Goal: Task Accomplishment & Management: Complete application form

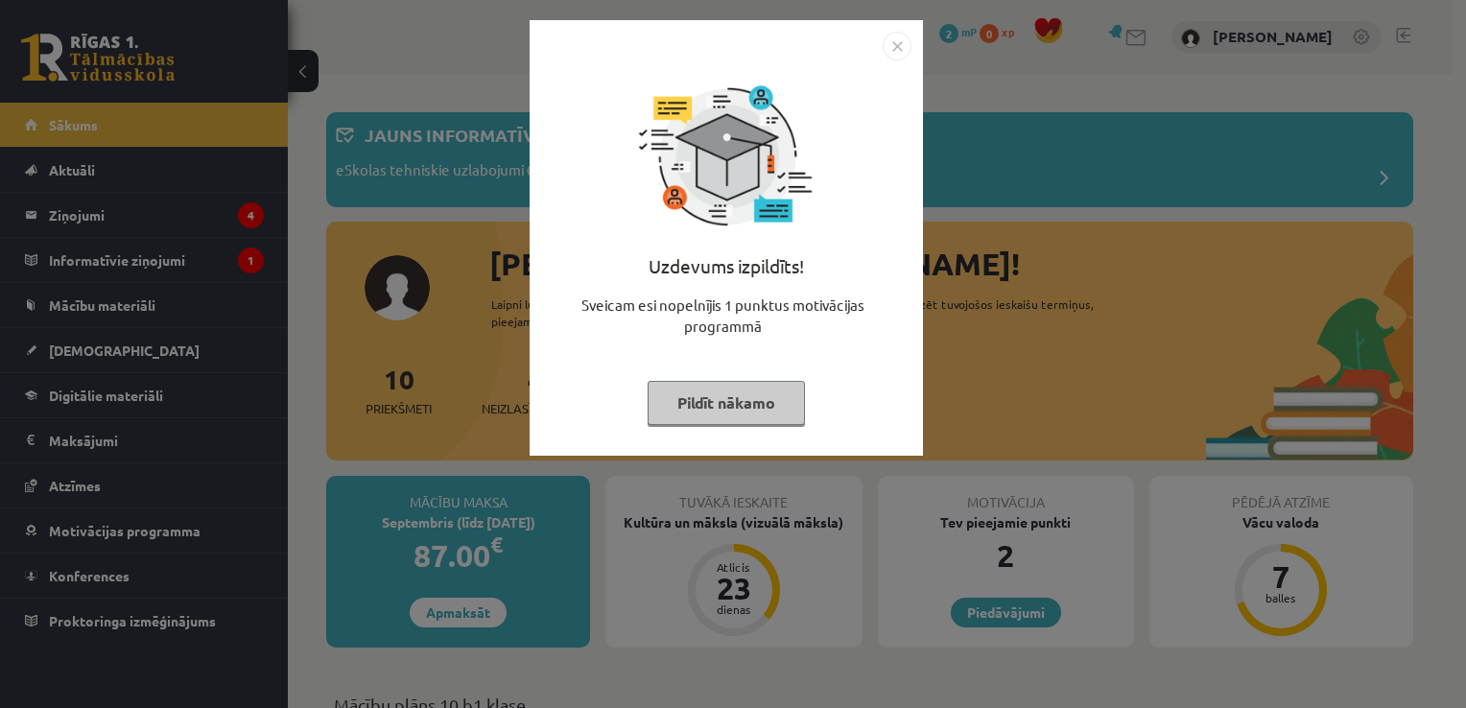
click at [897, 53] on img "Close" at bounding box center [896, 46] width 29 height 29
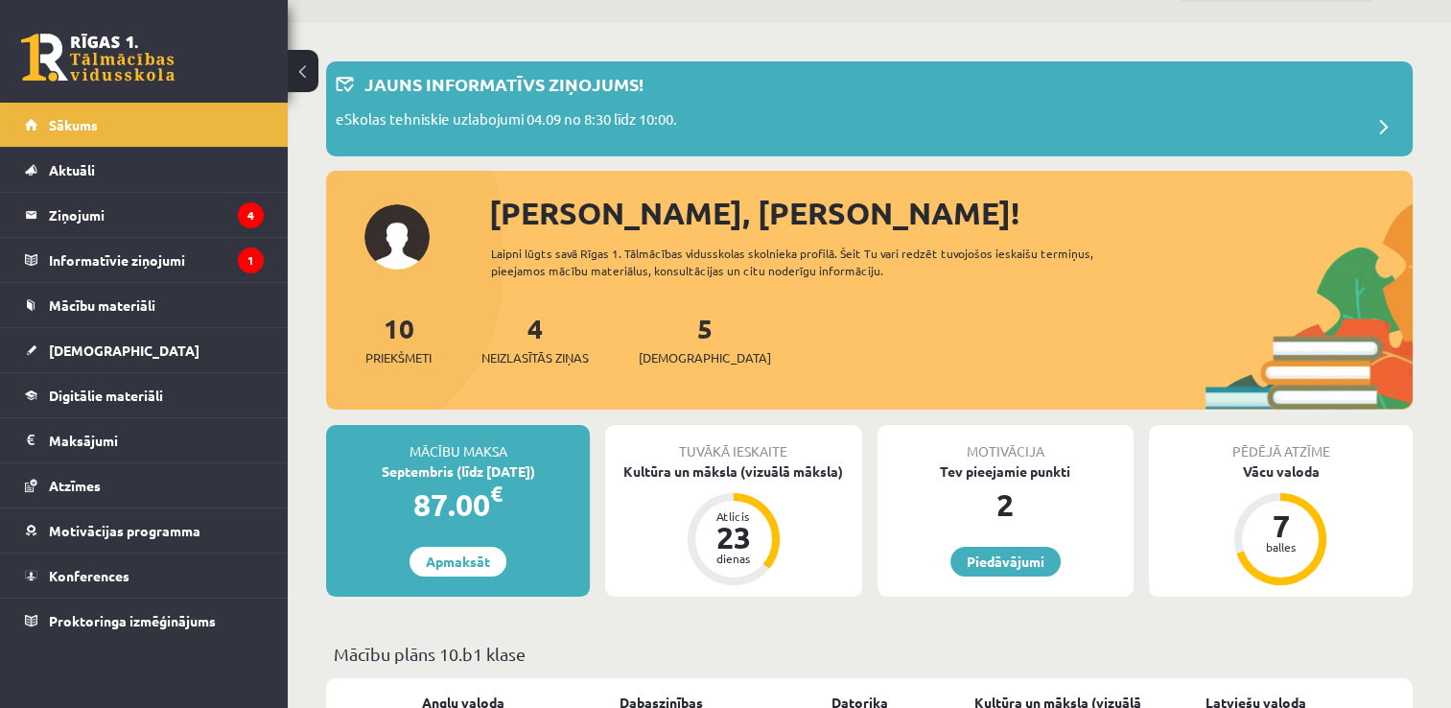
scroll to position [50, 0]
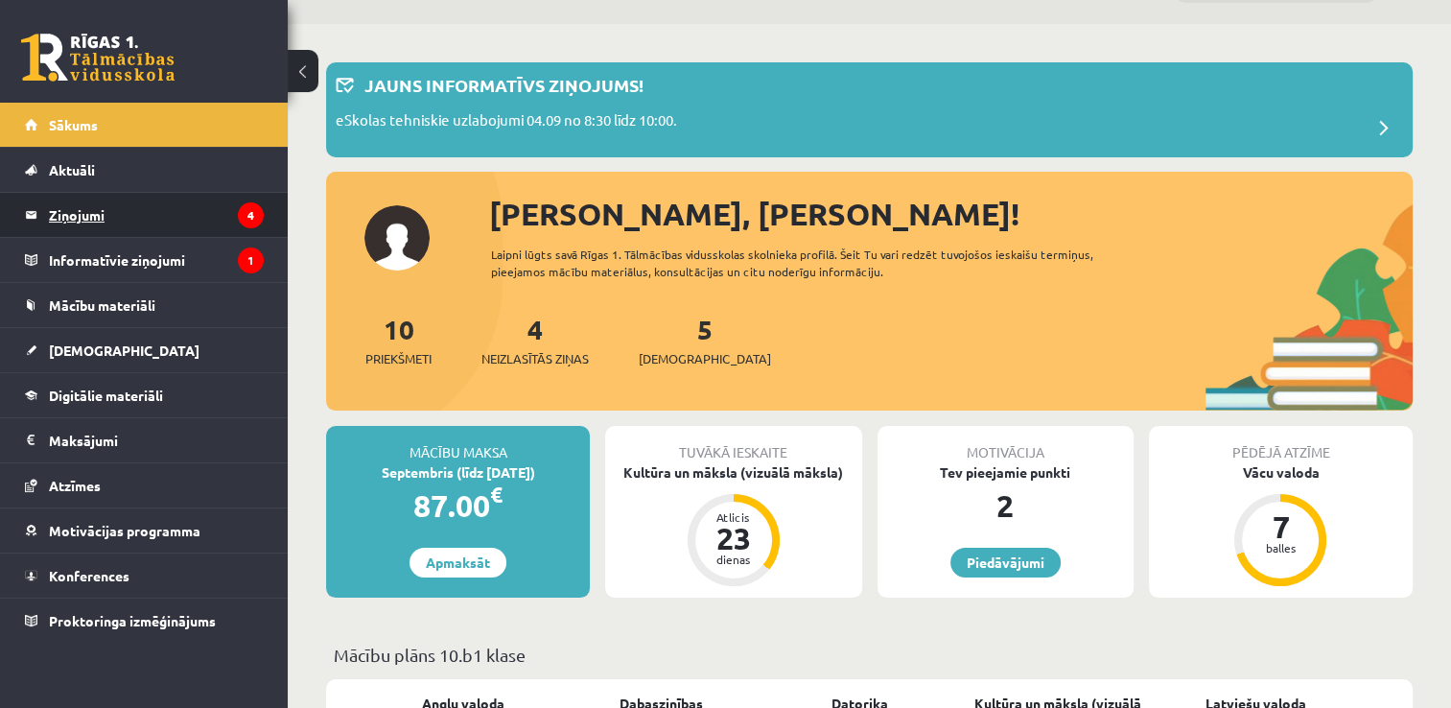
click at [149, 201] on legend "Ziņojumi 4" at bounding box center [156, 215] width 215 height 44
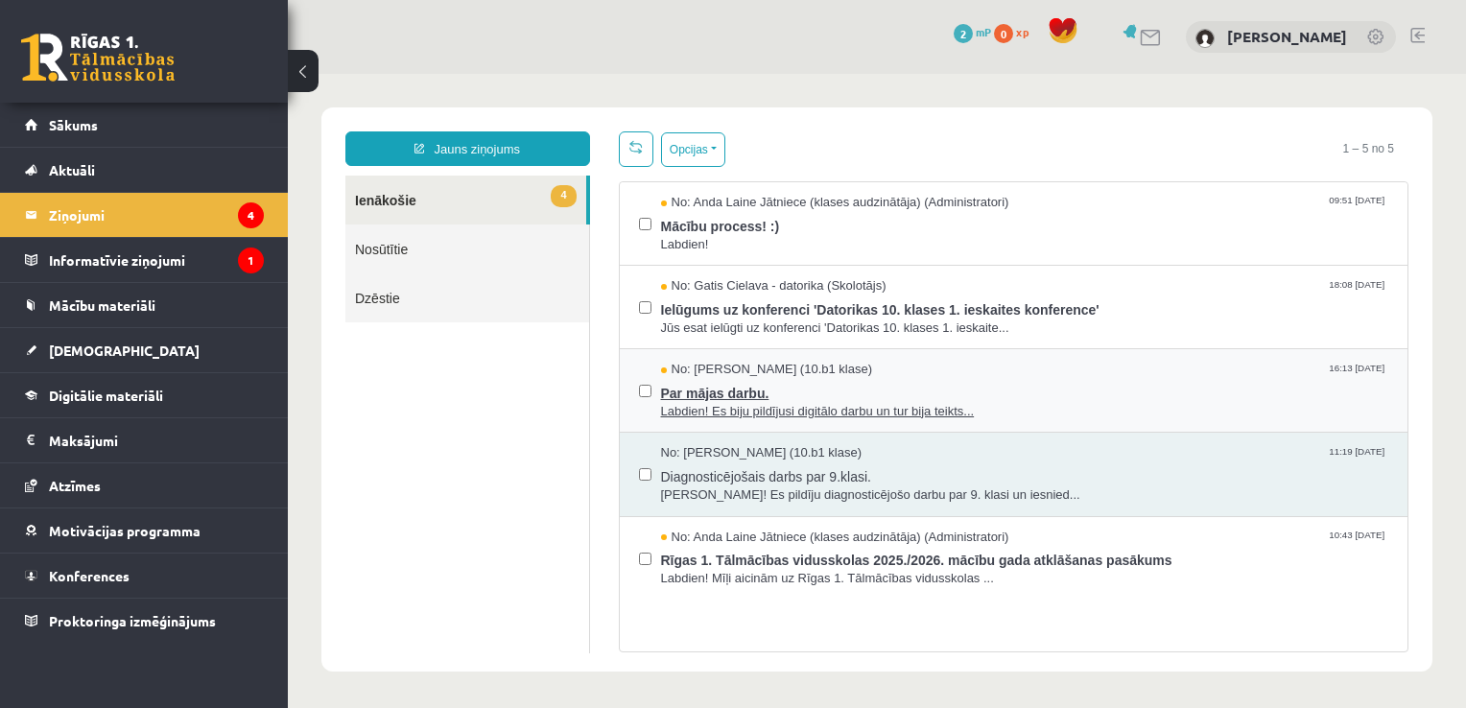
click at [751, 392] on span "Par mājas darbu." at bounding box center [1025, 391] width 728 height 24
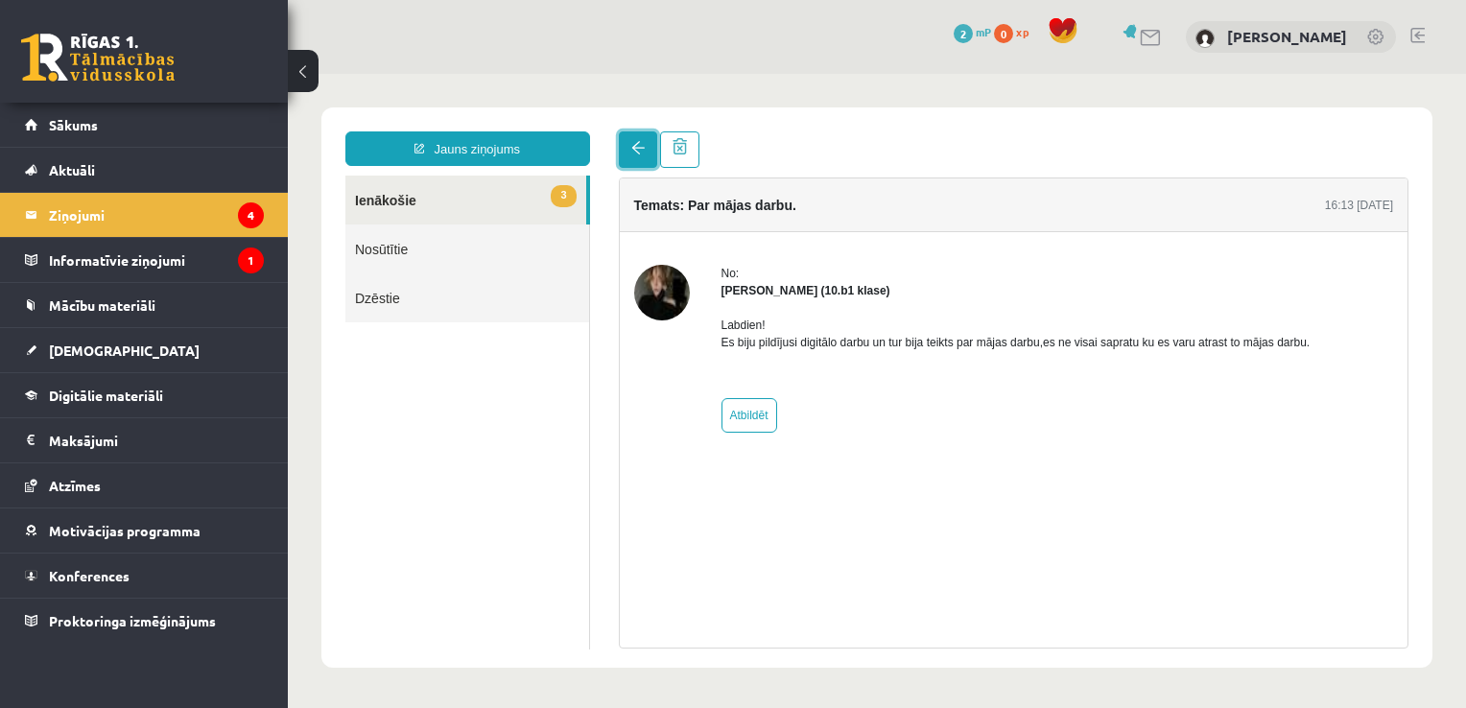
click at [627, 144] on link at bounding box center [638, 149] width 38 height 36
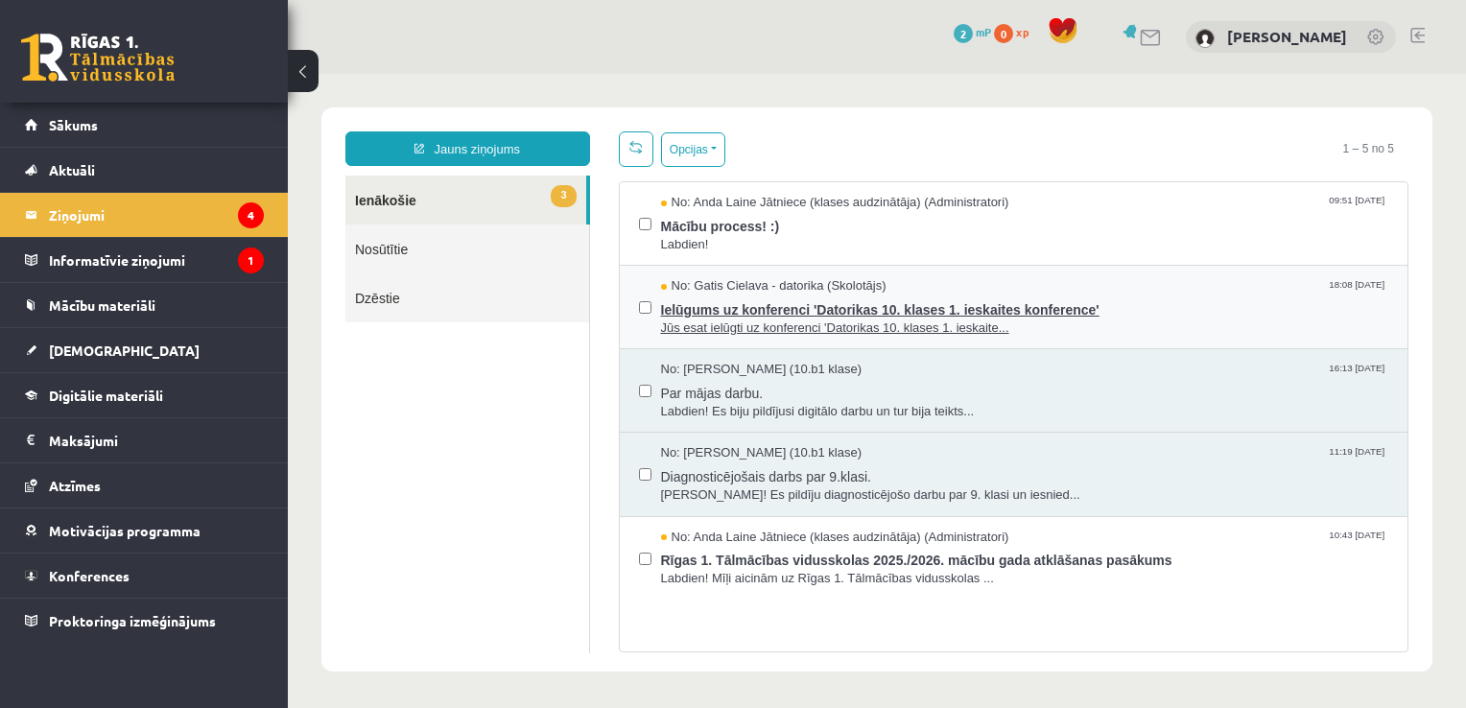
click at [763, 309] on span "Ielūgums uz konferenci 'Datorikas 10. klases 1. ieskaites konference'" at bounding box center [1025, 307] width 728 height 24
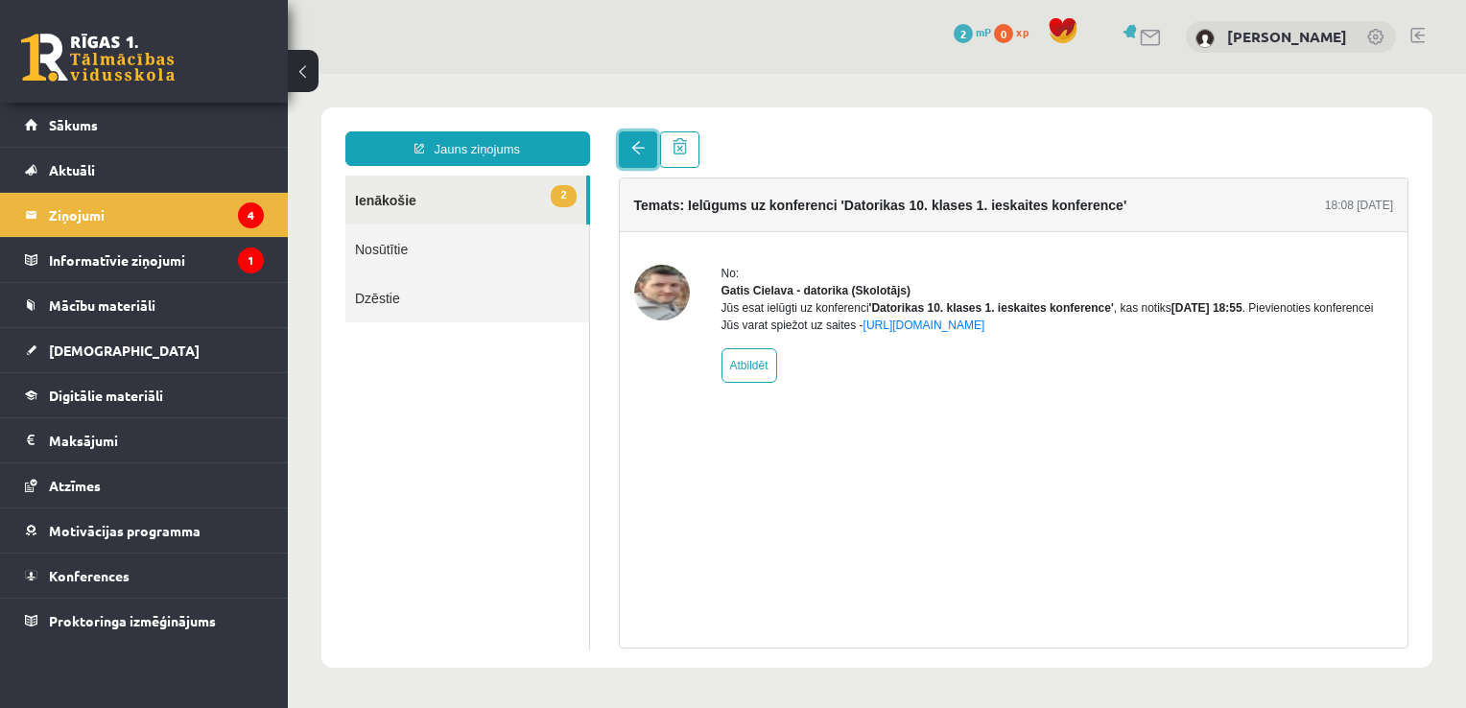
click at [635, 139] on link at bounding box center [638, 149] width 38 height 36
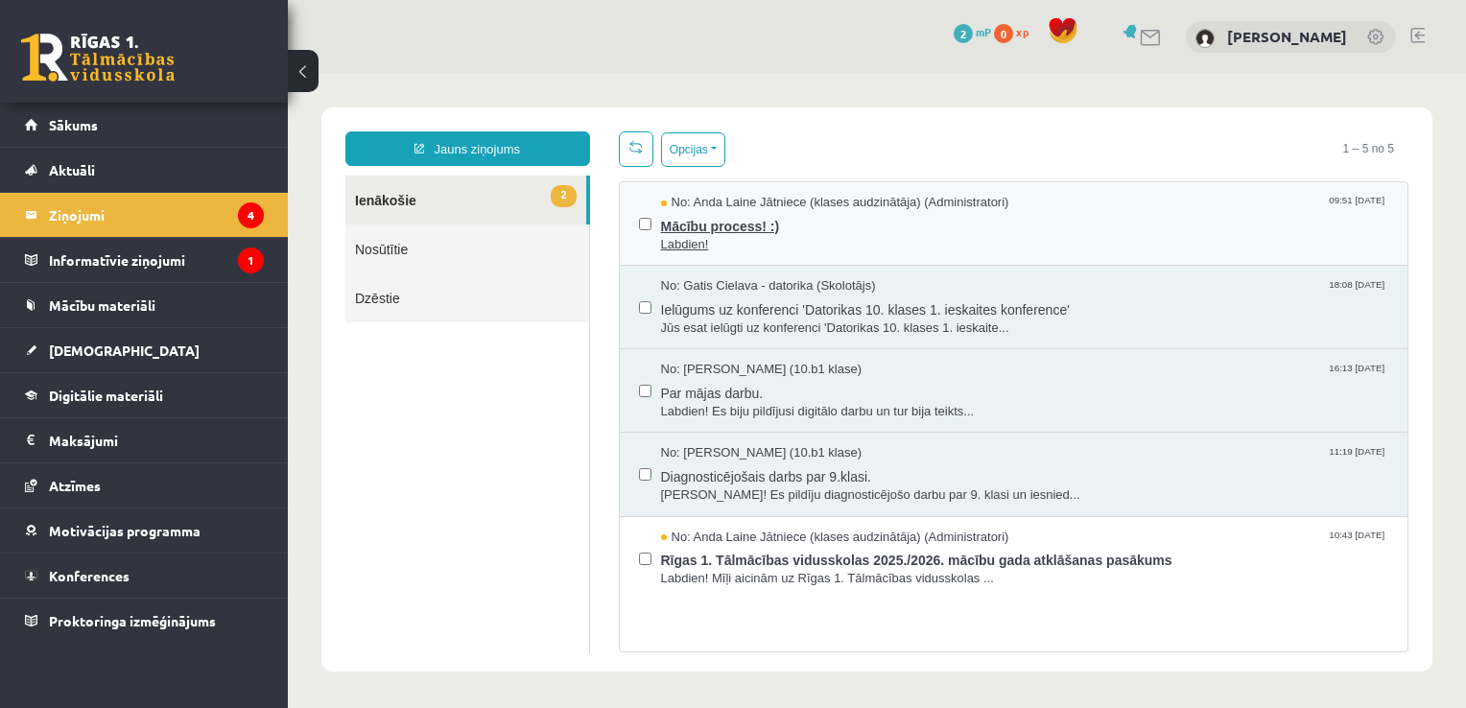
click at [686, 227] on span "Mācību process! :)" at bounding box center [1025, 224] width 728 height 24
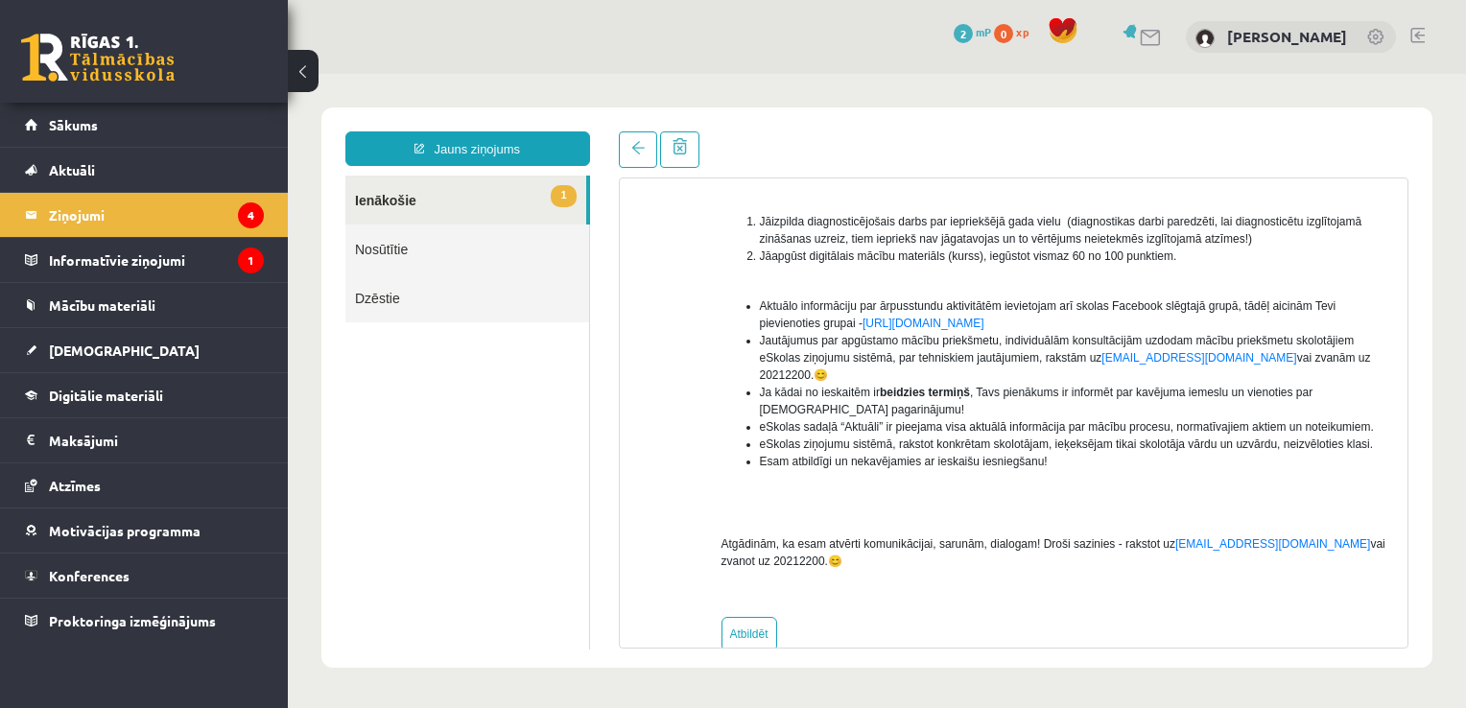
scroll to position [303, 0]
click at [434, 187] on link "1 Ienākošie" at bounding box center [465, 200] width 241 height 49
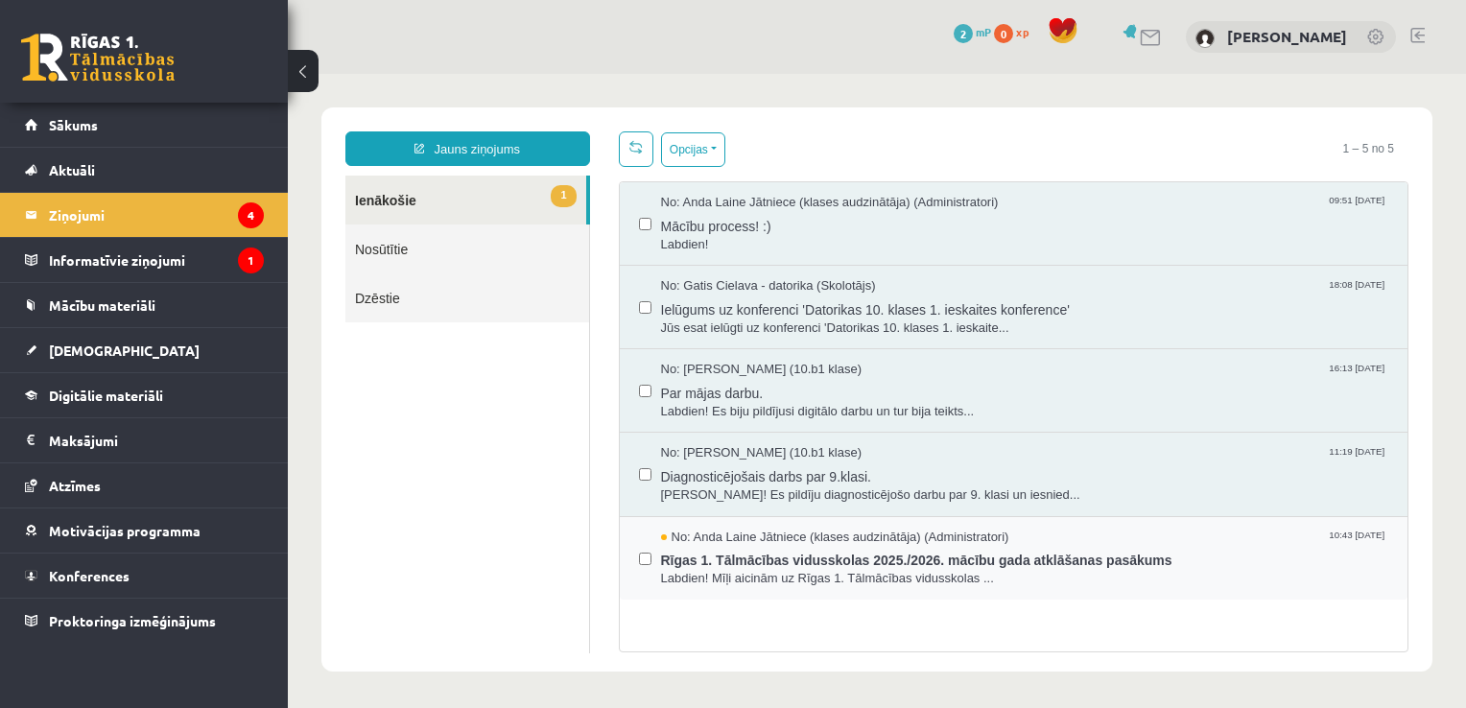
scroll to position [0, 0]
click at [697, 546] on span "Rīgas 1. Tālmācības vidusskolas 2025./2026. mācību gada atklāšanas pasākums" at bounding box center [1025, 558] width 728 height 24
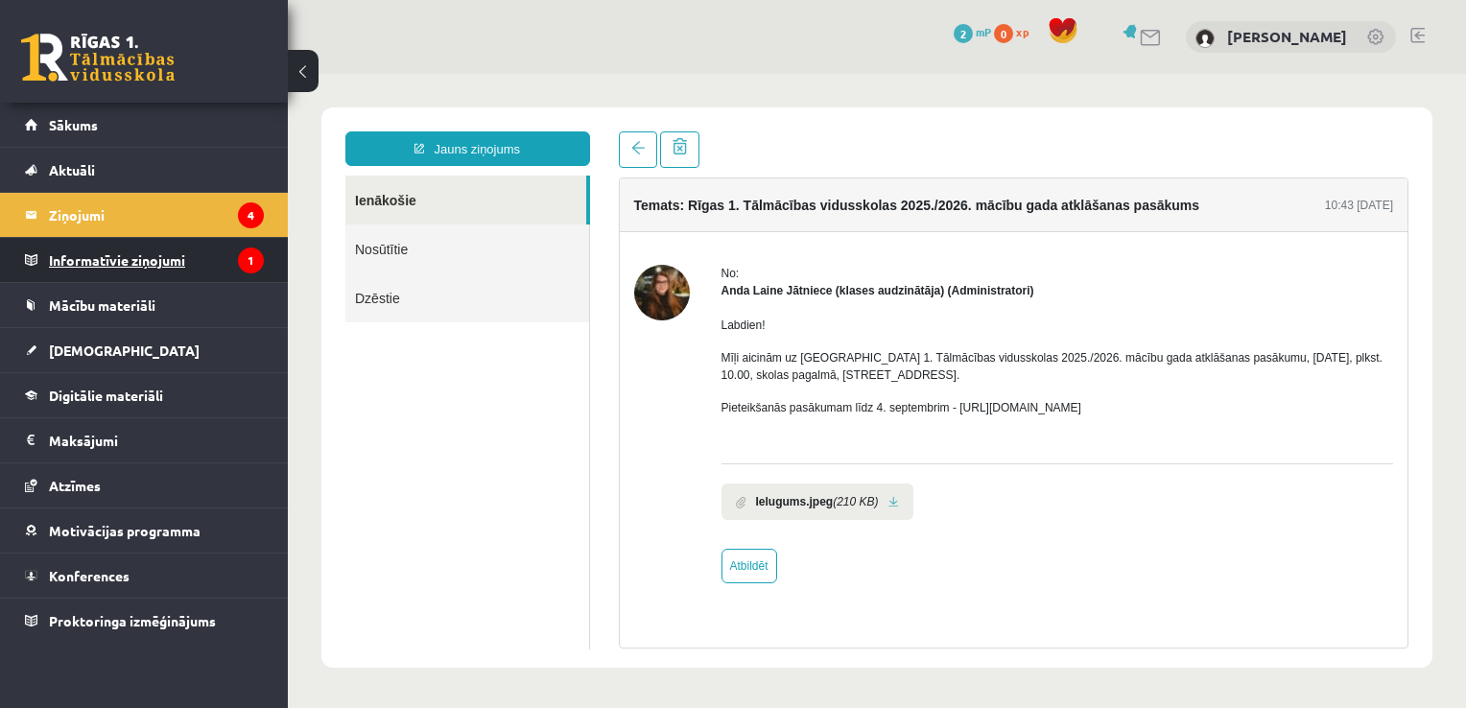
click at [198, 241] on legend "Informatīvie ziņojumi 1" at bounding box center [156, 260] width 215 height 44
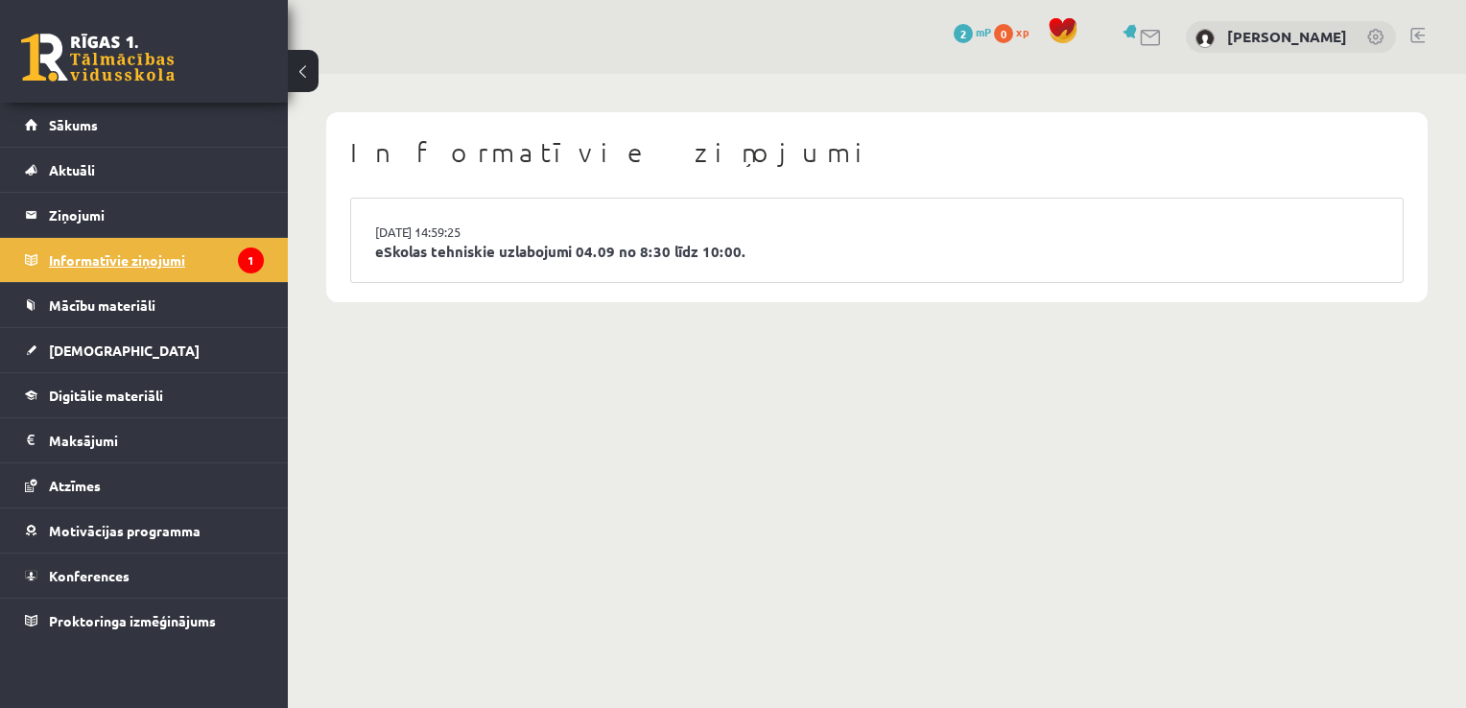
click at [159, 256] on legend "Informatīvie ziņojumi 1" at bounding box center [156, 260] width 215 height 44
click at [127, 123] on link "Sākums" at bounding box center [144, 125] width 239 height 44
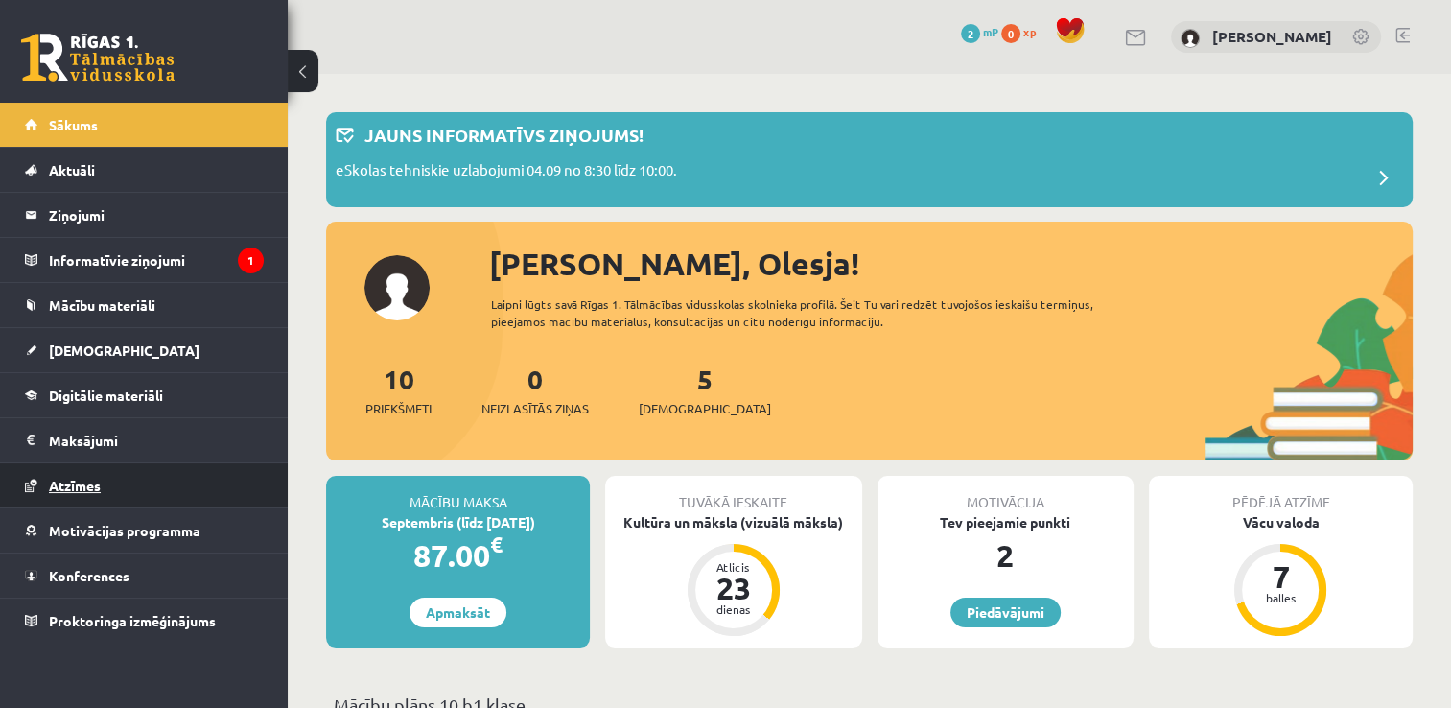
click at [164, 474] on link "Atzīmes" at bounding box center [144, 485] width 239 height 44
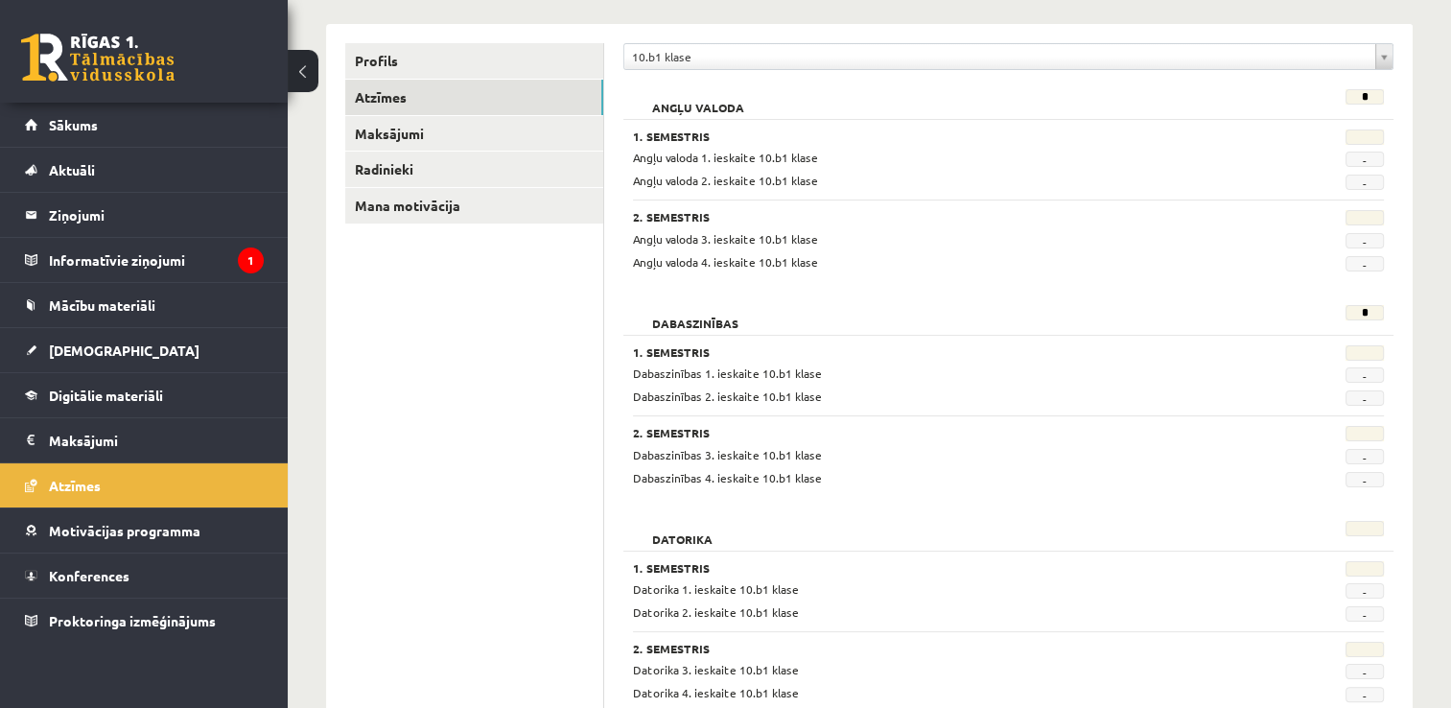
scroll to position [228, 0]
click at [520, 52] on link "Profils" at bounding box center [474, 58] width 258 height 35
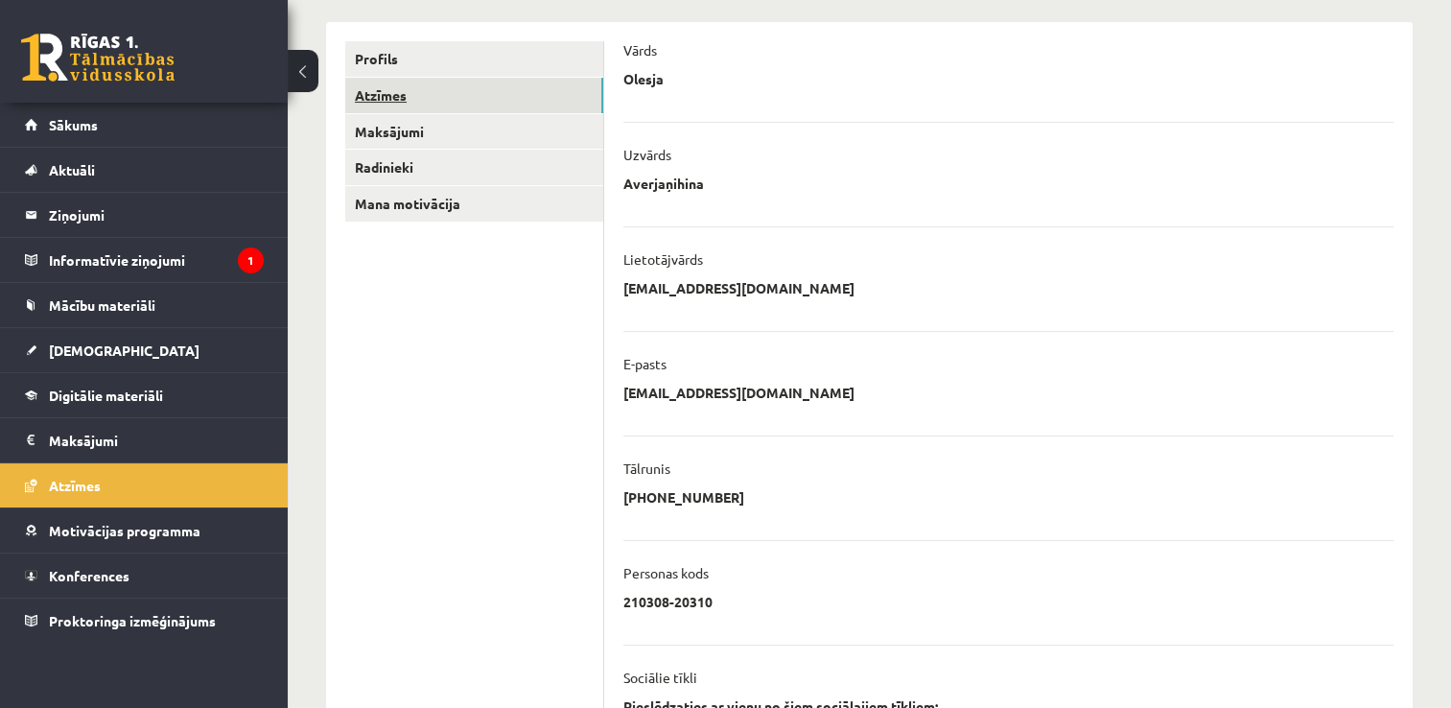
click at [506, 82] on link "Atzīmes" at bounding box center [474, 95] width 258 height 35
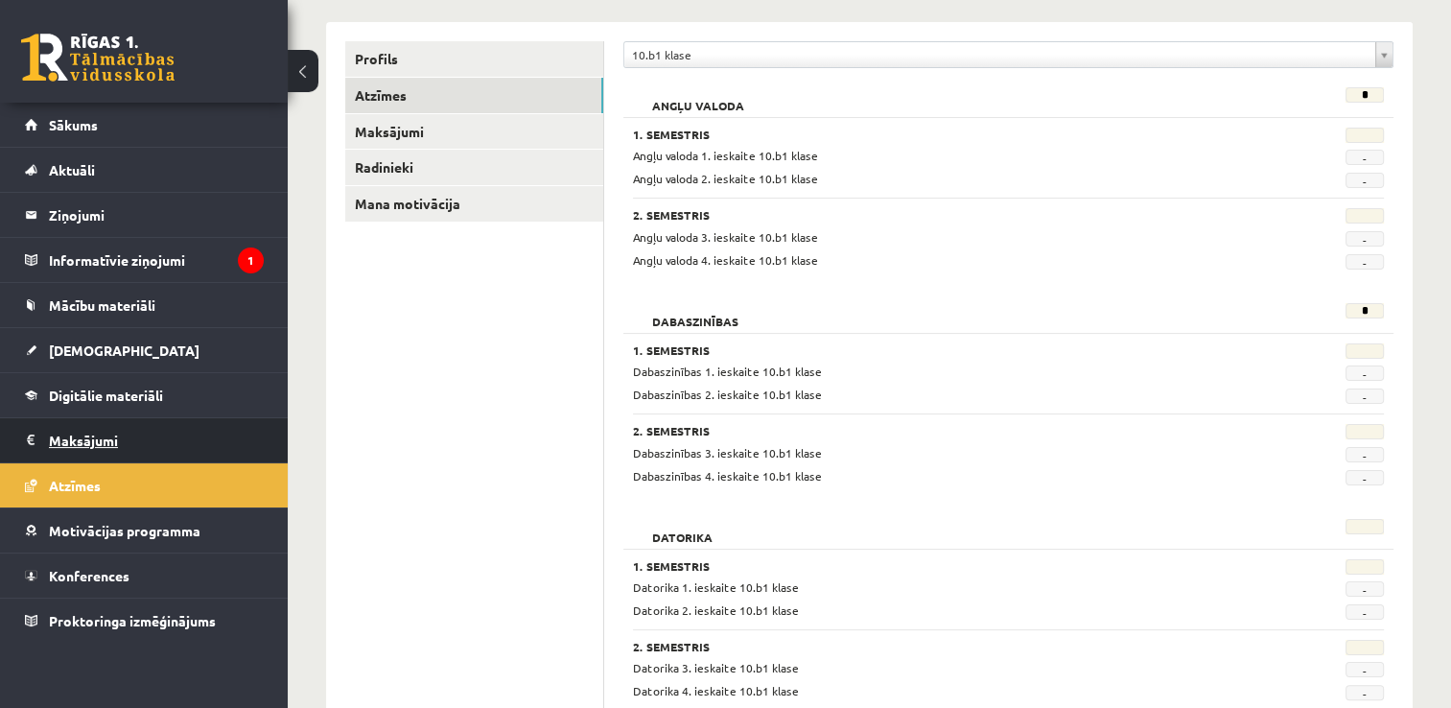
click at [106, 418] on legend "Maksājumi 0" at bounding box center [156, 440] width 215 height 44
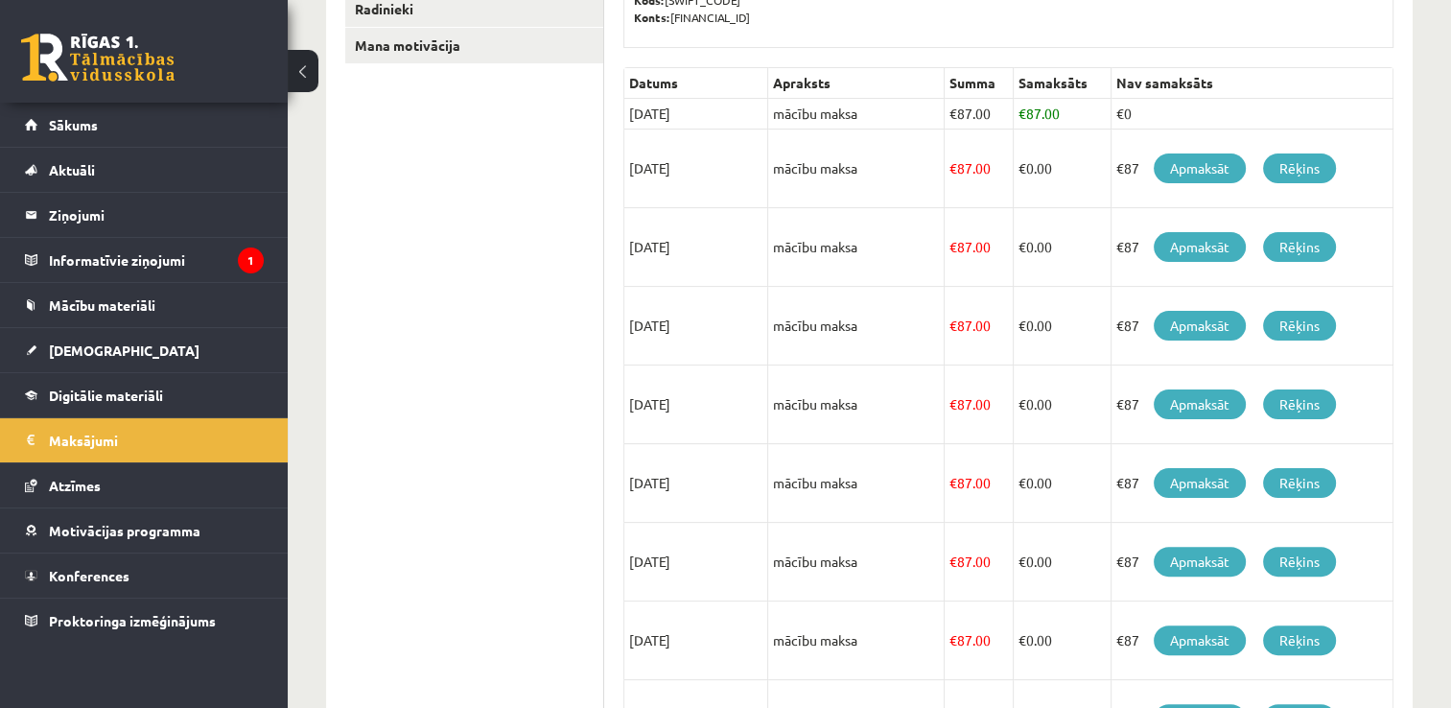
scroll to position [386, 0]
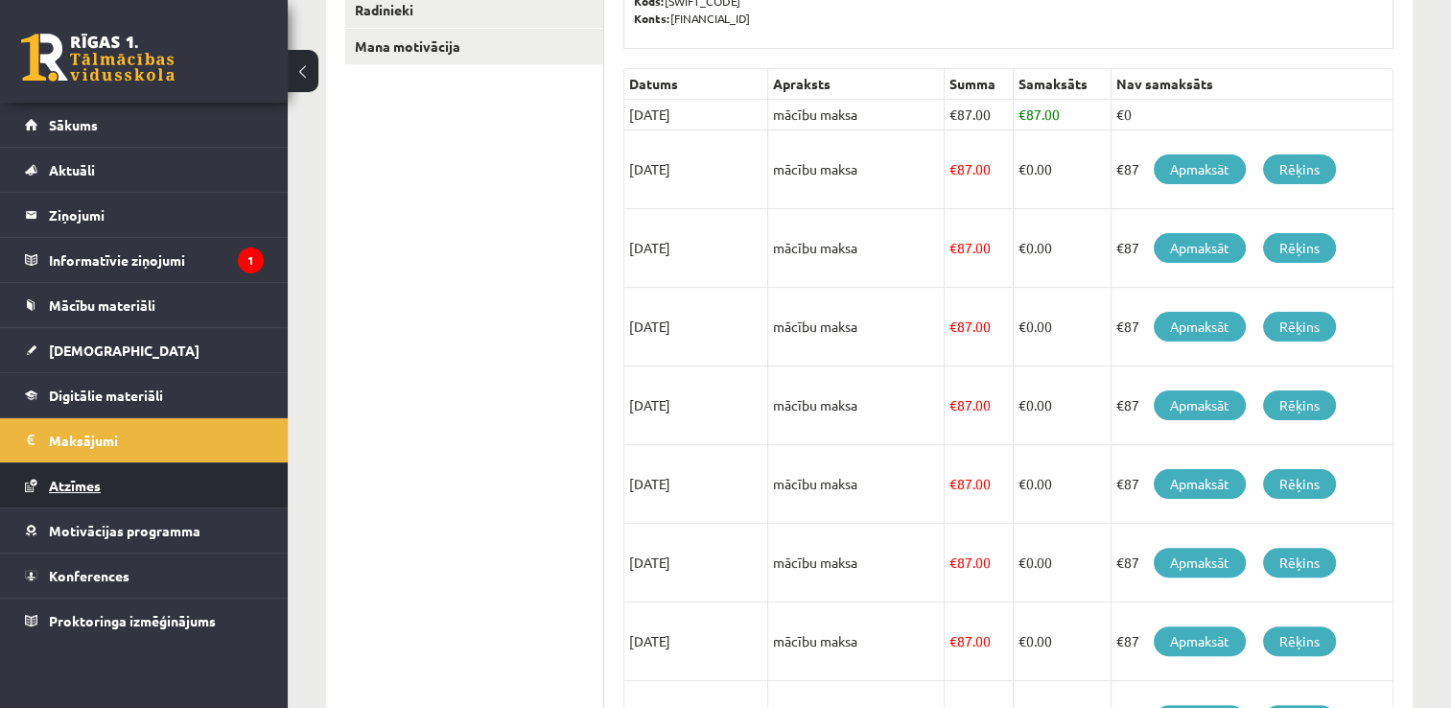
click at [195, 475] on link "Atzīmes" at bounding box center [144, 485] width 239 height 44
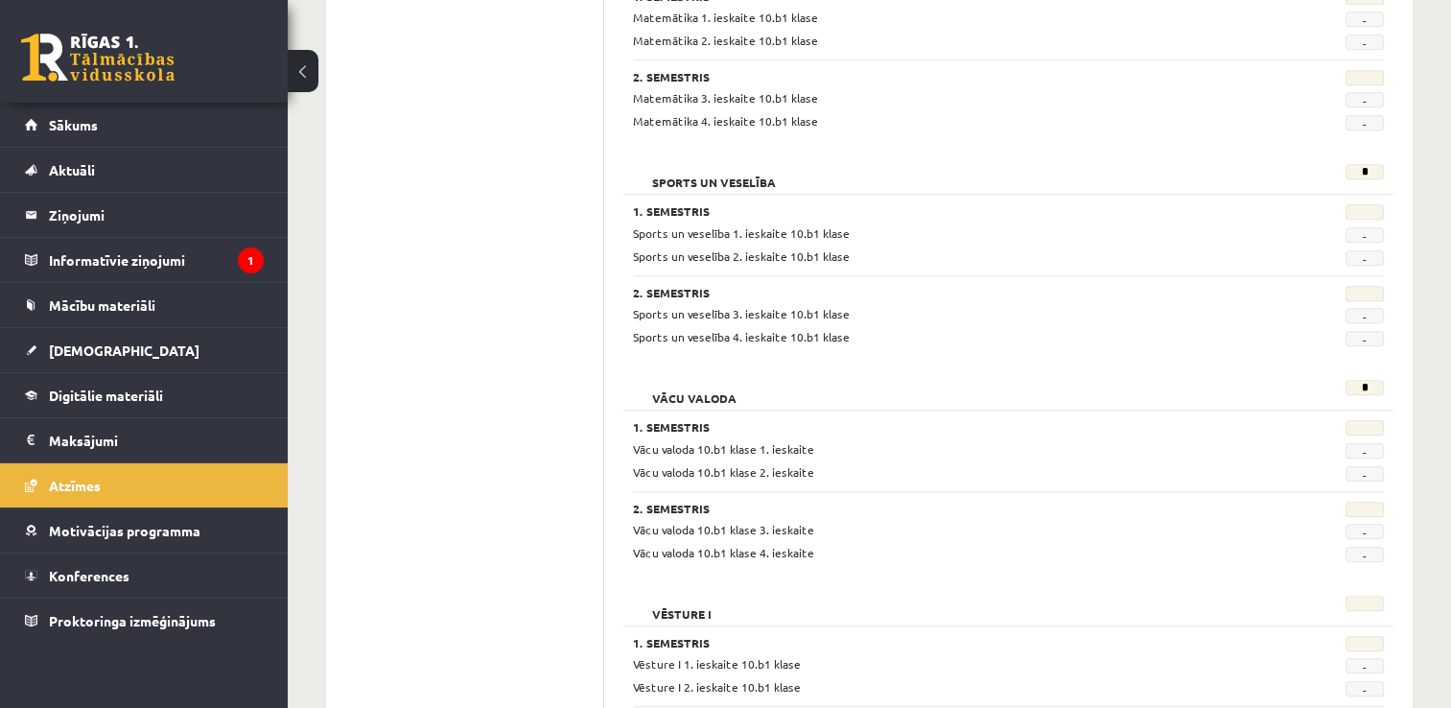
scroll to position [1807, 0]
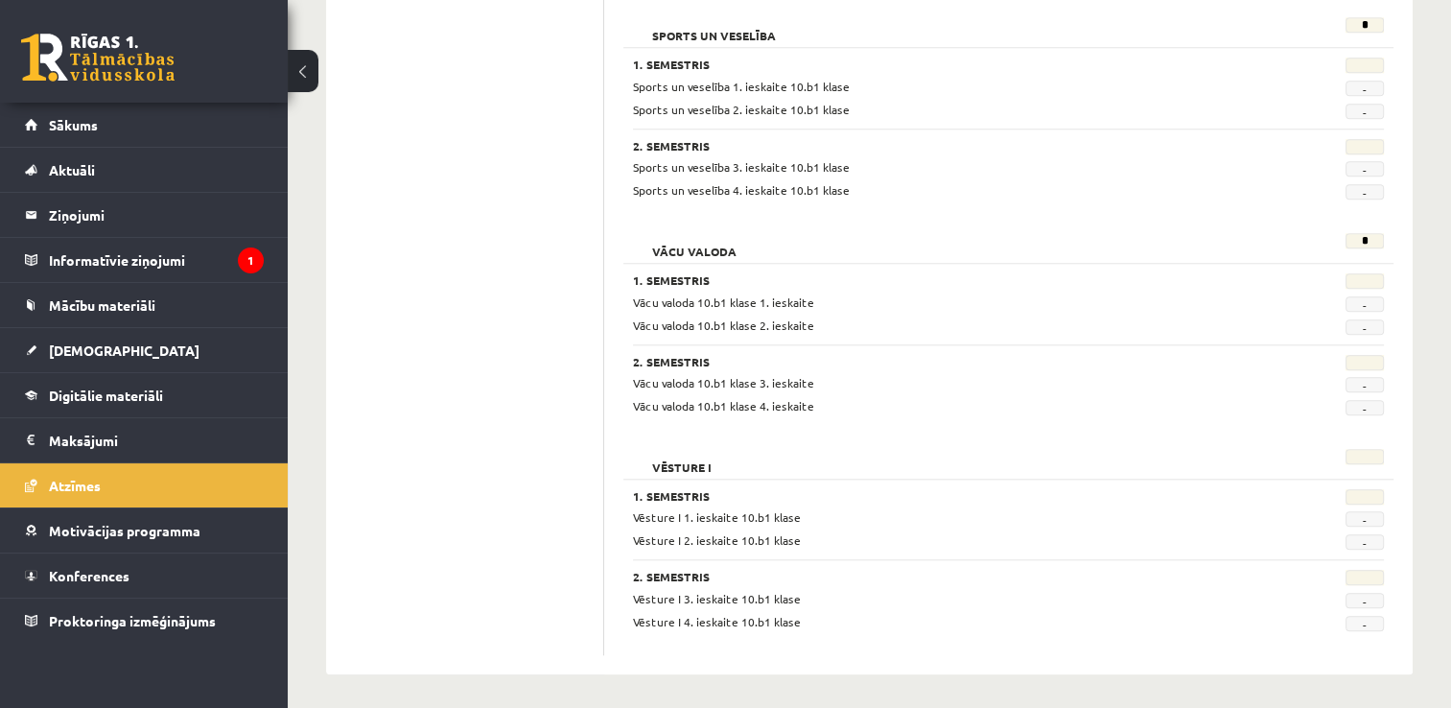
click at [709, 518] on span "Vēsture I 1. ieskaite 10.b1 klase" at bounding box center [717, 516] width 168 height 15
click at [38, 163] on link "Aktuāli" at bounding box center [144, 170] width 239 height 44
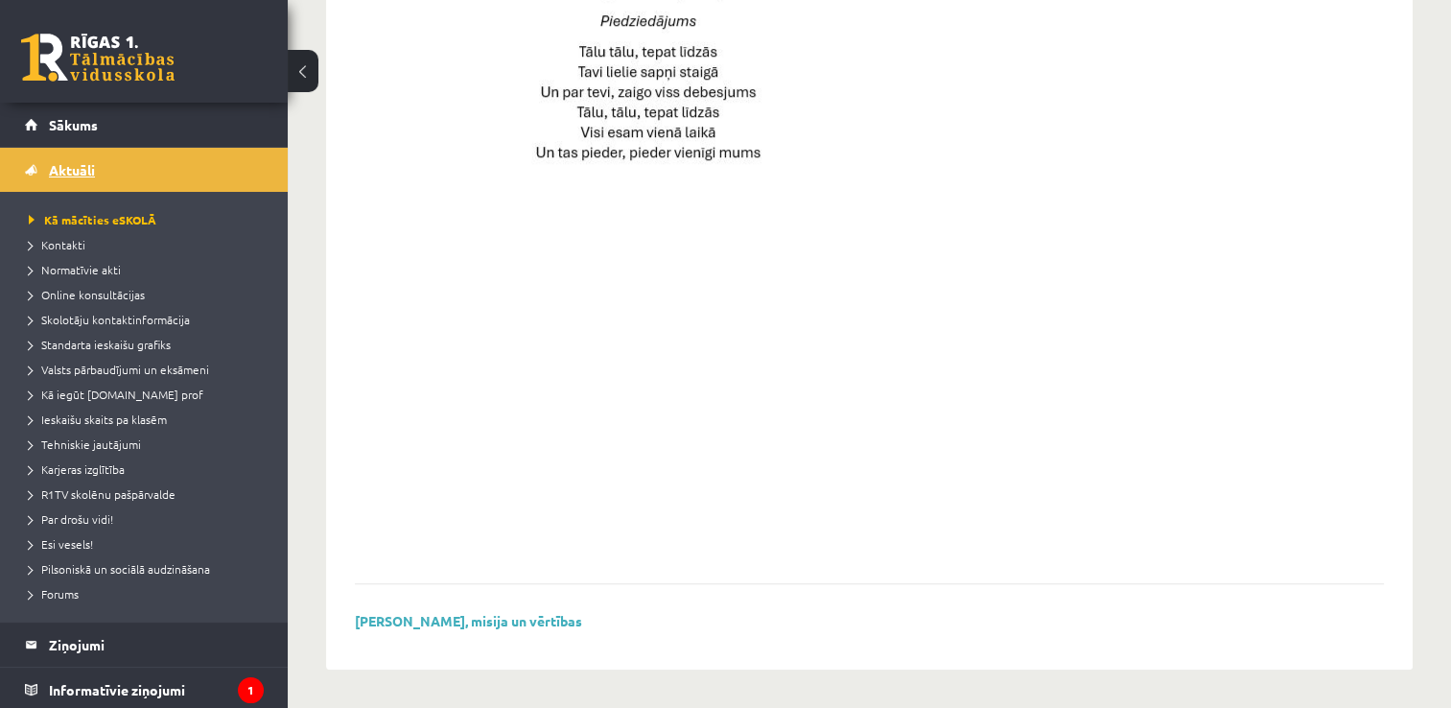
scroll to position [1381, 0]
click at [109, 109] on link "Sākums" at bounding box center [144, 125] width 239 height 44
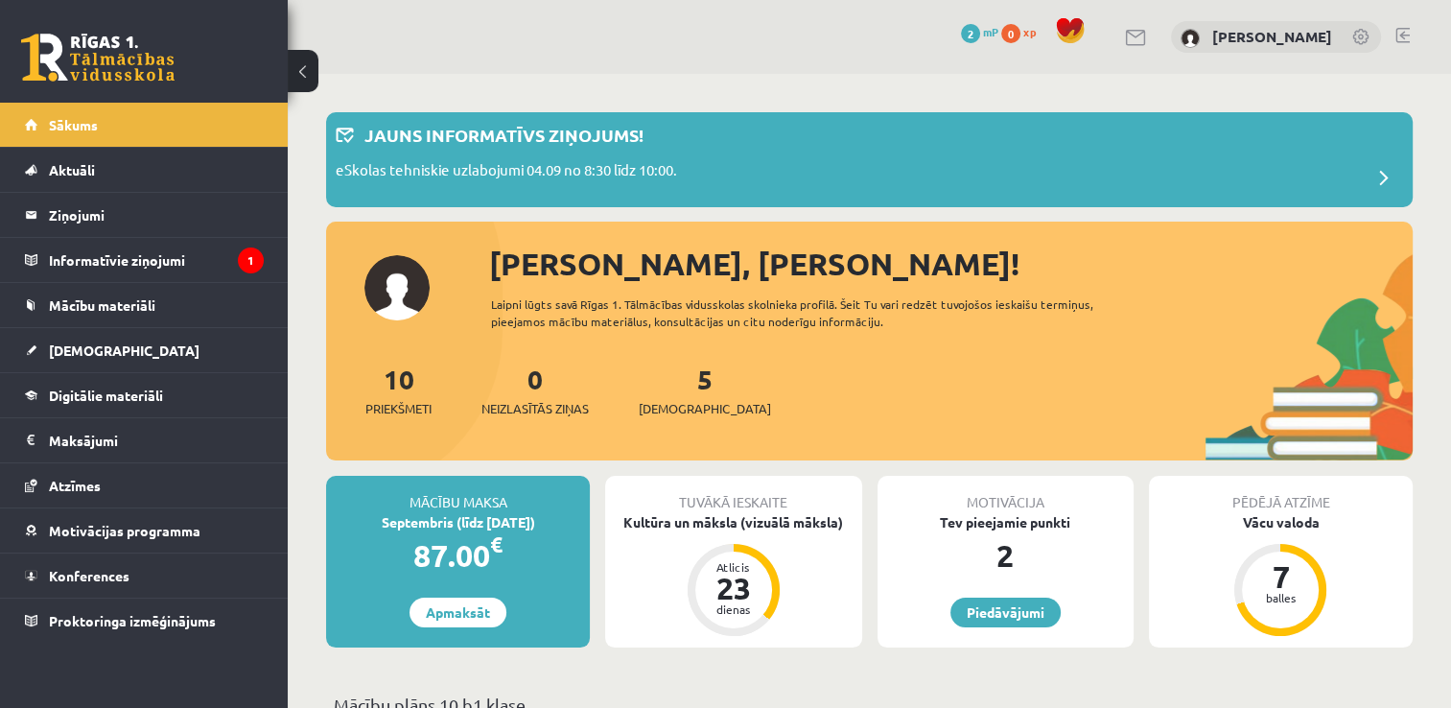
click at [1359, 36] on link at bounding box center [1361, 38] width 19 height 19
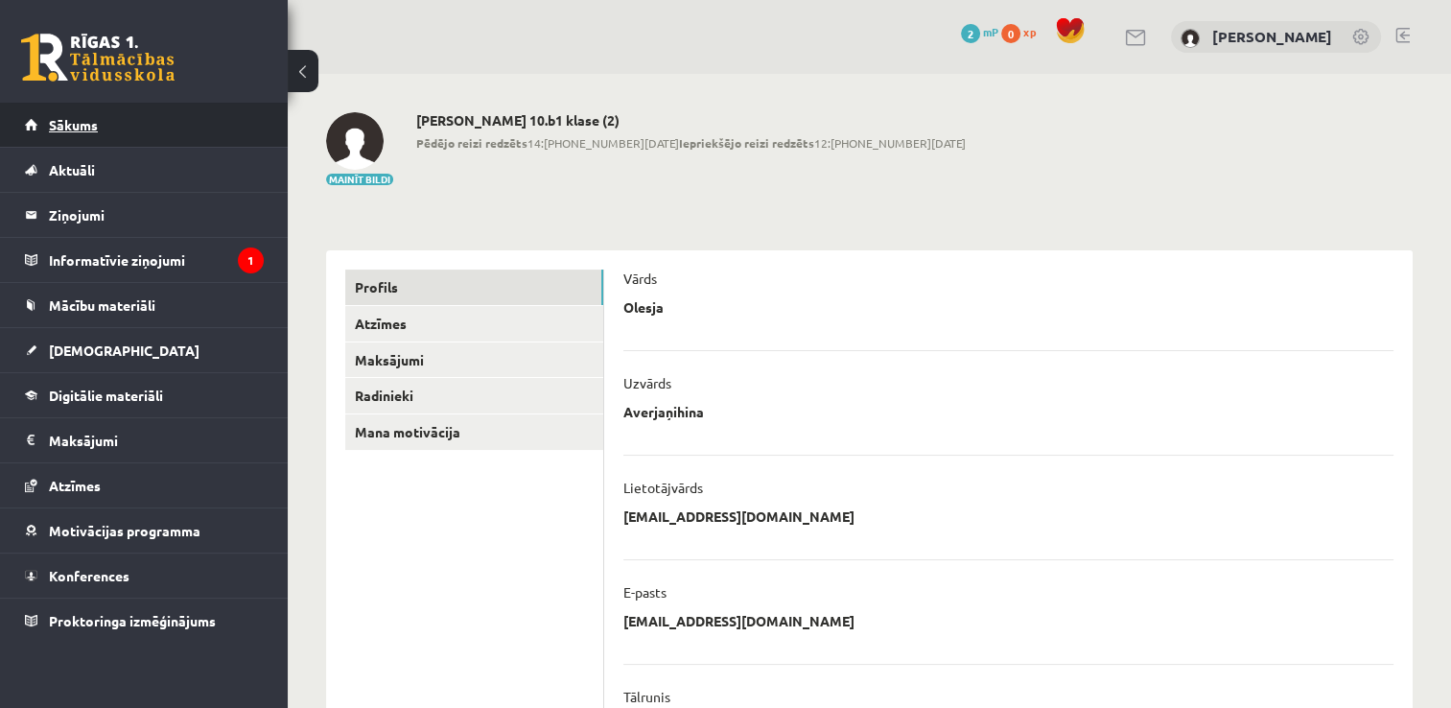
click at [176, 103] on link "Sākums" at bounding box center [144, 125] width 239 height 44
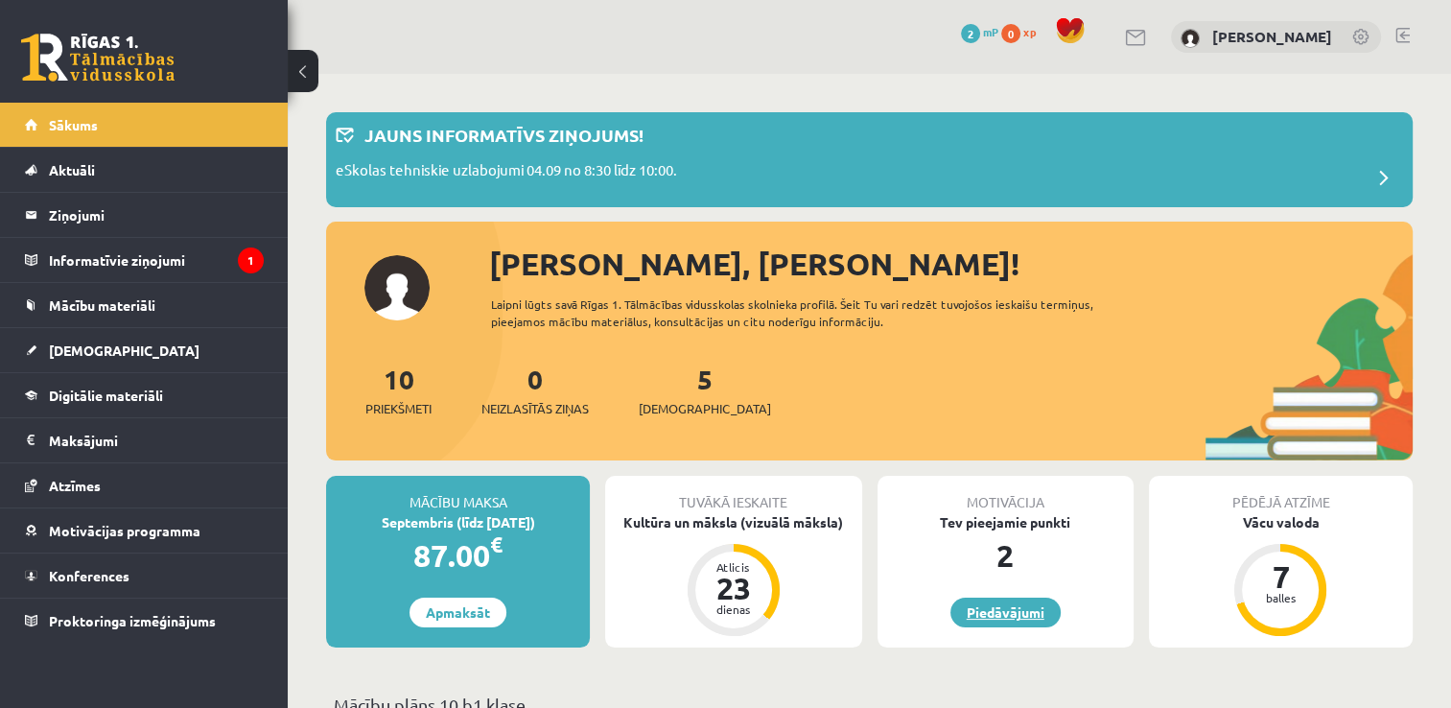
click at [1003, 608] on link "Piedāvājumi" at bounding box center [1006, 613] width 110 height 30
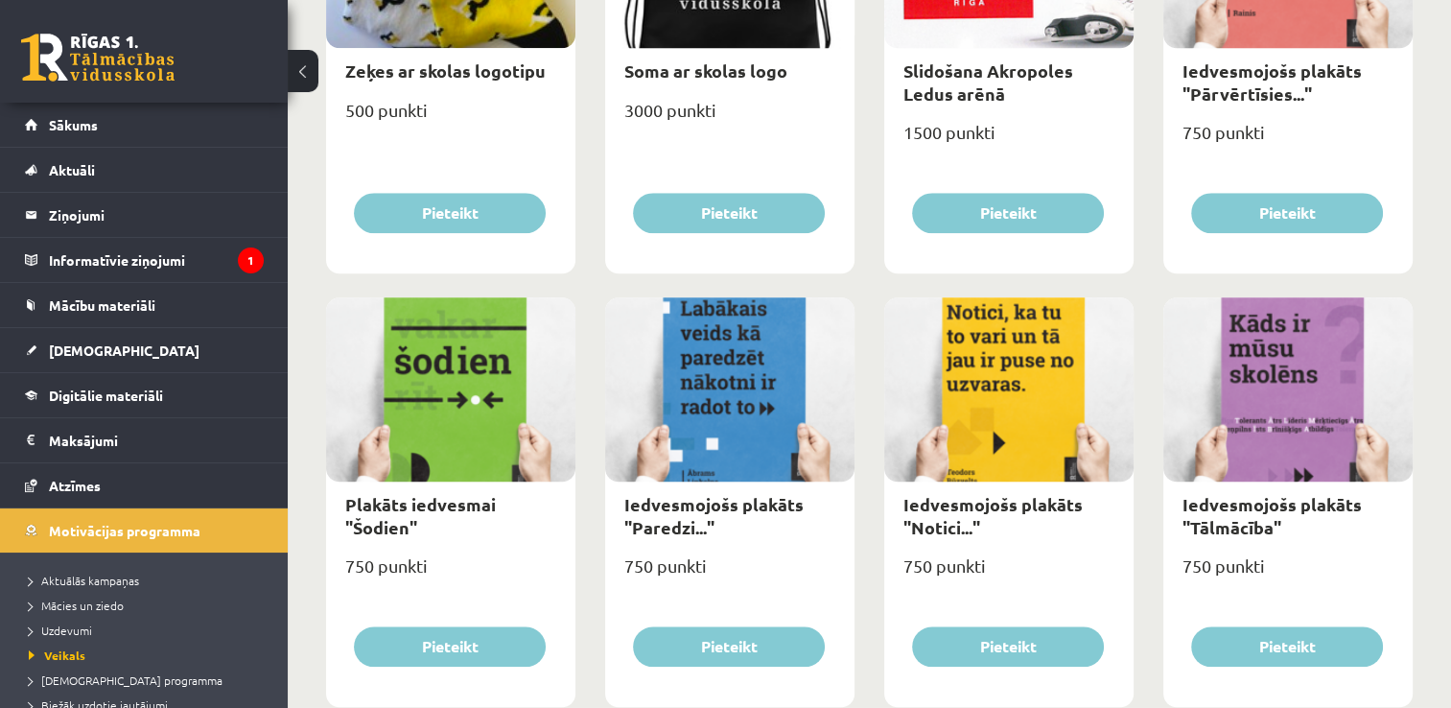
scroll to position [1756, 0]
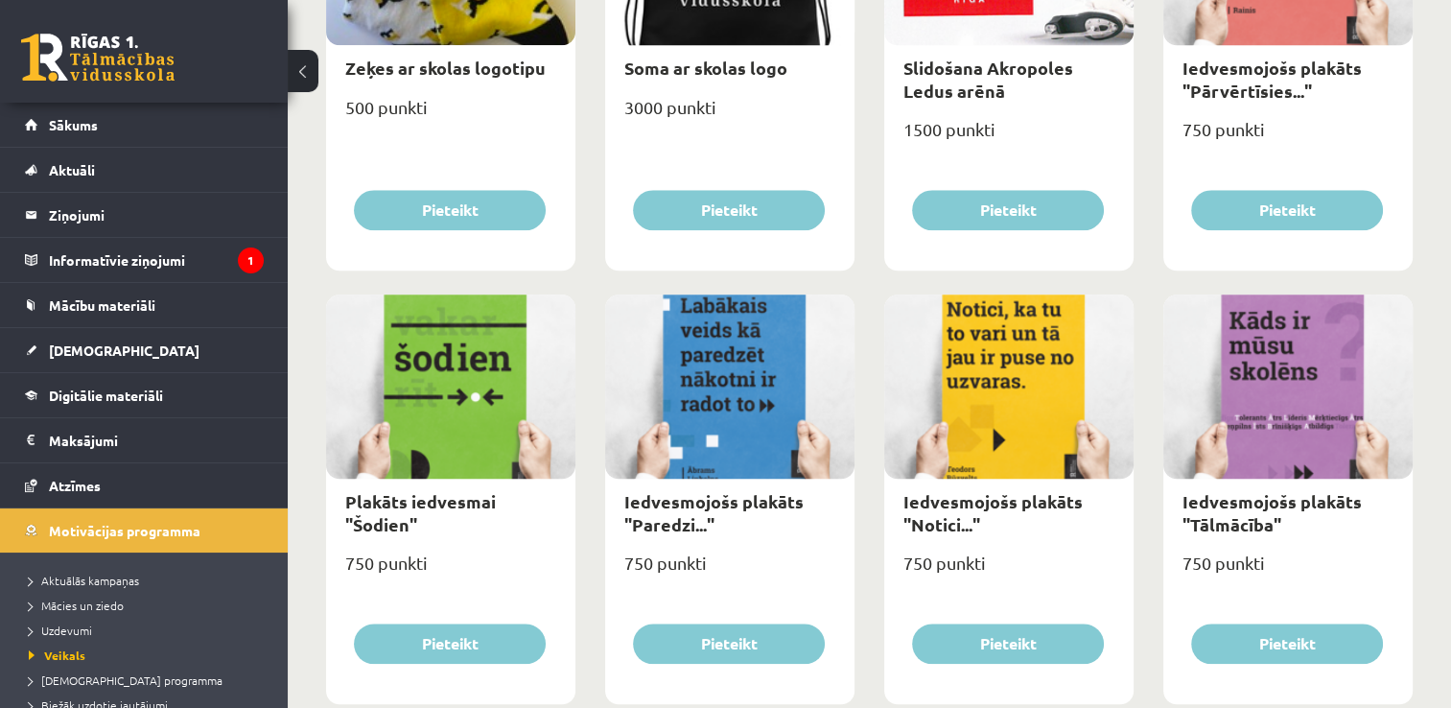
click at [87, 43] on link at bounding box center [97, 58] width 153 height 48
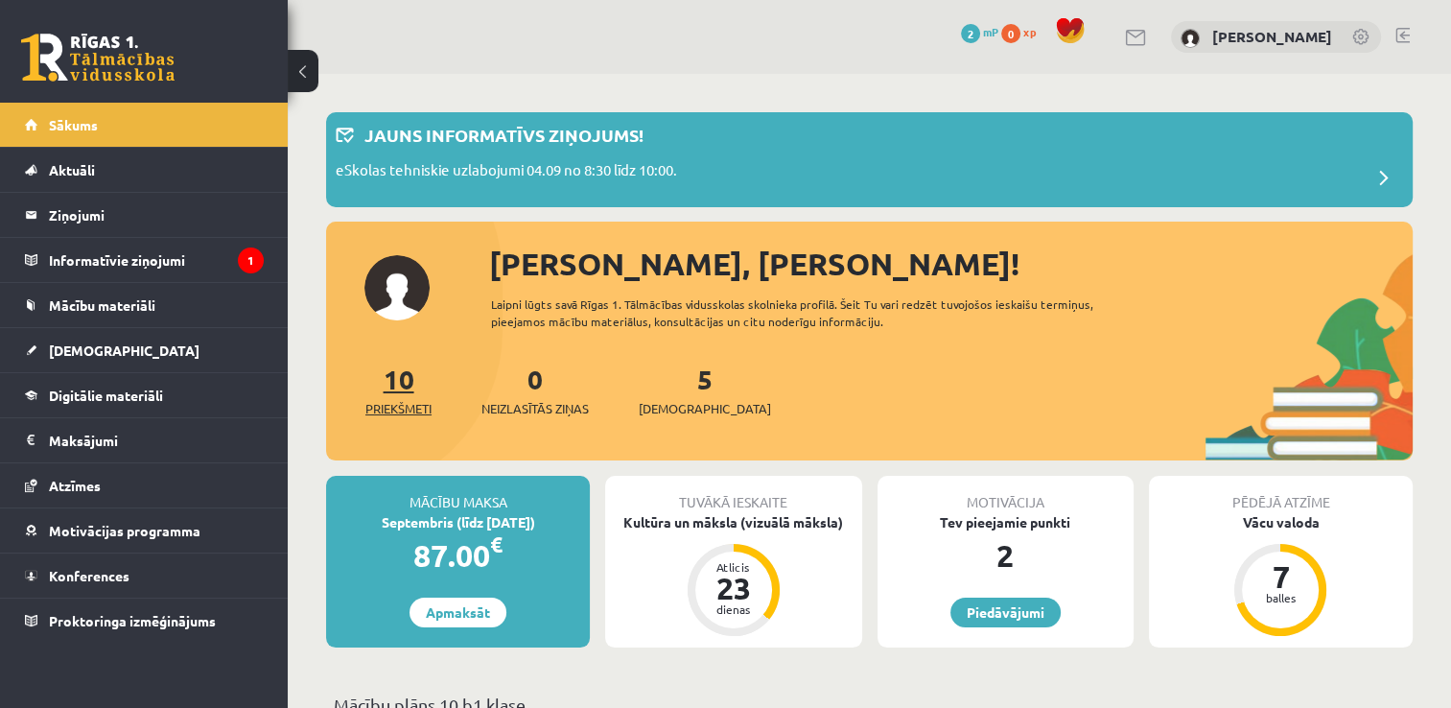
click at [410, 380] on link "10 Priekšmeti" at bounding box center [398, 390] width 66 height 57
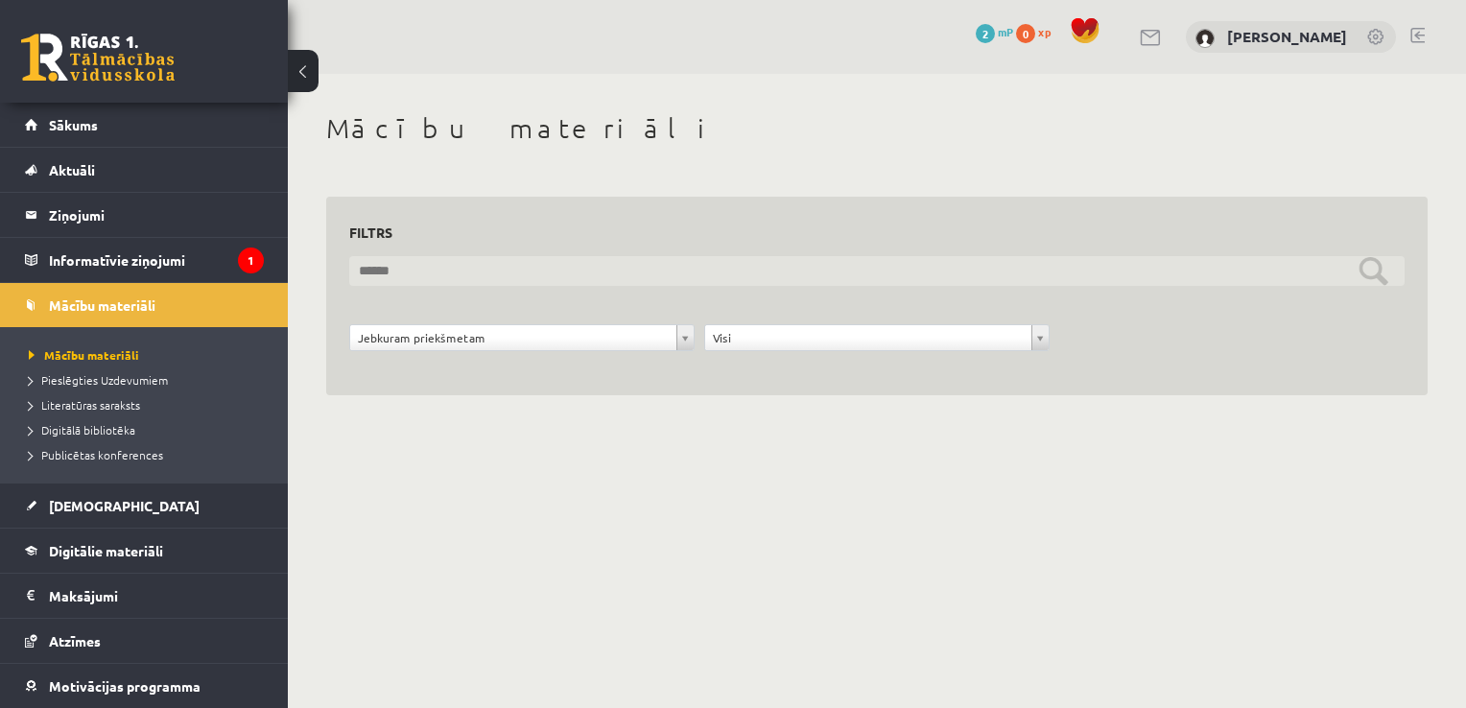
click at [604, 261] on input "text" at bounding box center [876, 271] width 1055 height 30
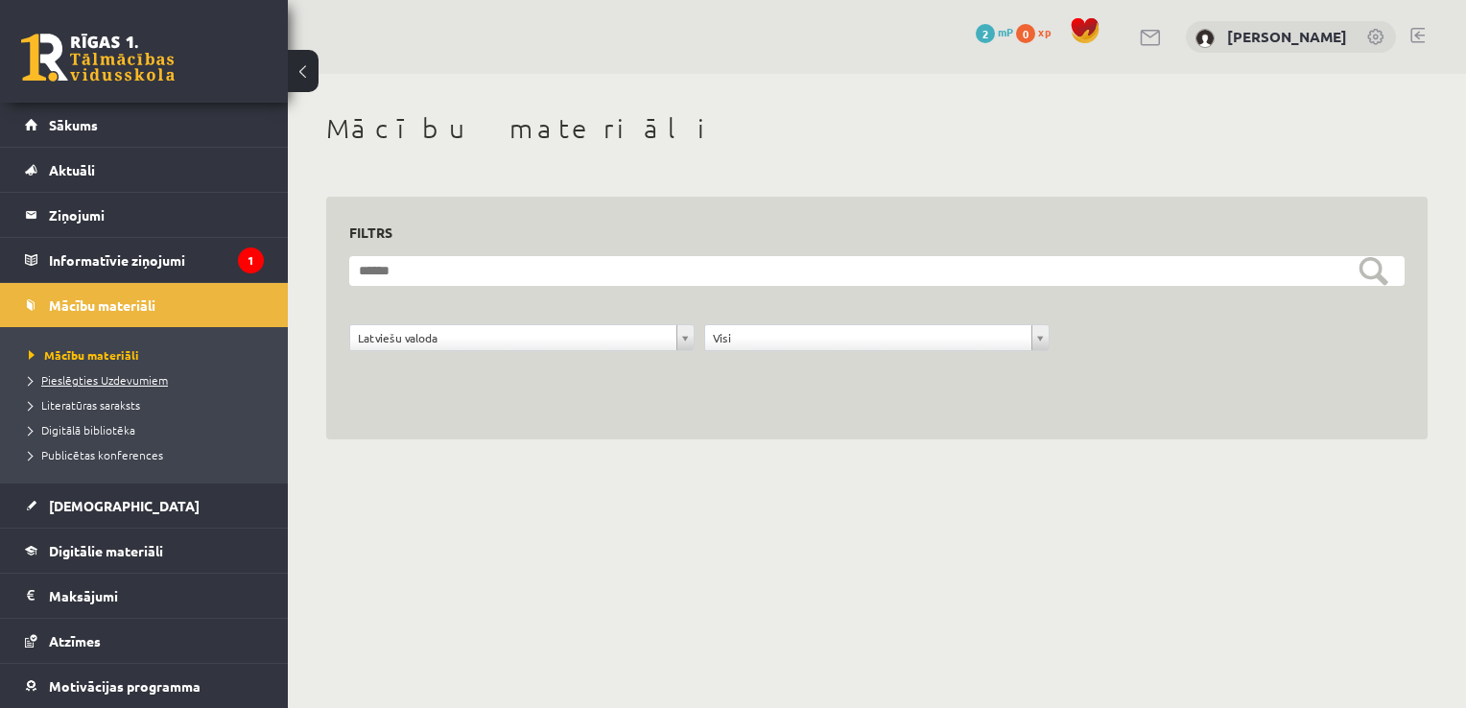
click at [142, 373] on span "Pieslēgties Uzdevumiem" at bounding box center [98, 379] width 139 height 15
click at [106, 405] on span "Literatūras saraksts" at bounding box center [84, 404] width 111 height 15
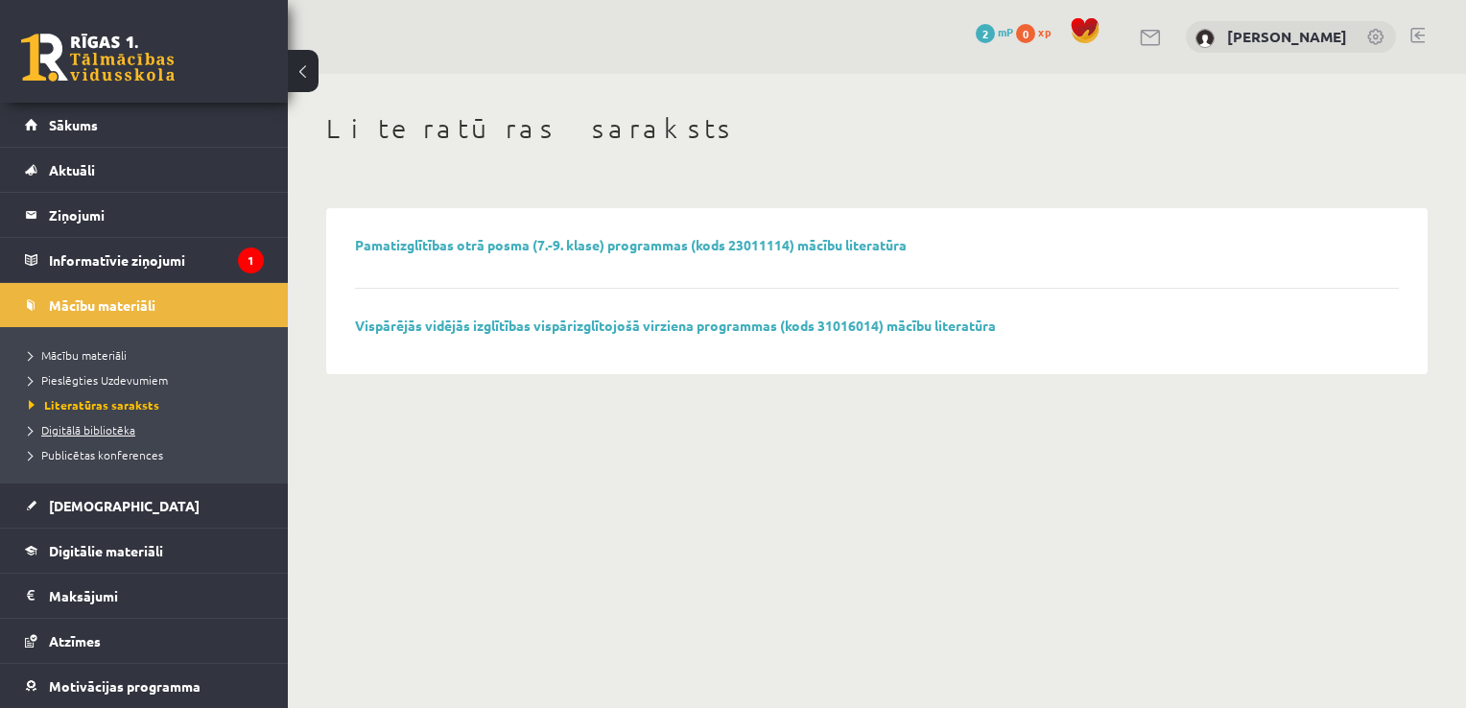
click at [107, 432] on span "Digitālā bibliotēka" at bounding box center [82, 429] width 106 height 15
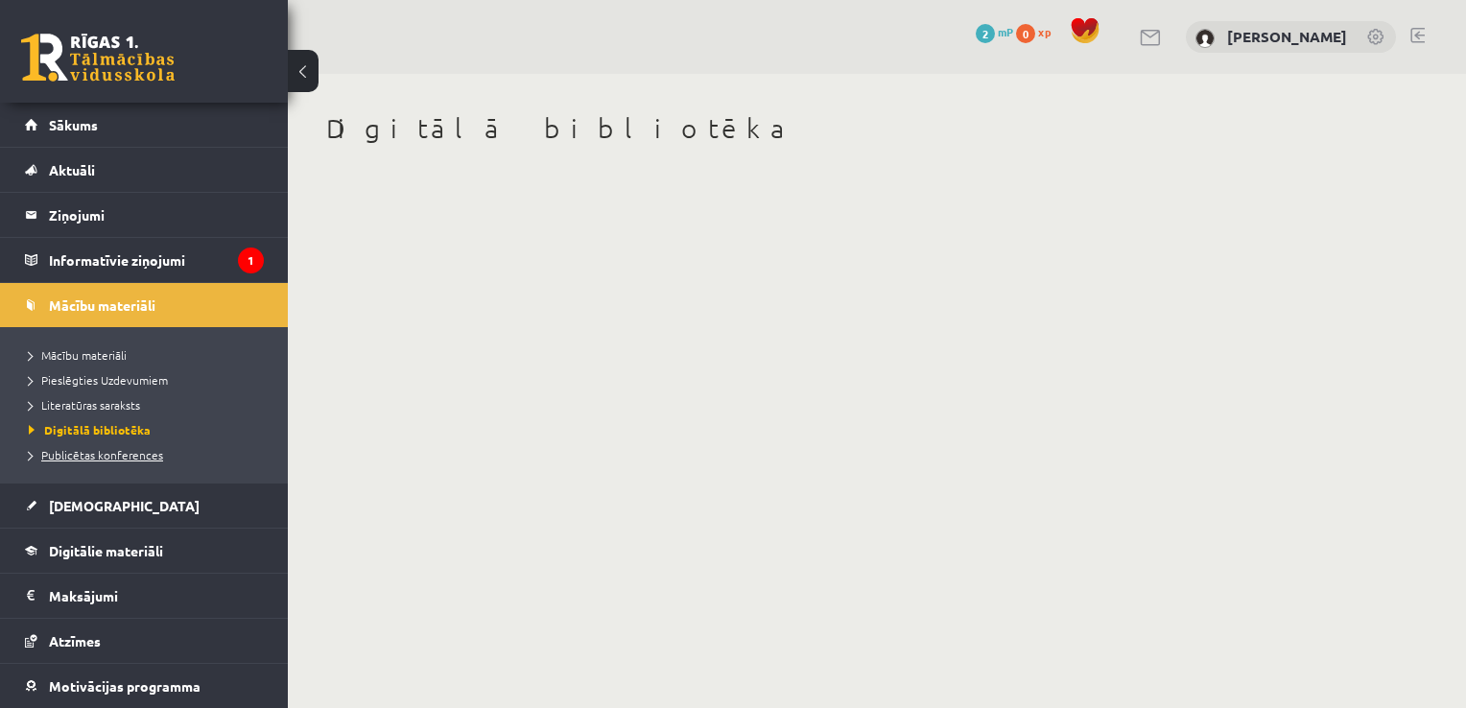
click at [106, 447] on span "Publicētas konferences" at bounding box center [96, 454] width 134 height 15
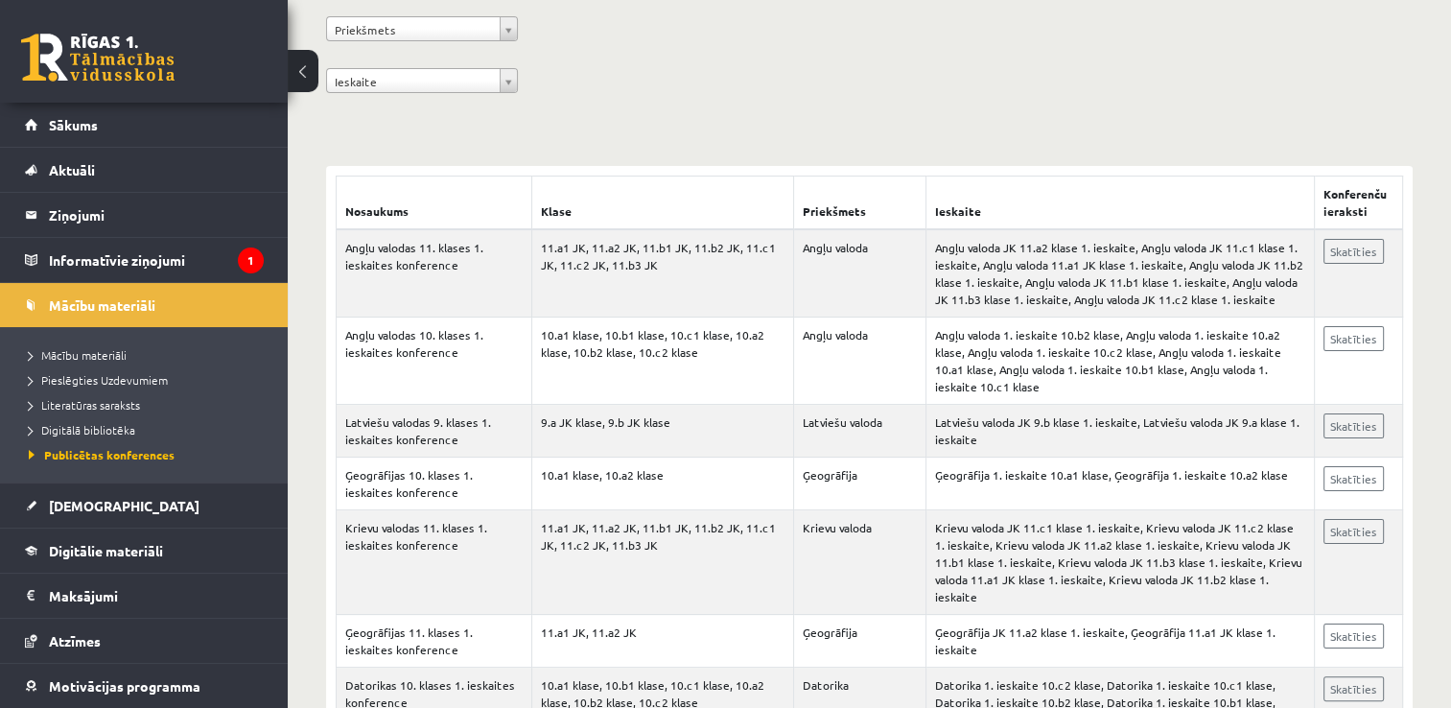
scroll to position [252, 0]
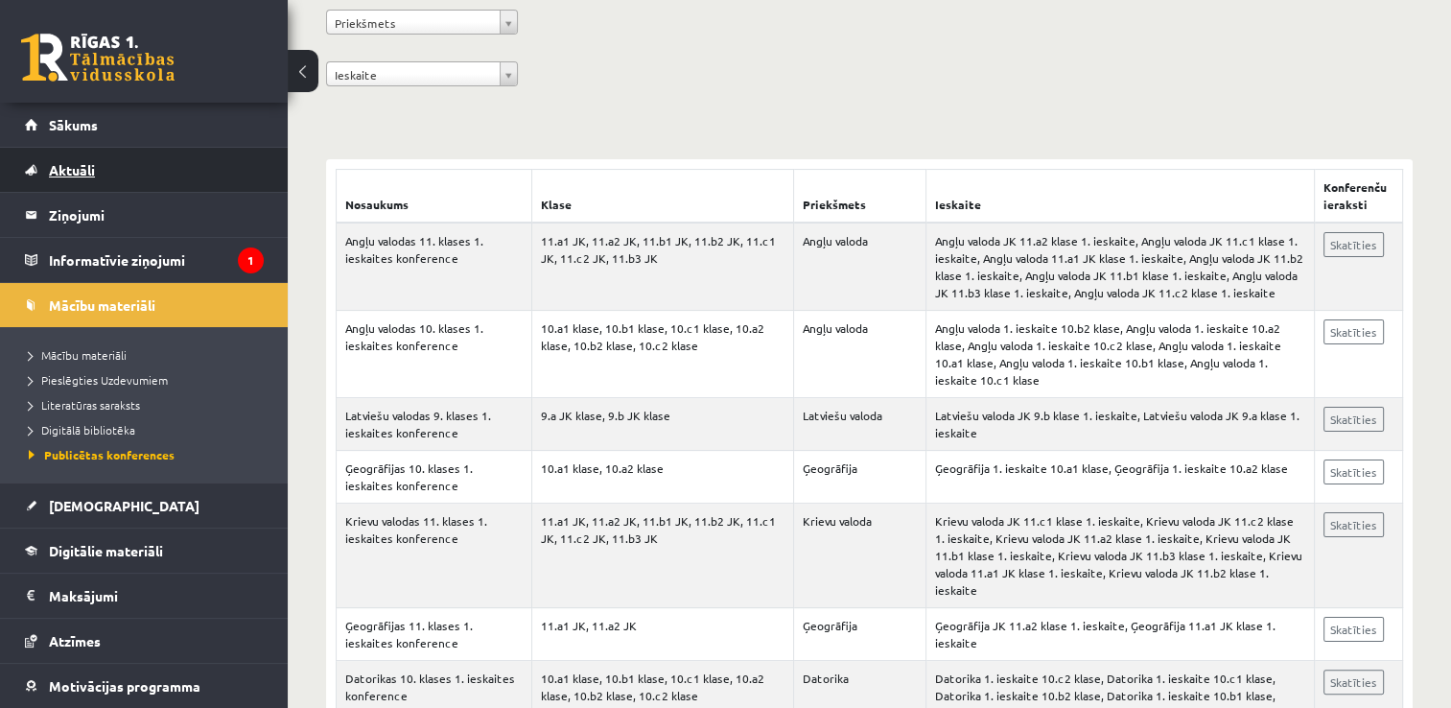
click at [172, 168] on link "Aktuāli" at bounding box center [144, 170] width 239 height 44
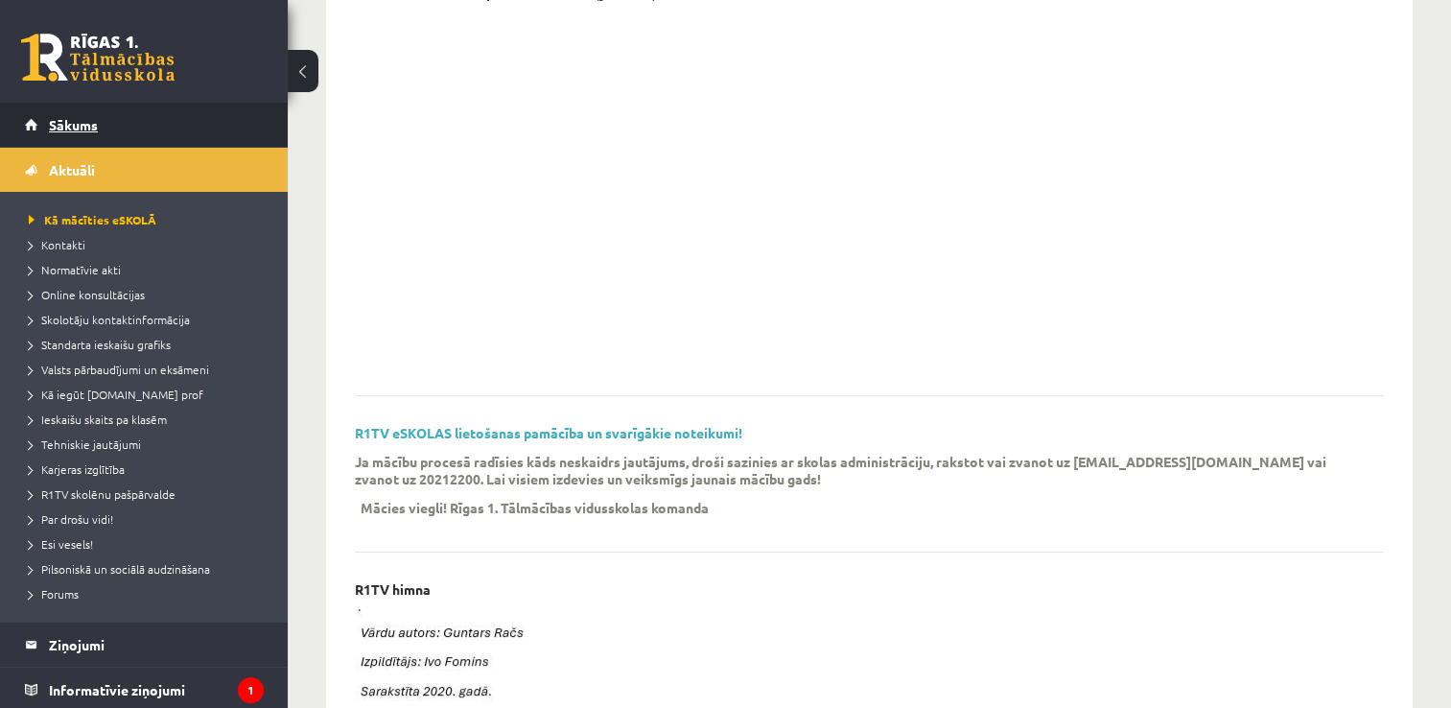
click at [78, 120] on span "Sākums" at bounding box center [73, 124] width 49 height 17
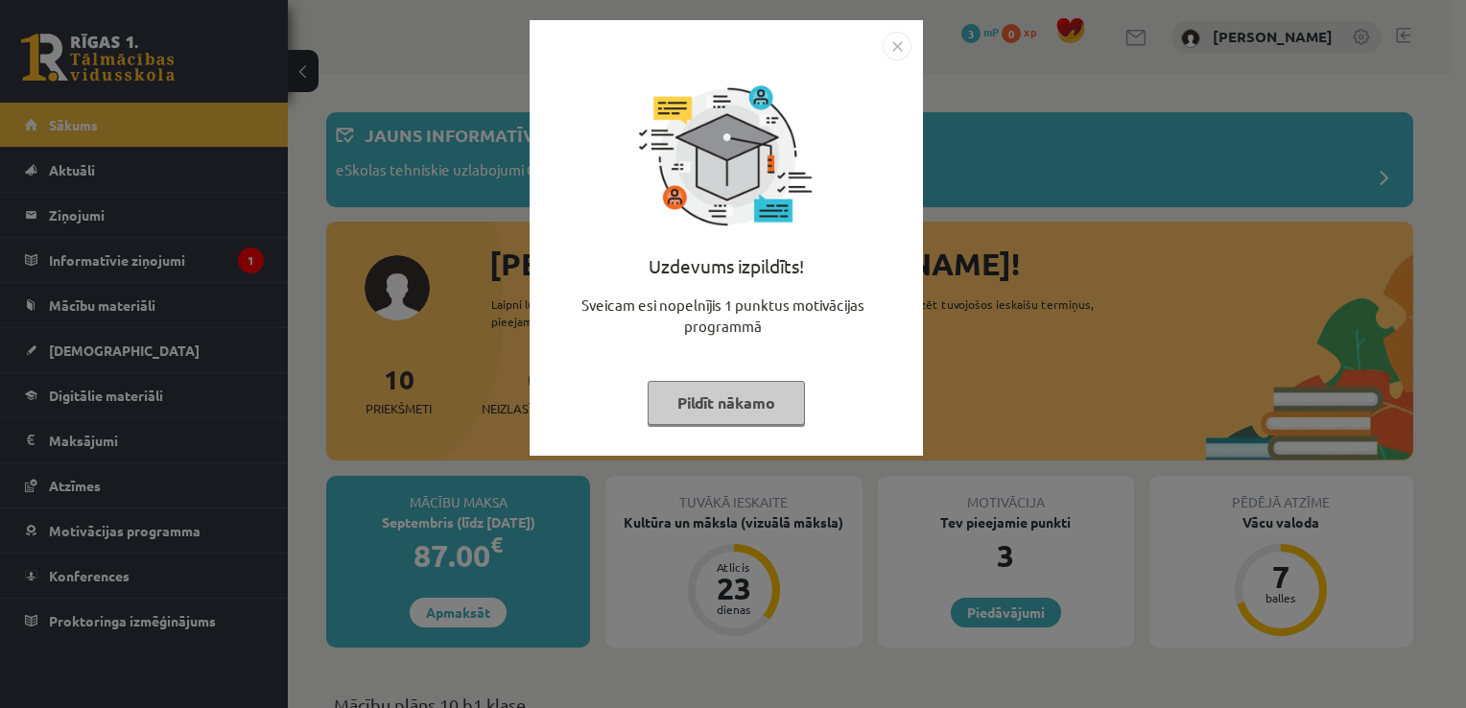
click at [734, 385] on button "Pildīt nākamo" at bounding box center [725, 403] width 157 height 44
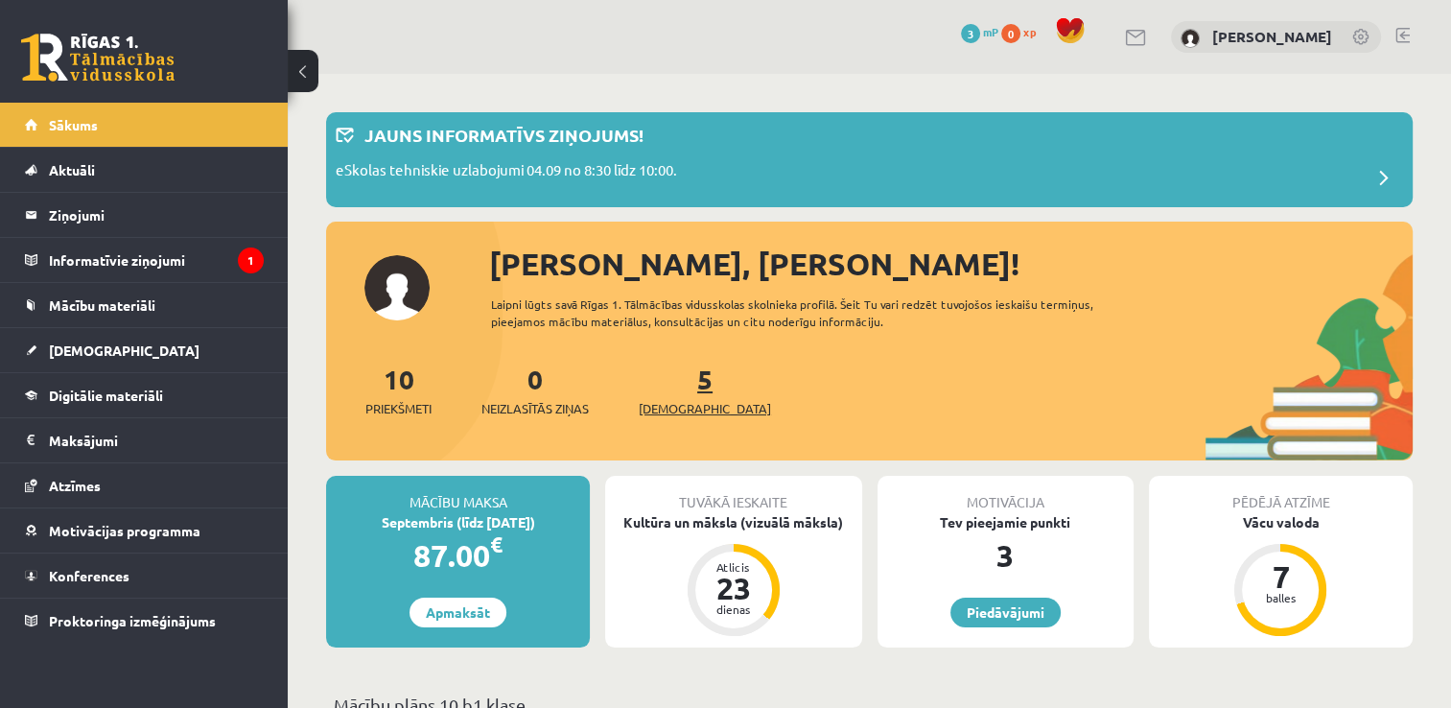
click at [675, 387] on link "5 Ieskaites" at bounding box center [705, 390] width 132 height 57
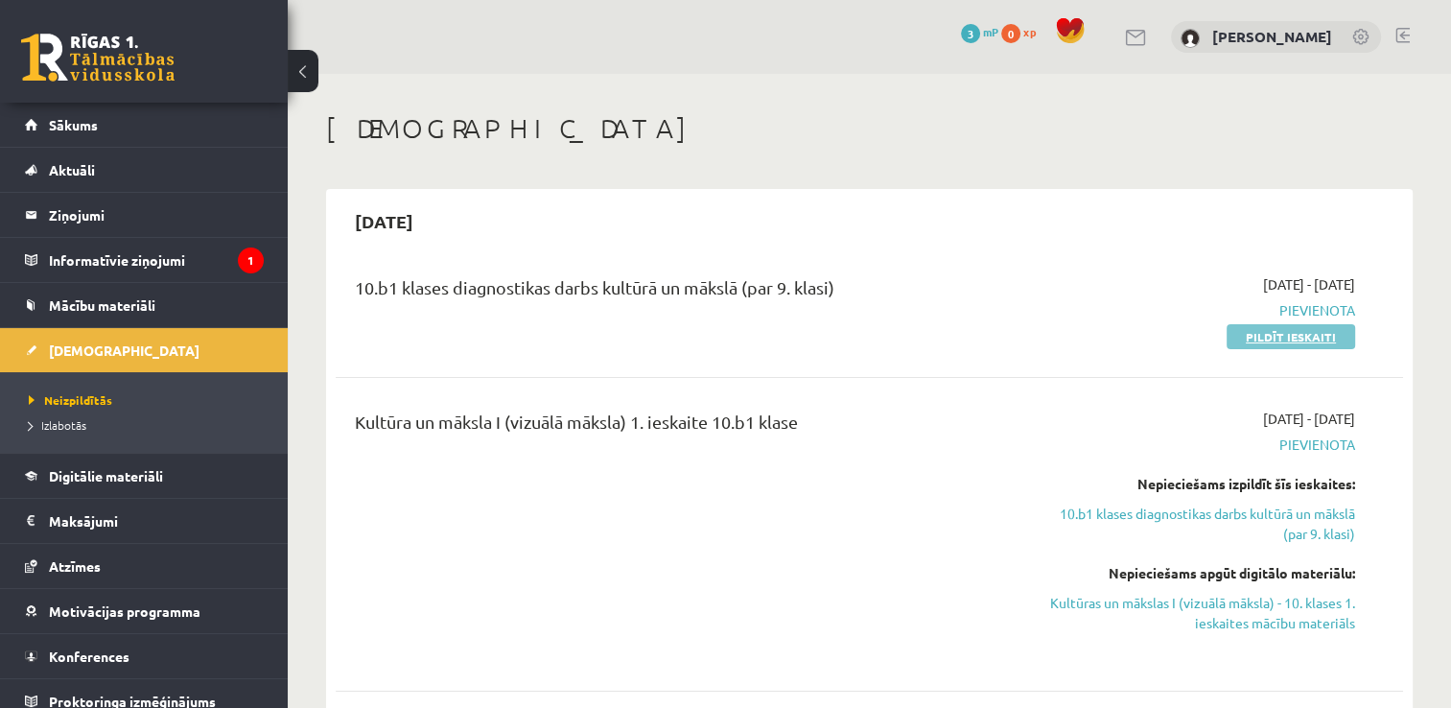
click at [1285, 324] on link "Pildīt ieskaiti" at bounding box center [1291, 336] width 129 height 25
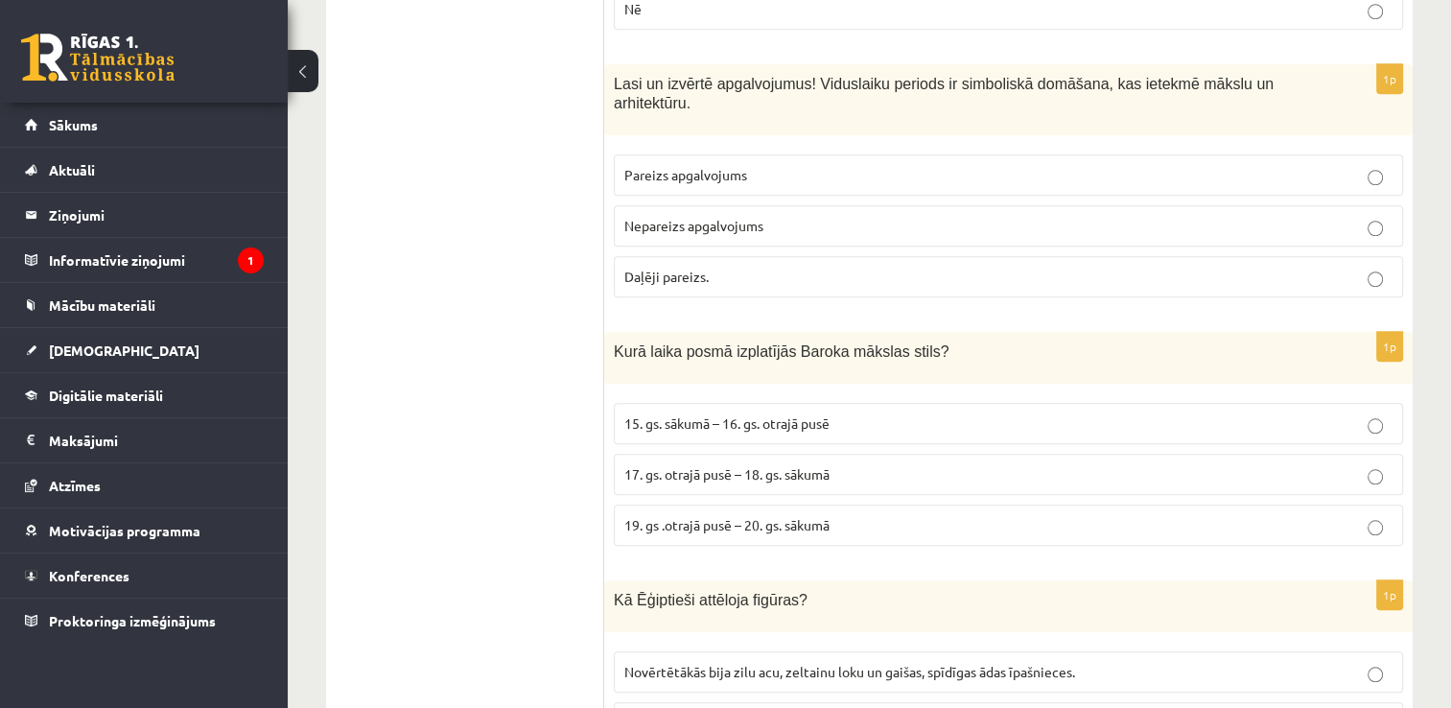
scroll to position [1738, 0]
click at [1373, 464] on p "17. gs. otrajā pusē – 18. gs. sākumā" at bounding box center [1008, 474] width 768 height 20
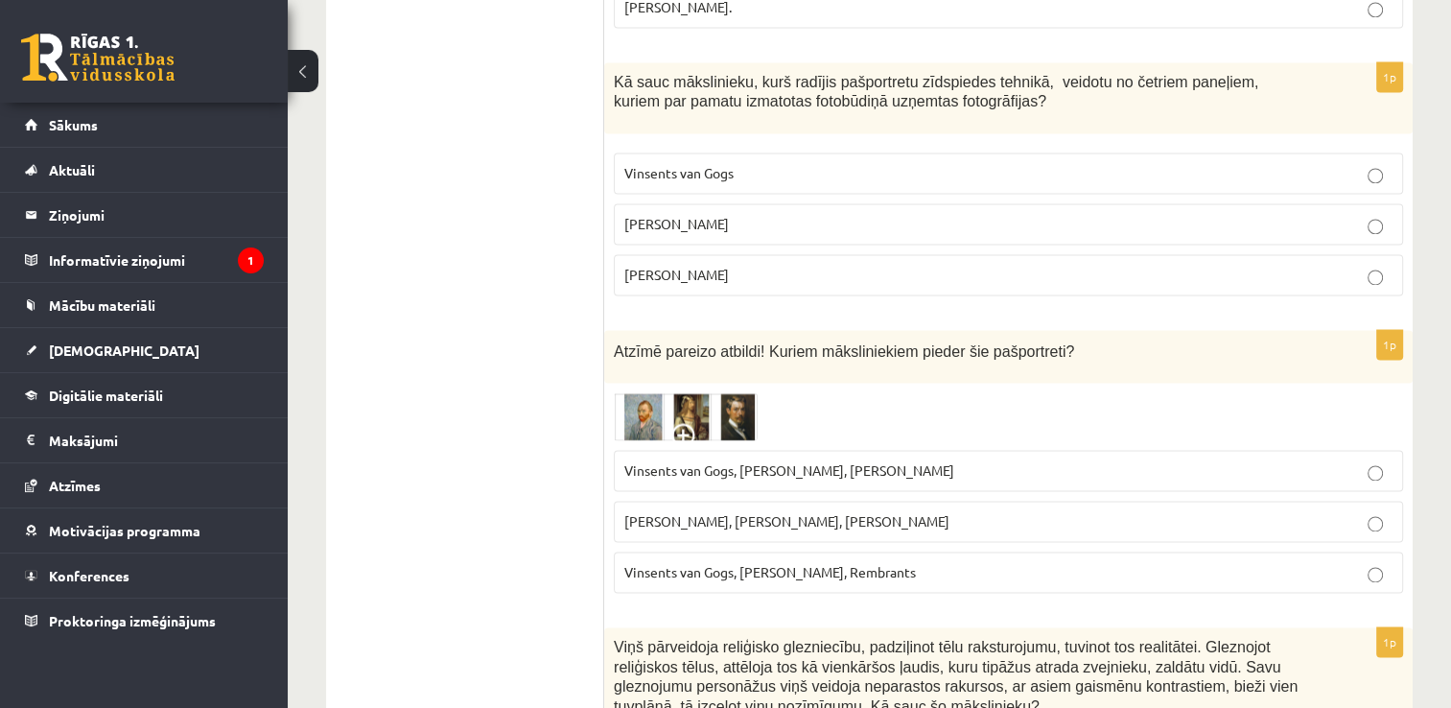
scroll to position [2801, 0]
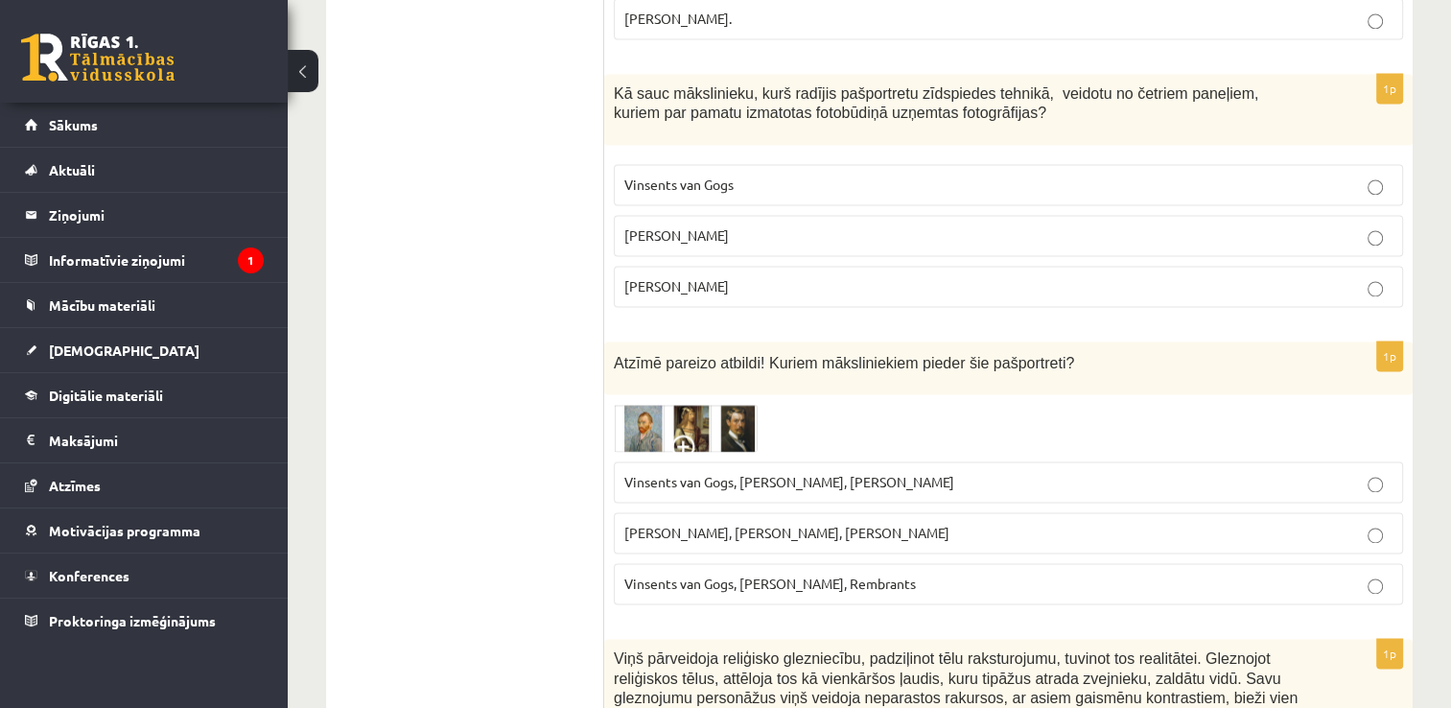
click at [624, 404] on img at bounding box center [686, 428] width 144 height 48
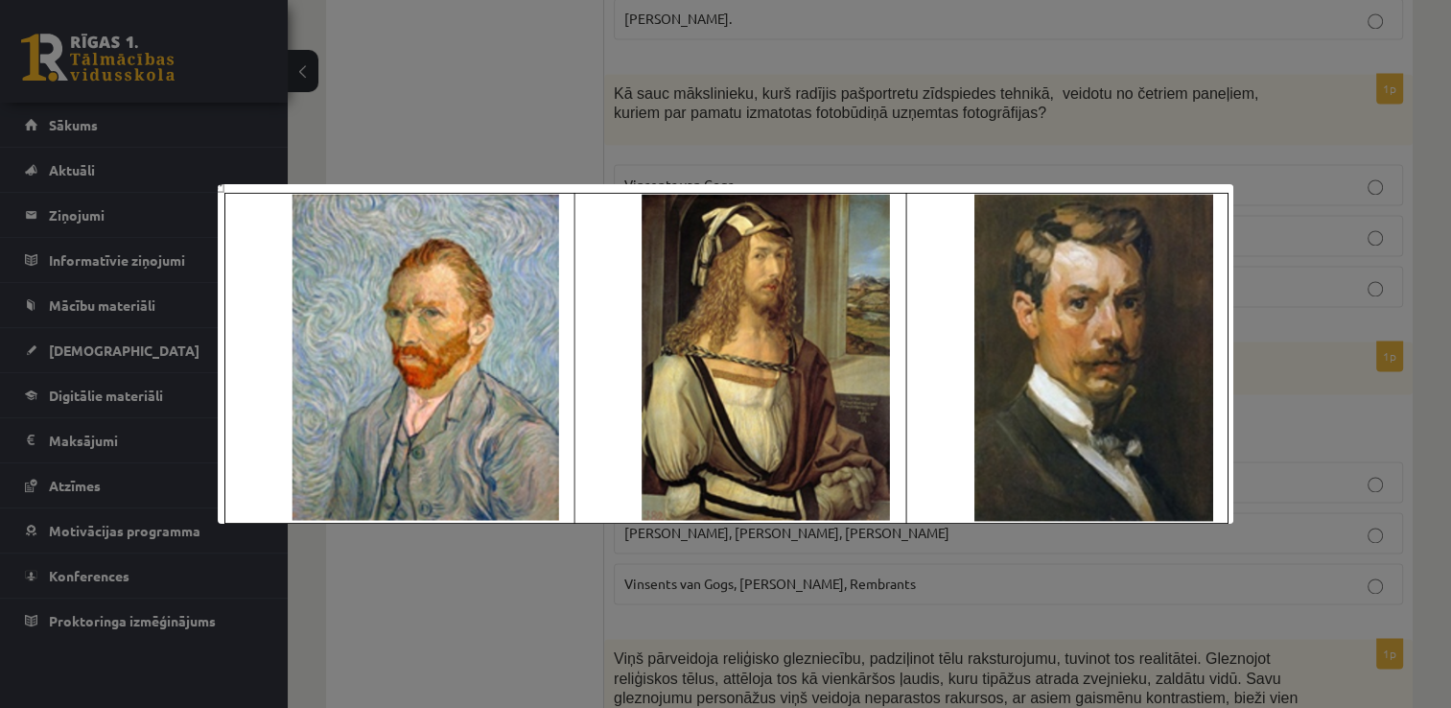
click at [769, 82] on div at bounding box center [725, 354] width 1451 height 708
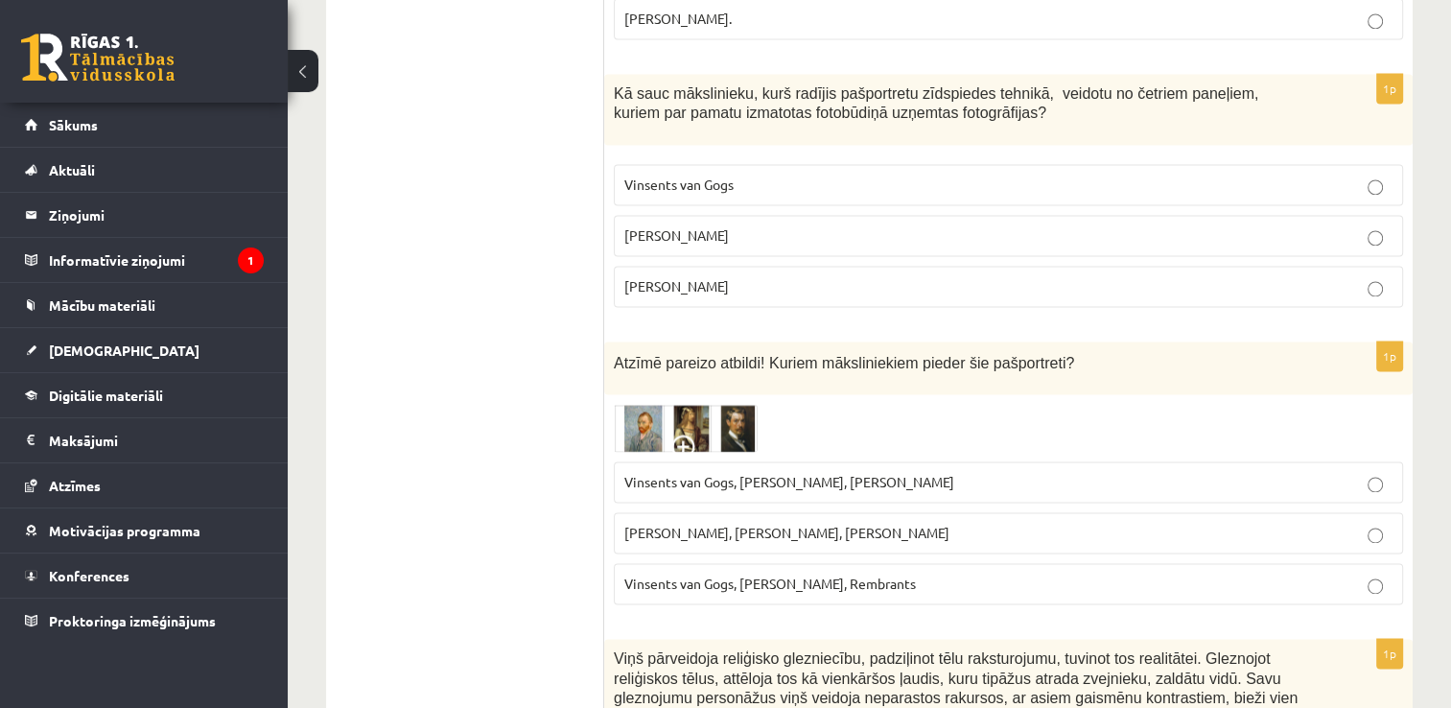
click at [702, 404] on img at bounding box center [686, 428] width 144 height 48
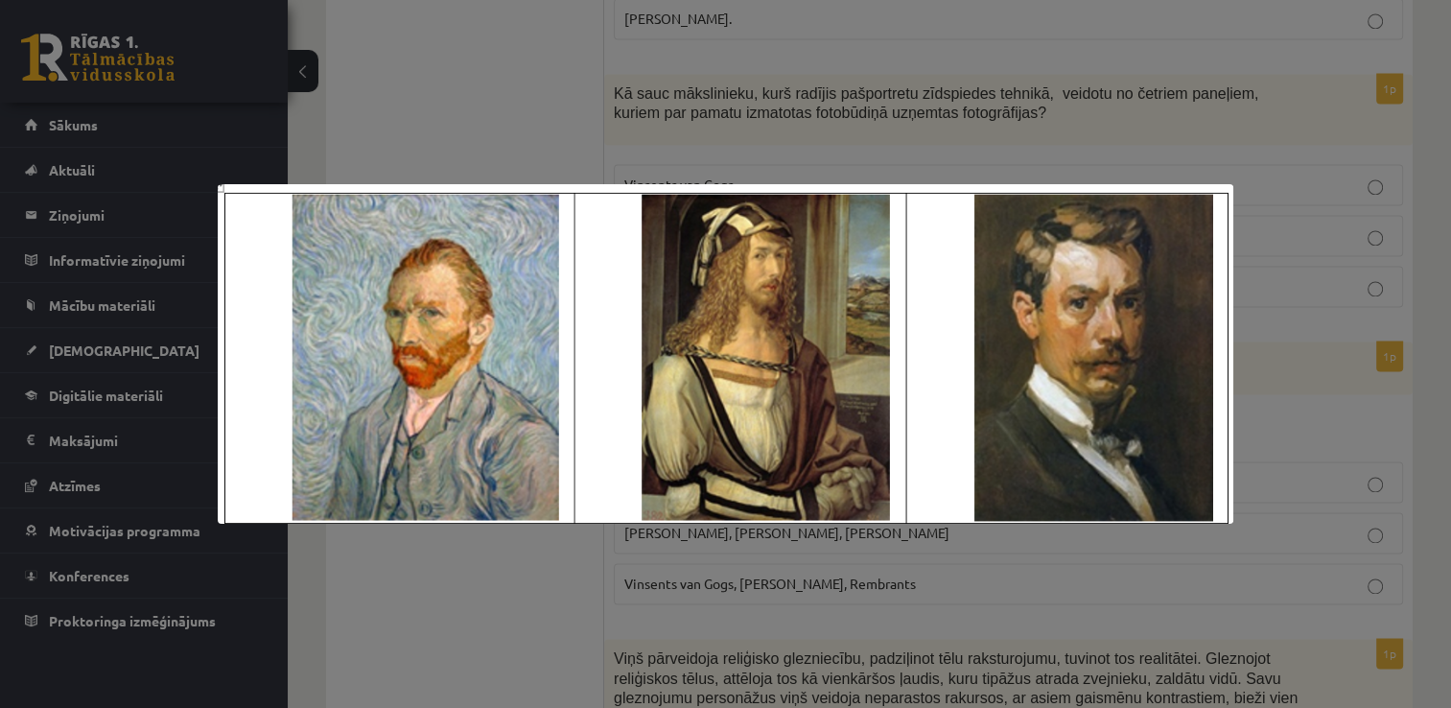
click at [772, 71] on div at bounding box center [725, 354] width 1451 height 708
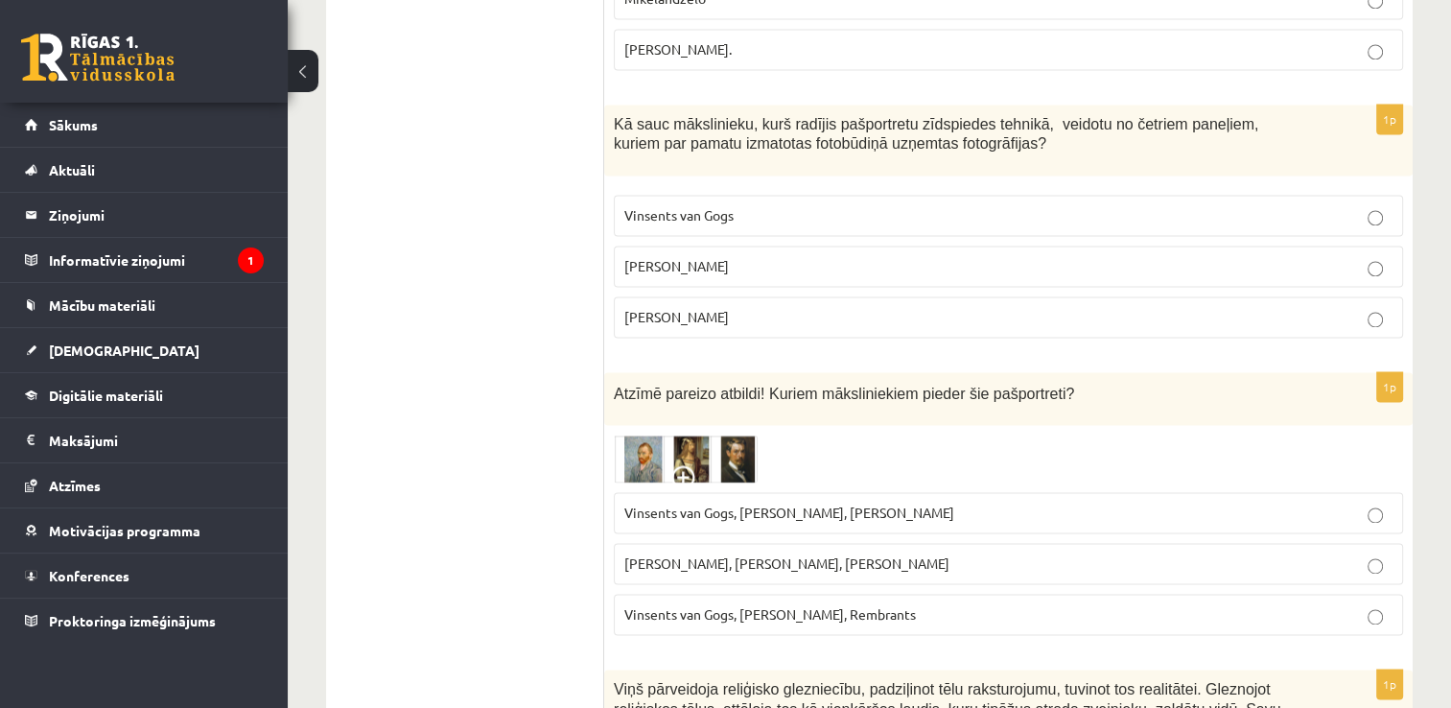
scroll to position [2767, 0]
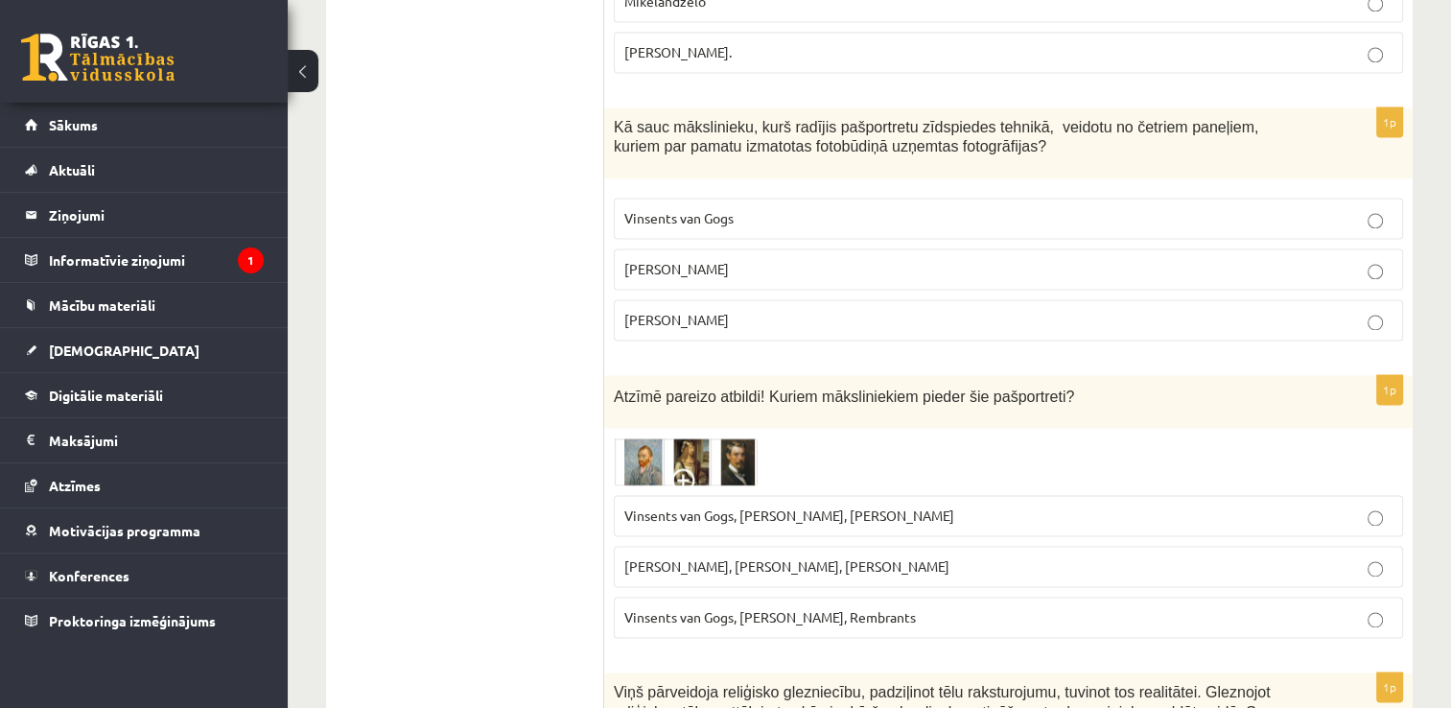
click at [1316, 259] on p "[PERSON_NAME]" at bounding box center [1008, 269] width 768 height 20
click at [970, 505] on p "Vinsents van Gogs, Albrehts Dīrers, Janis Rozentāls" at bounding box center [1008, 515] width 768 height 20
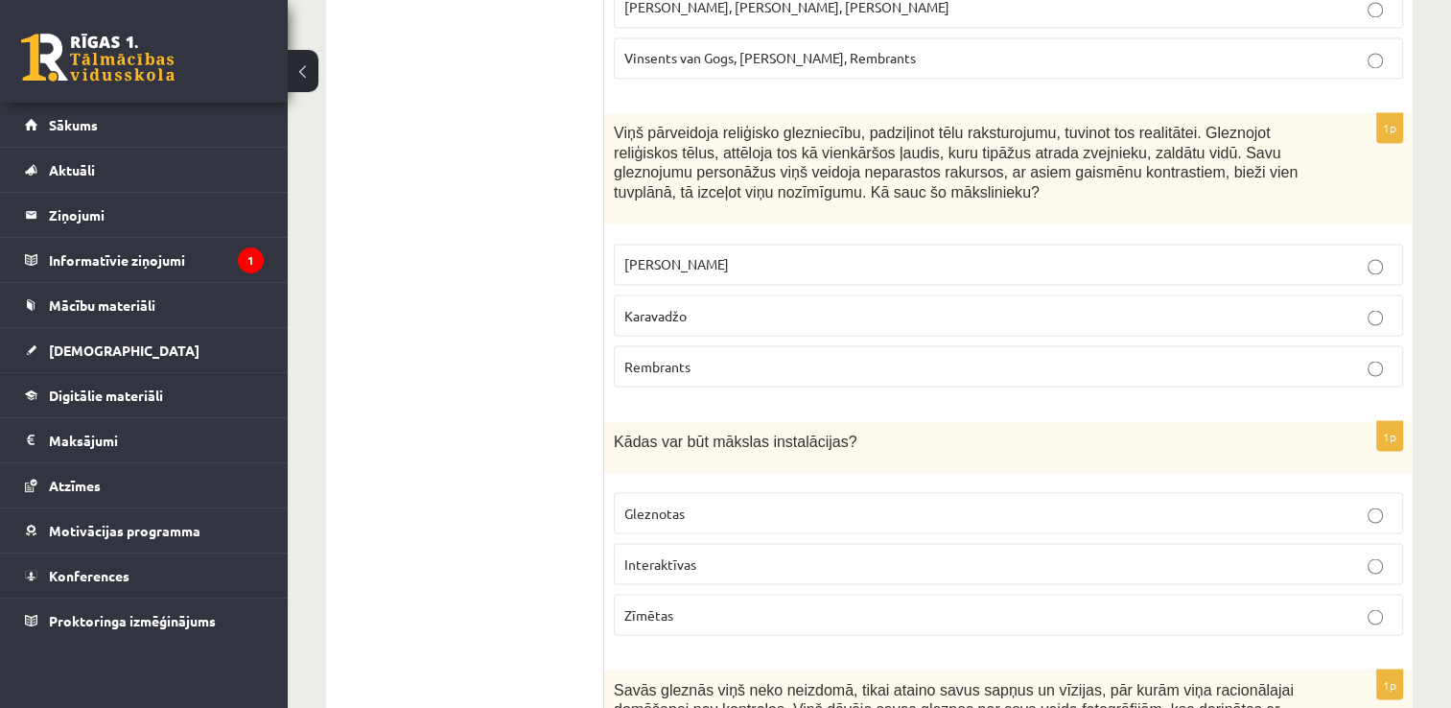
scroll to position [3323, 0]
click at [975, 308] on p "Karavadžo" at bounding box center [1008, 318] width 768 height 20
click at [825, 556] on p "Interaktīvas" at bounding box center [1008, 566] width 768 height 20
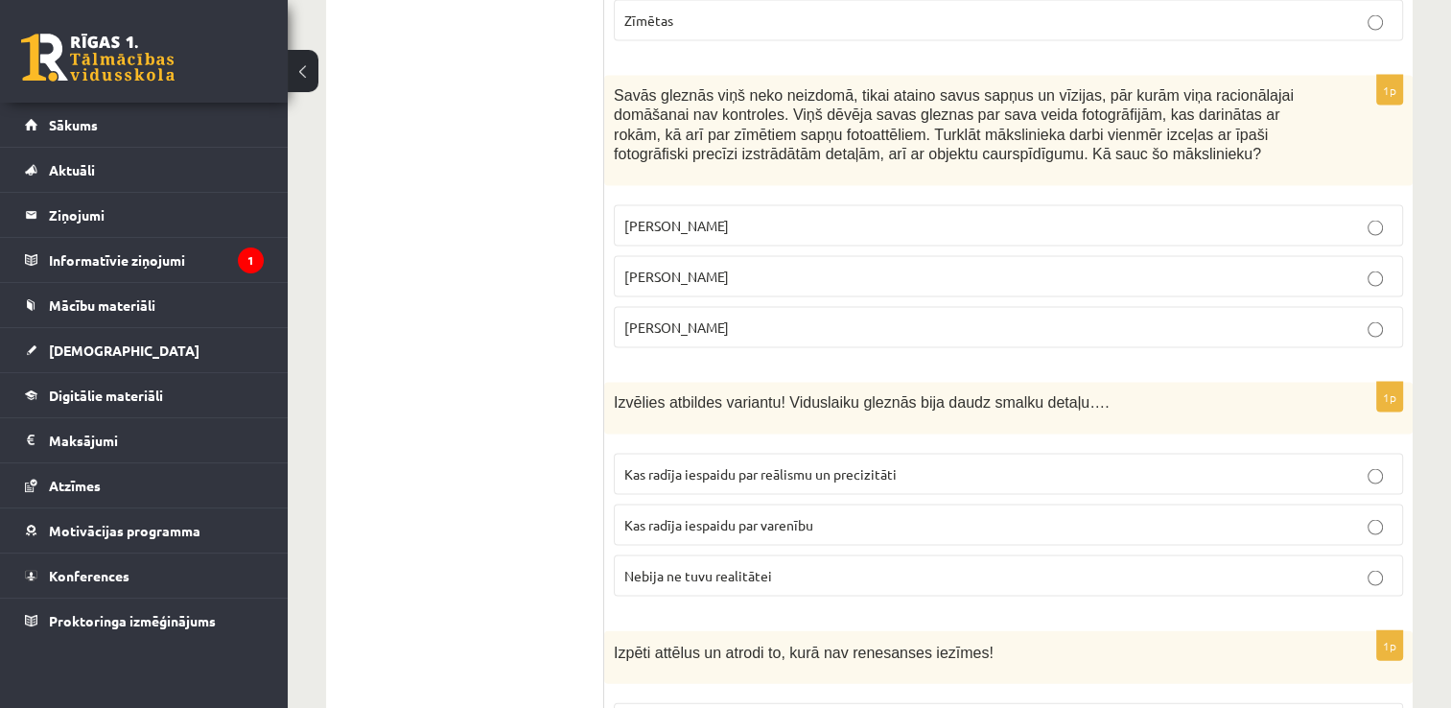
scroll to position [3901, 0]
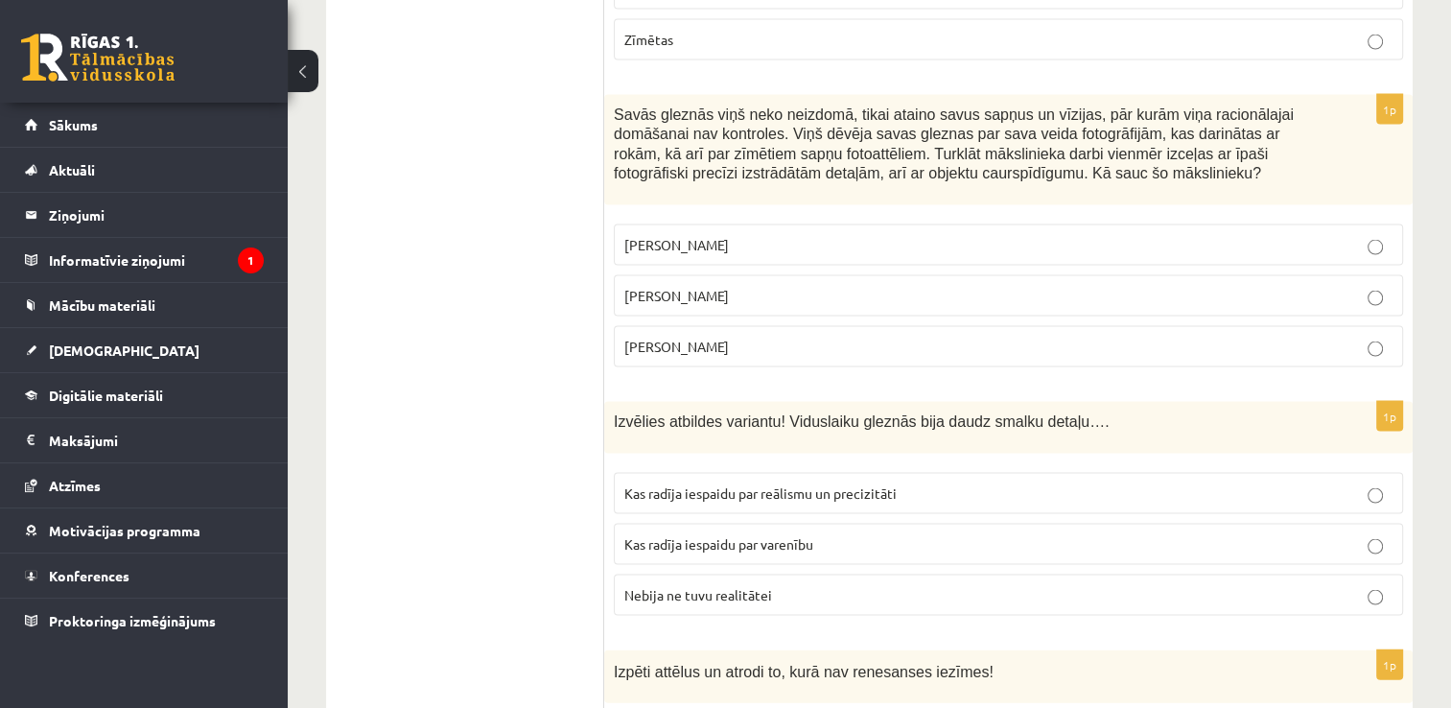
click at [739, 286] on p "Salvadors Dalī" at bounding box center [1008, 296] width 768 height 20
click at [712, 535] on span "Kas radīja iespaidu par varenību" at bounding box center [718, 543] width 189 height 17
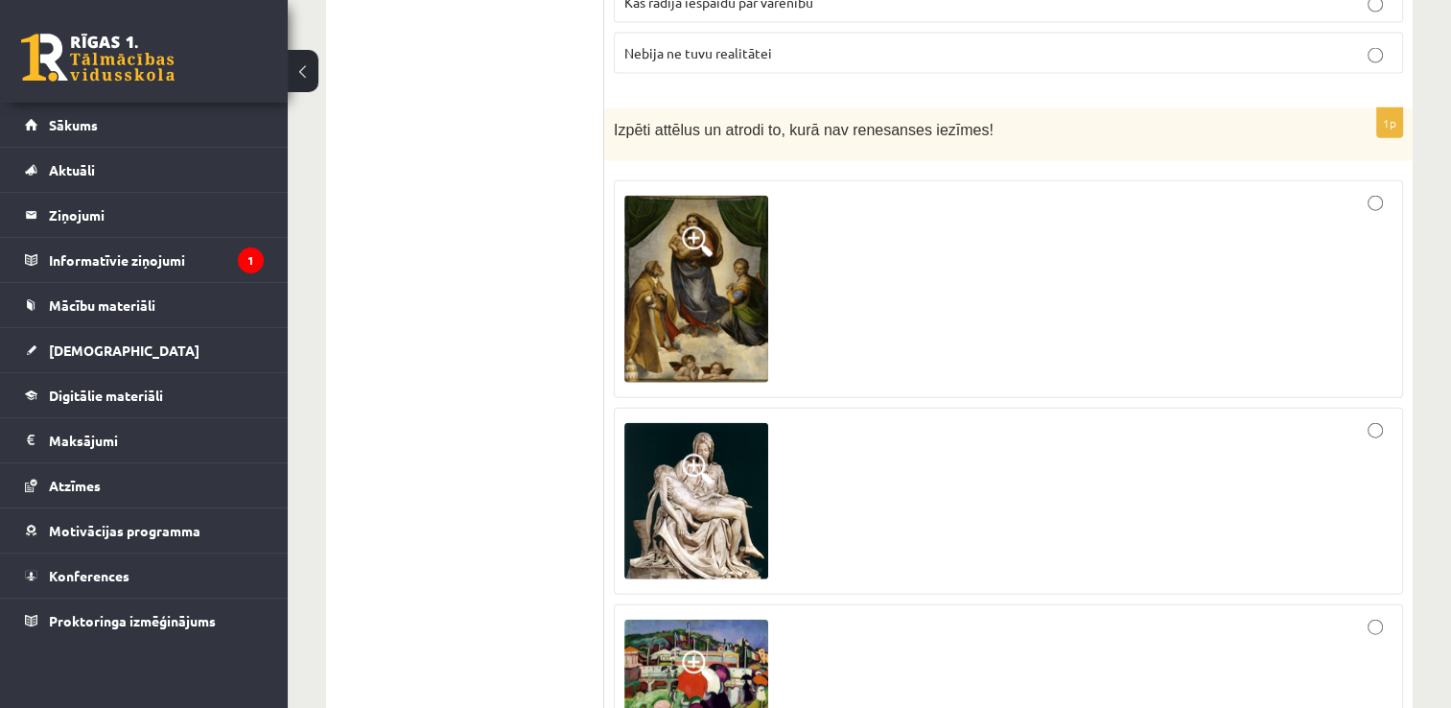
scroll to position [4444, 0]
click at [960, 614] on div at bounding box center [1008, 678] width 768 height 128
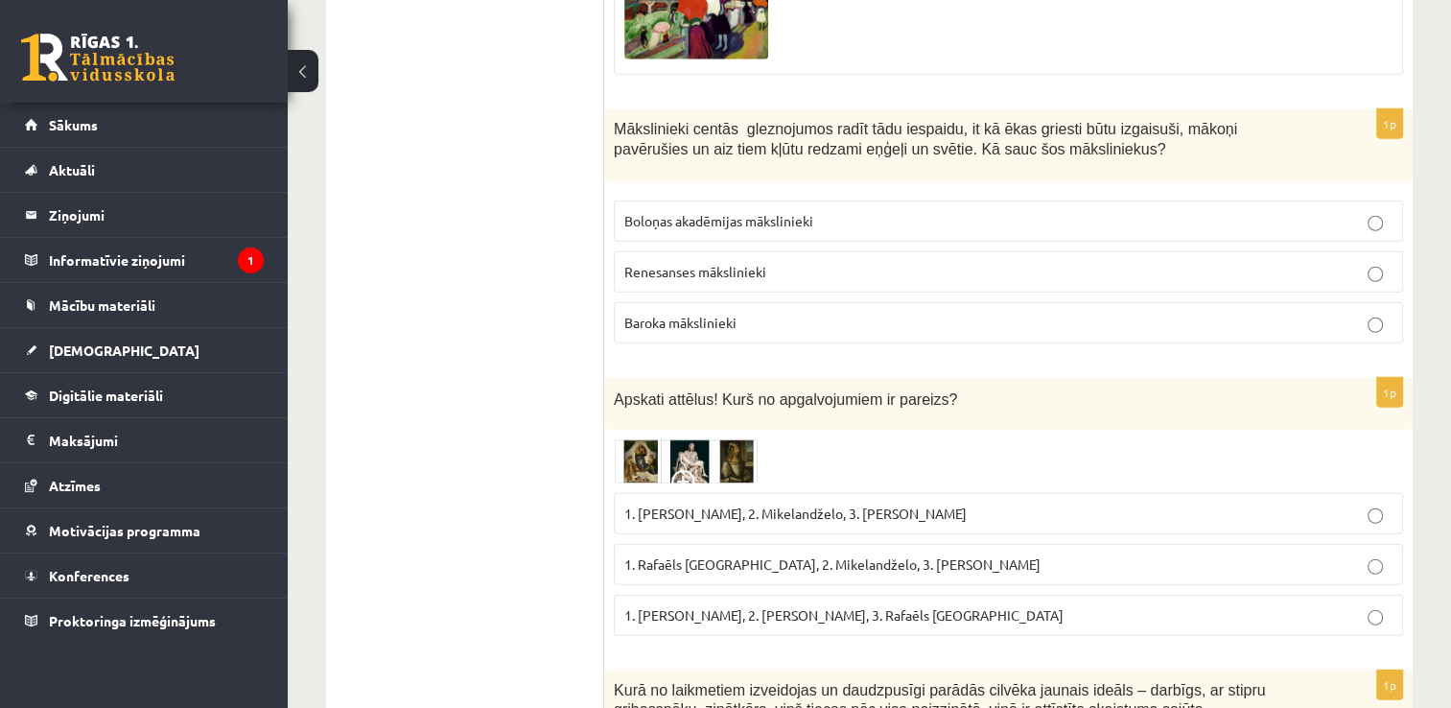
scroll to position [5129, 0]
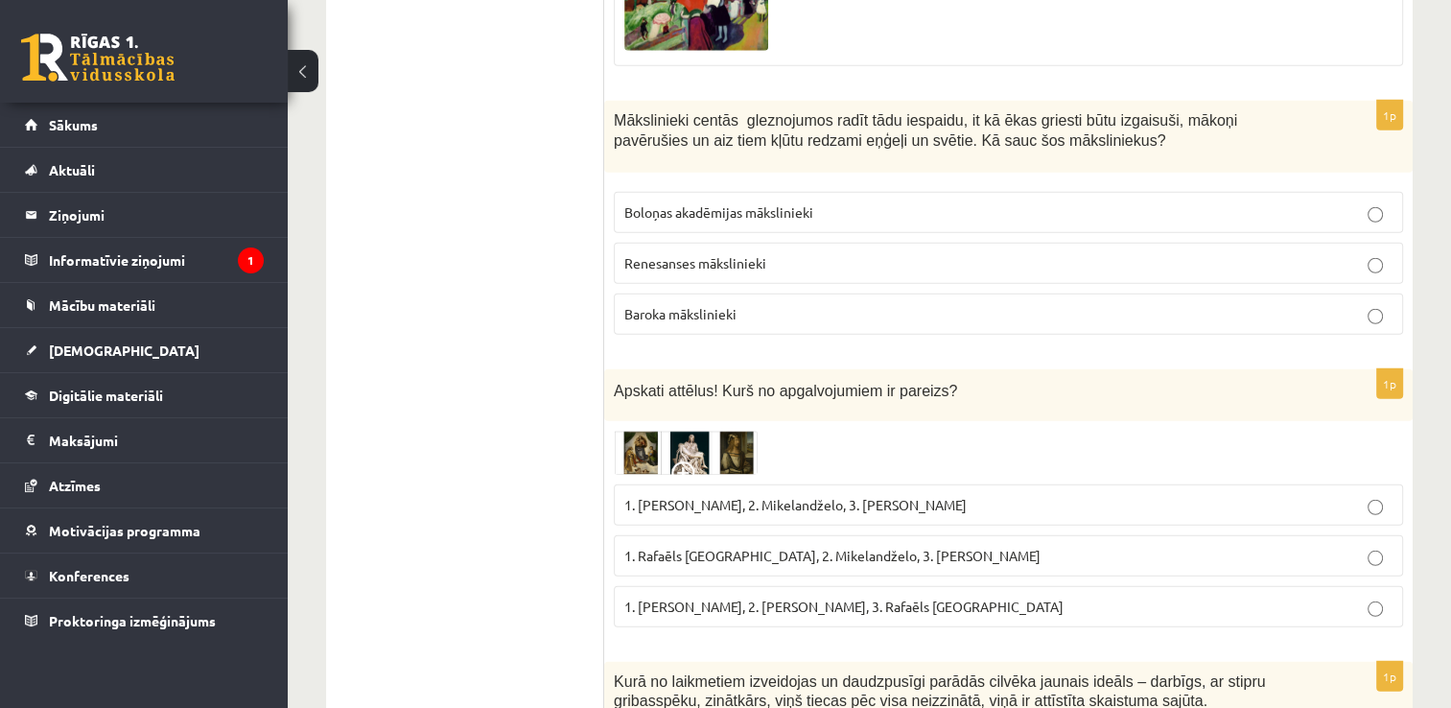
click at [859, 304] on p "Baroka mākslinieki" at bounding box center [1008, 314] width 768 height 20
click at [811, 547] on span "1. Rafaēls Sancio da Urbīno, 2. Mikelandželo, 3. Albrehts Dīrers" at bounding box center [832, 555] width 416 height 17
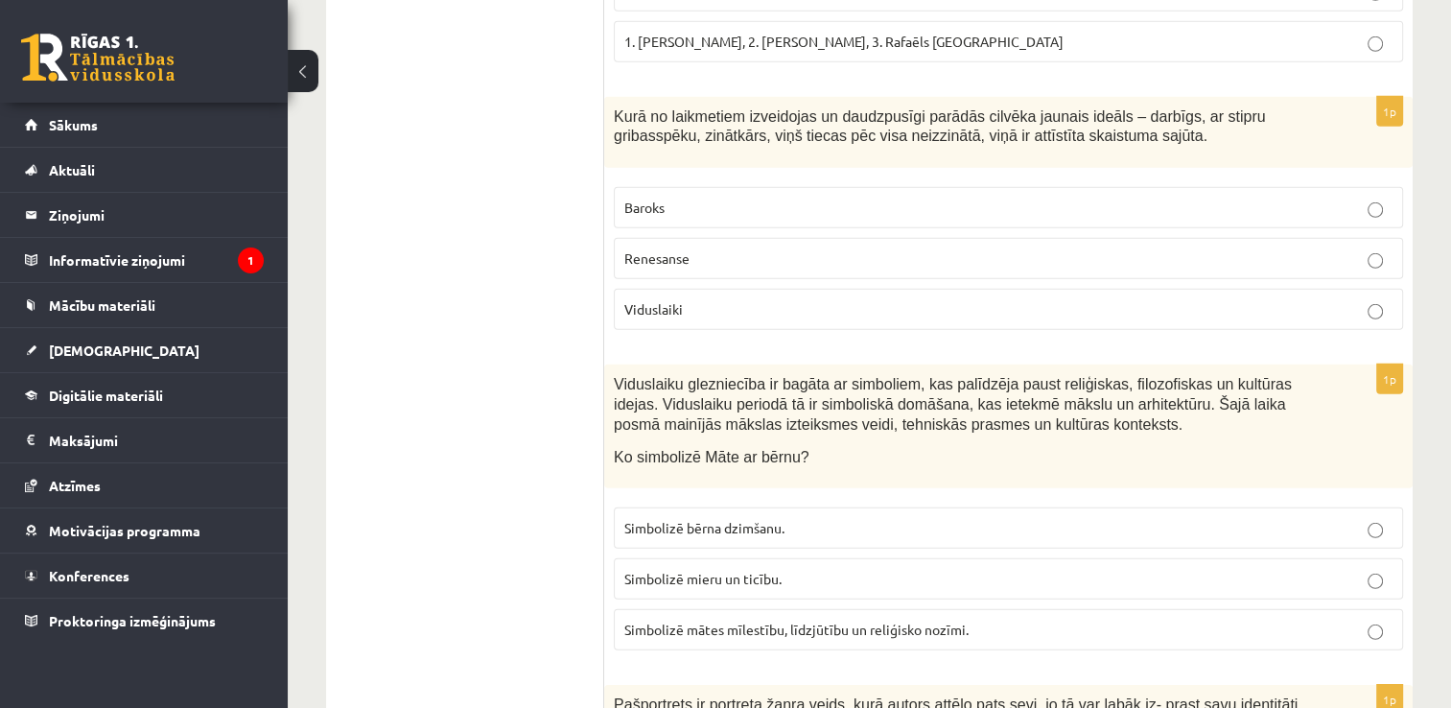
scroll to position [5689, 0]
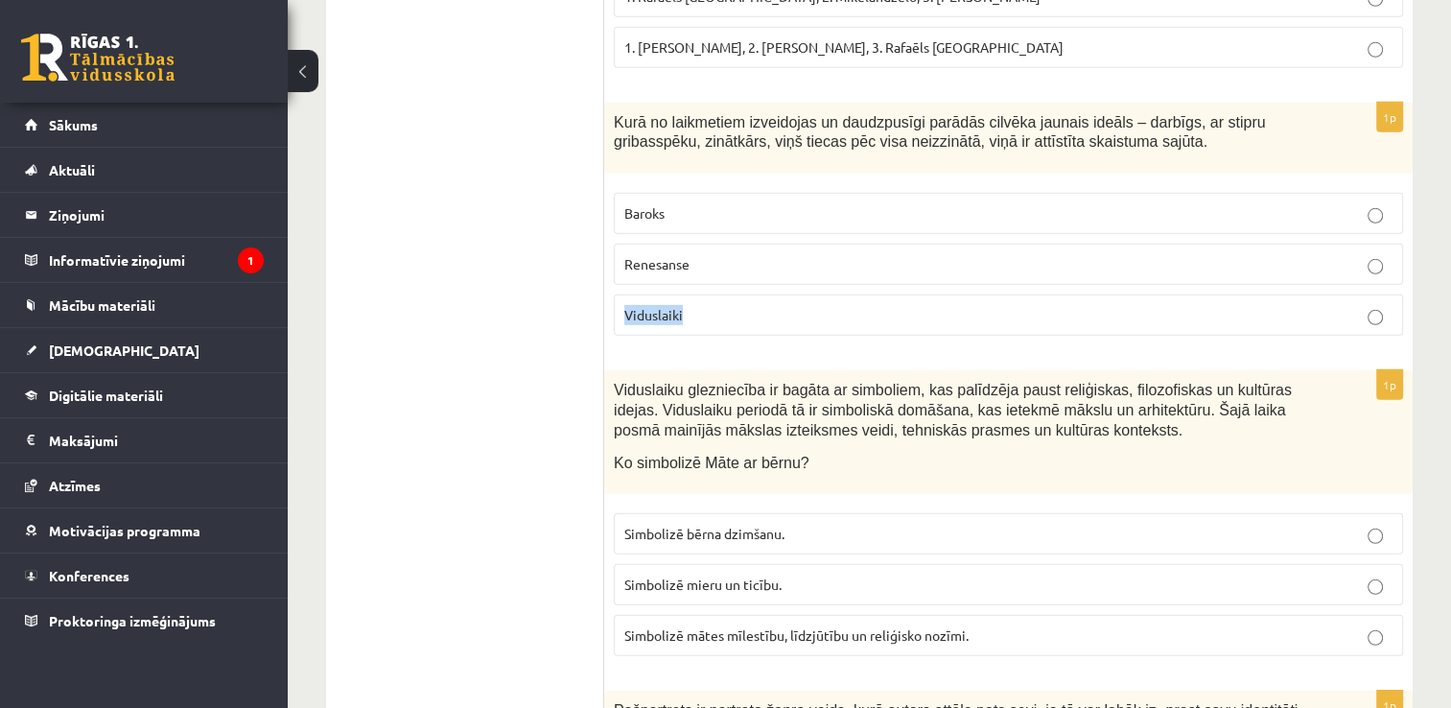
drag, startPoint x: 1101, startPoint y: 225, endPoint x: 1101, endPoint y: 194, distance: 31.7
click at [1101, 194] on fieldset "Baroks Renesanse Viduslaiki" at bounding box center [1008, 262] width 789 height 158
click at [1101, 254] on p "Renesanse" at bounding box center [1008, 264] width 768 height 20
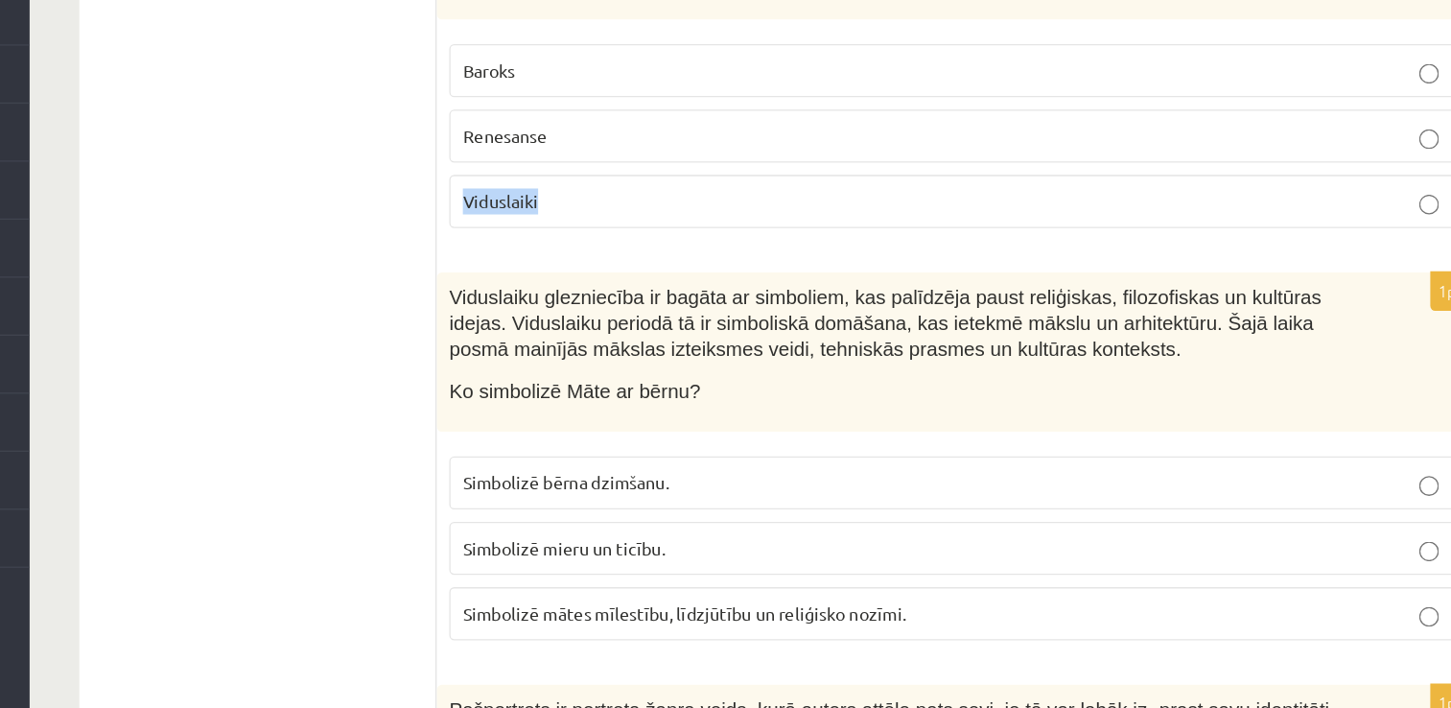
scroll to position [5692, 0]
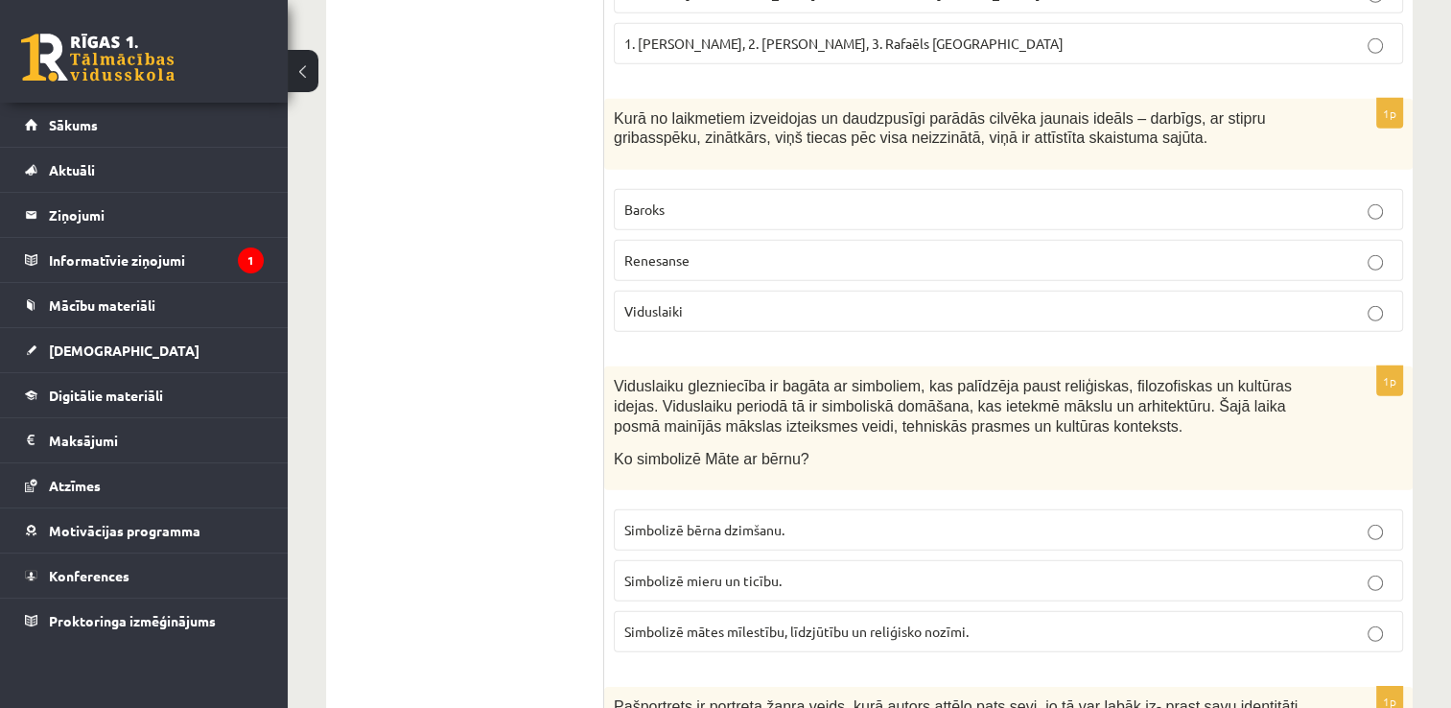
click at [748, 622] on span "Simbolizē mātes mīlestību, līdzjūtību un reliģisko nozīmi." at bounding box center [796, 630] width 344 height 17
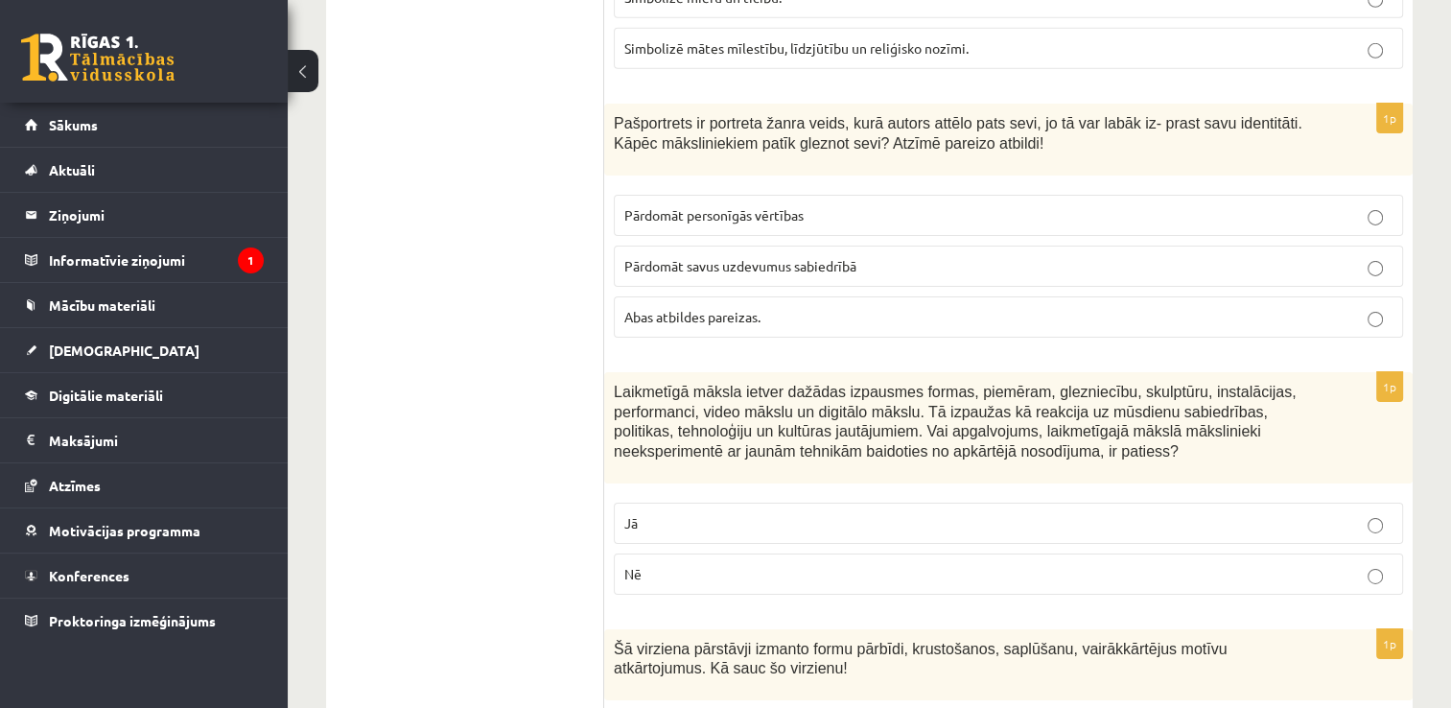
scroll to position [6275, 0]
click at [830, 308] on p "Abas atbildes pareizas." at bounding box center [1008, 318] width 768 height 20
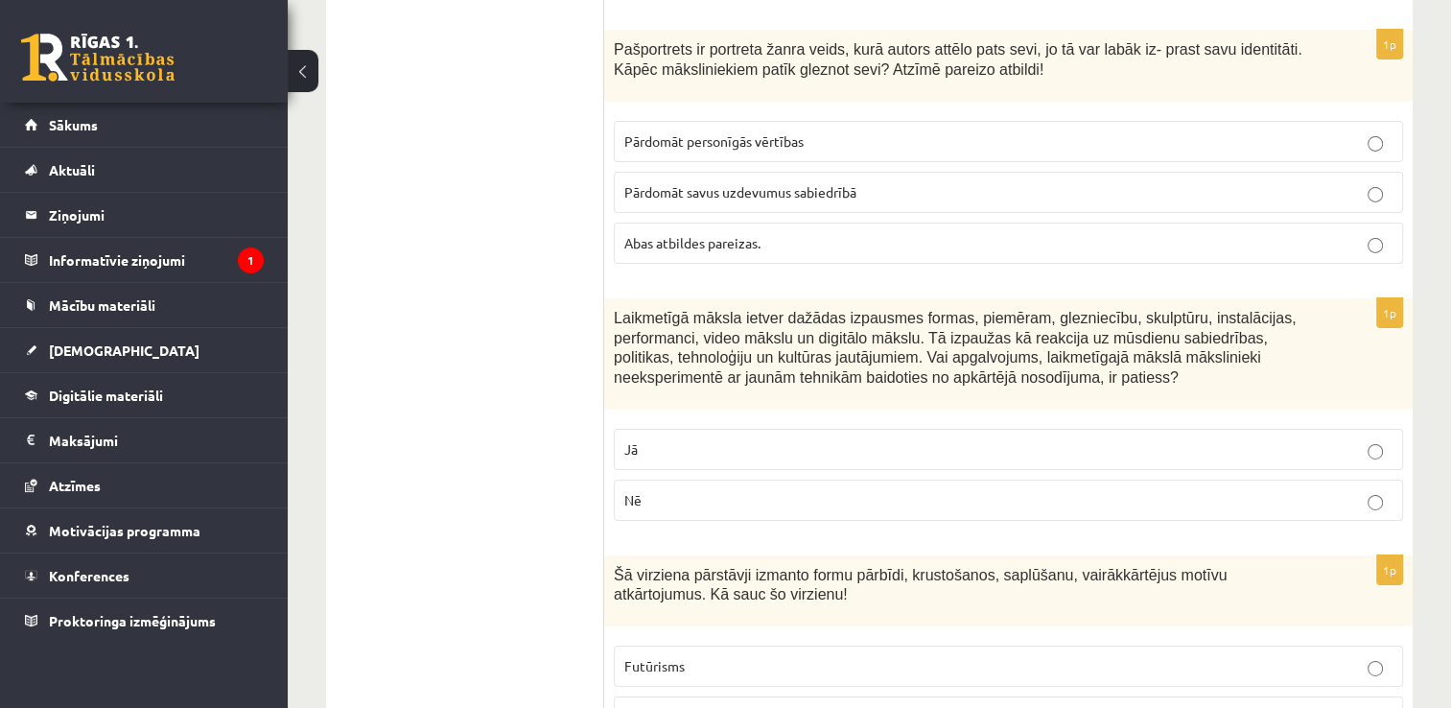
scroll to position [6346, 0]
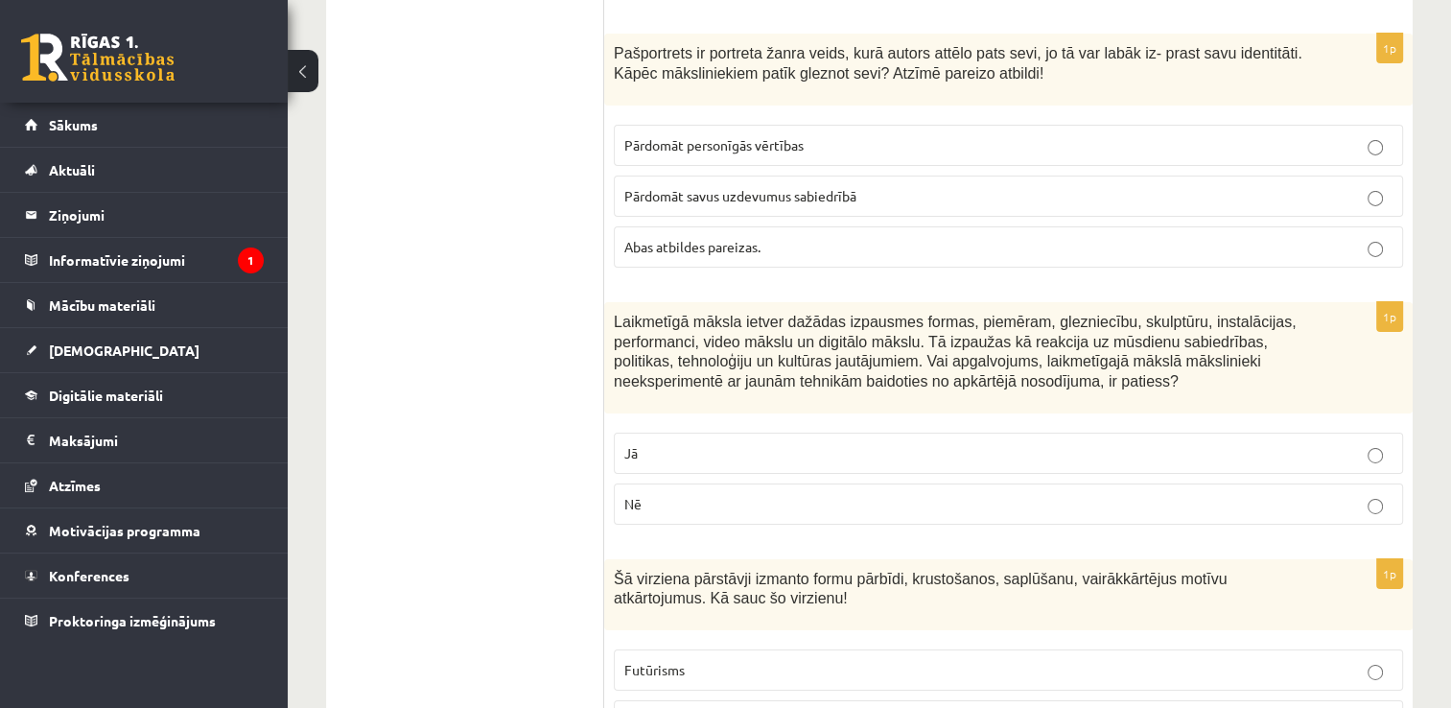
click at [858, 443] on p "Jā" at bounding box center [1008, 453] width 768 height 20
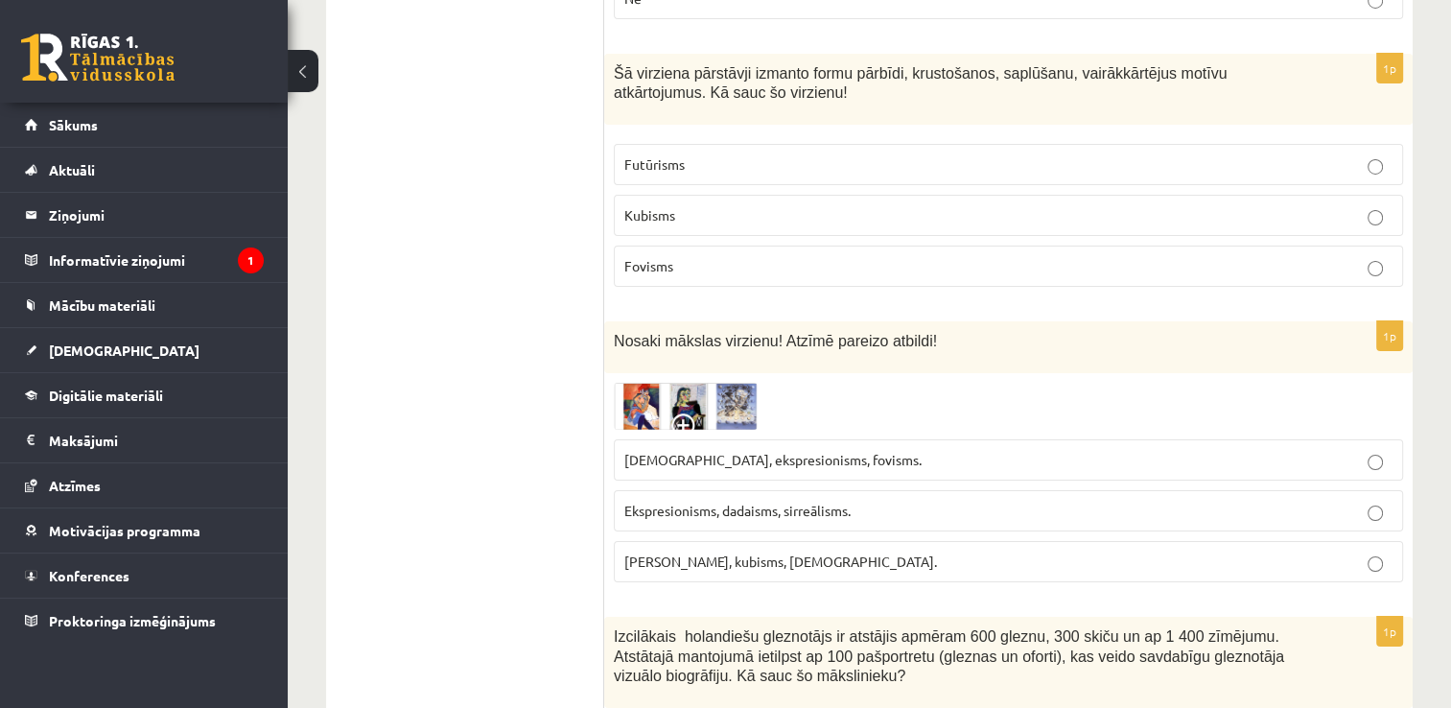
scroll to position [6852, 0]
click at [921, 204] on p "Kubisms" at bounding box center [1008, 214] width 768 height 20
click at [821, 540] on label "Fovisms, kubisms, sirreālisms." at bounding box center [1008, 560] width 789 height 41
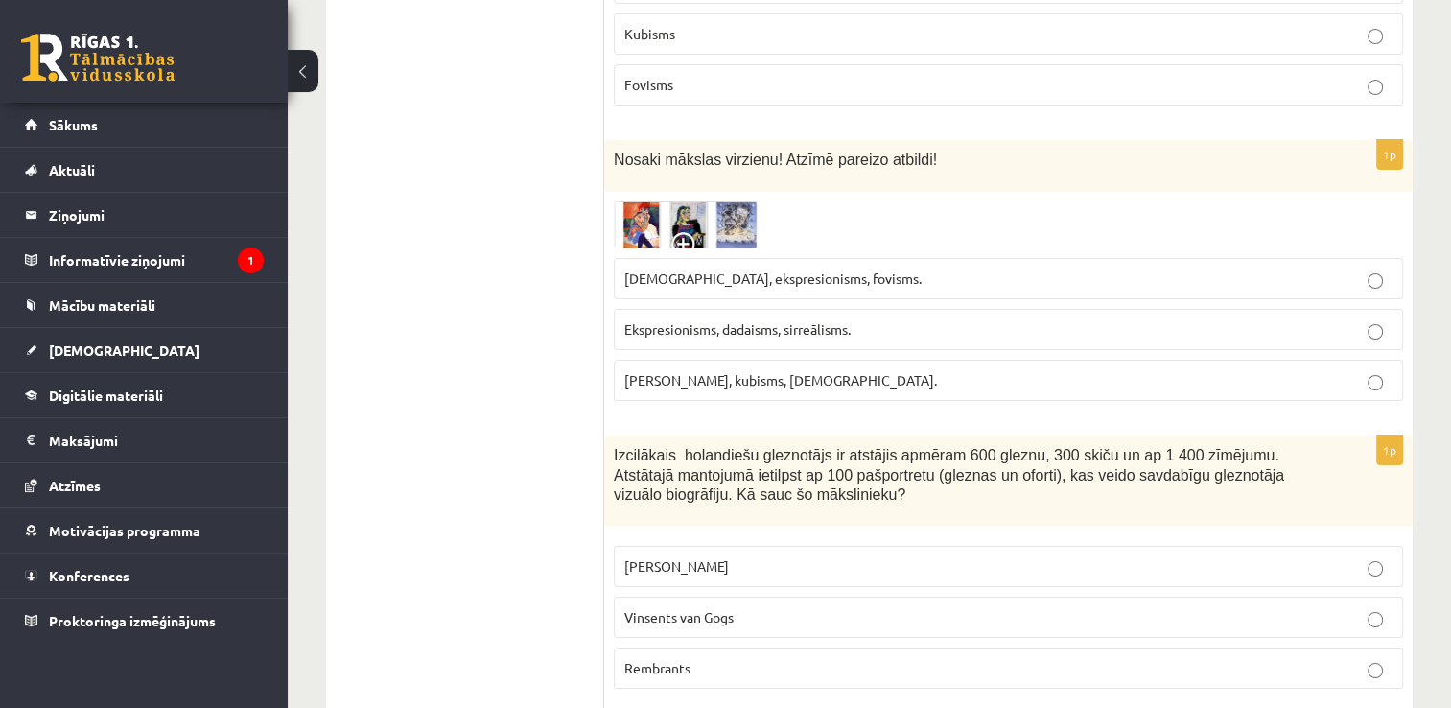
scroll to position [7036, 0]
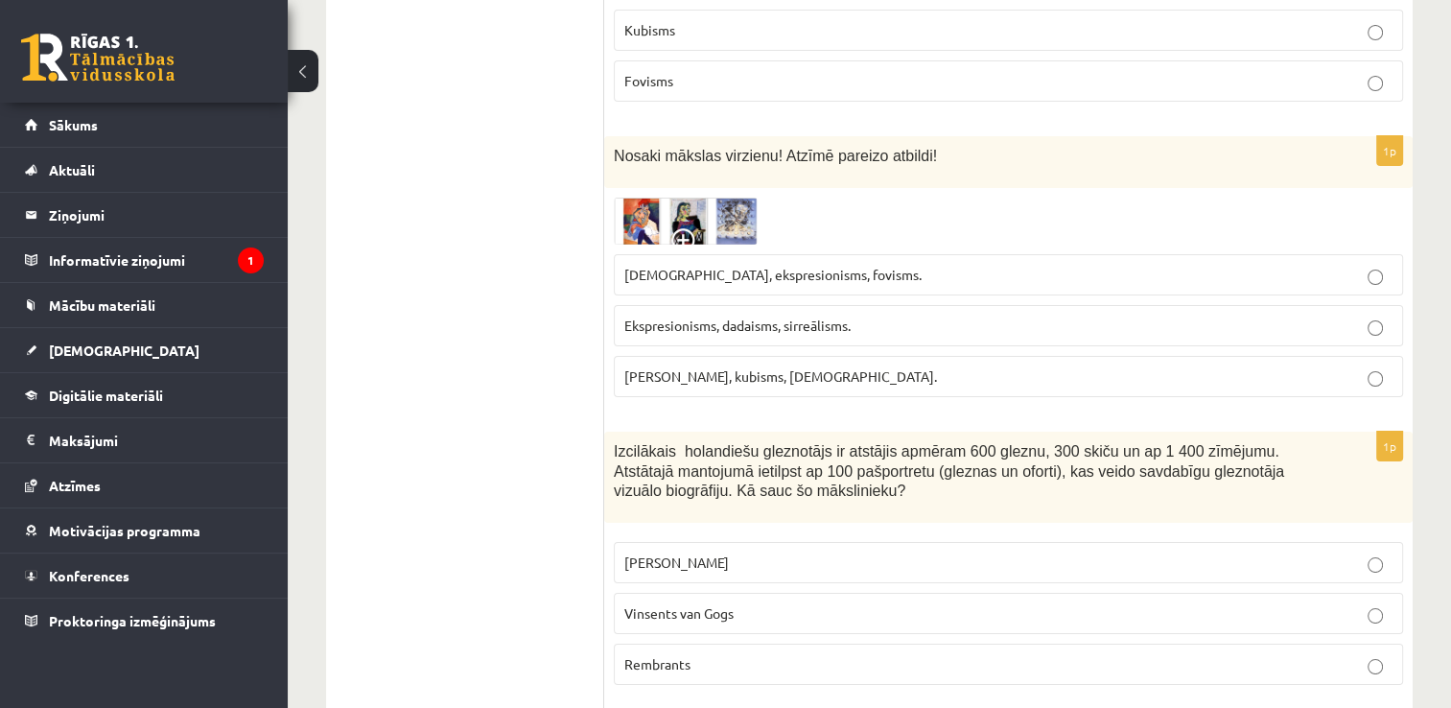
click at [833, 603] on p "Vinsents van Gogs" at bounding box center [1008, 613] width 768 height 20
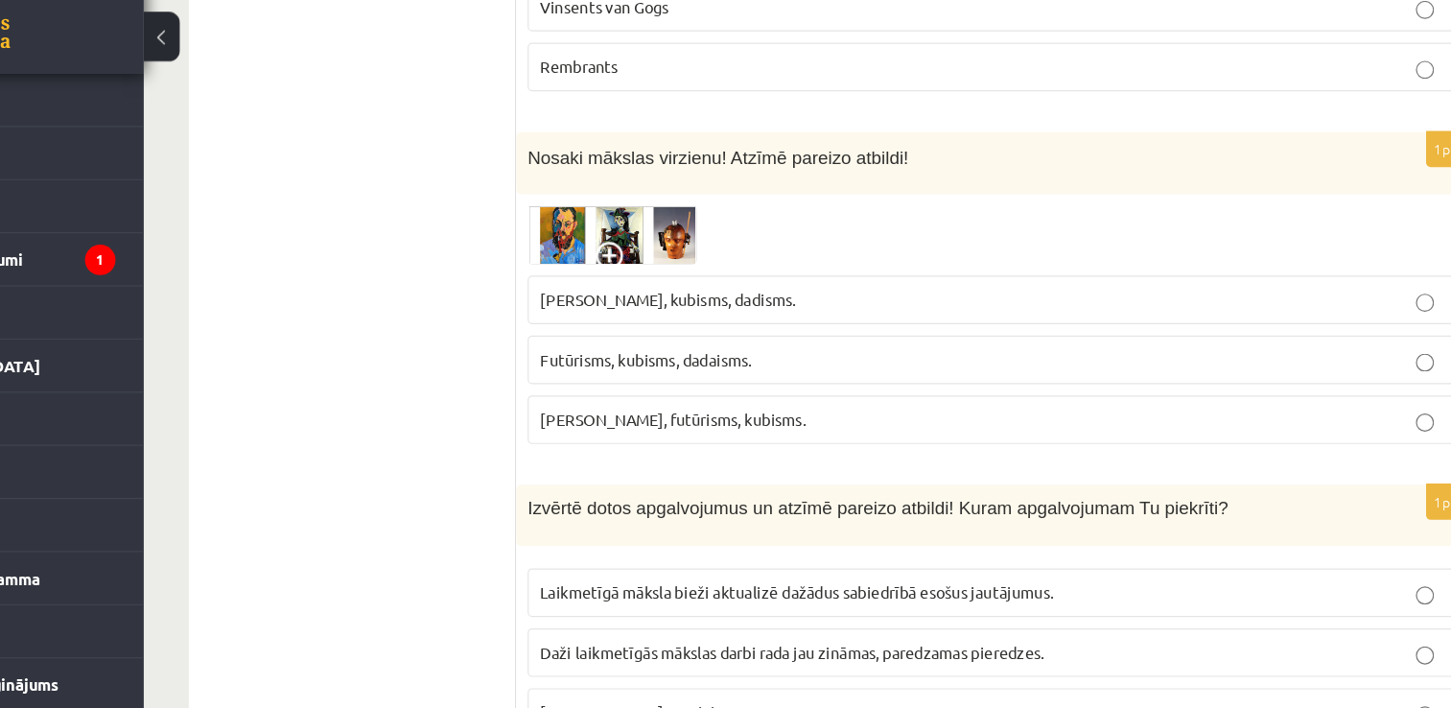
scroll to position [7604, 0]
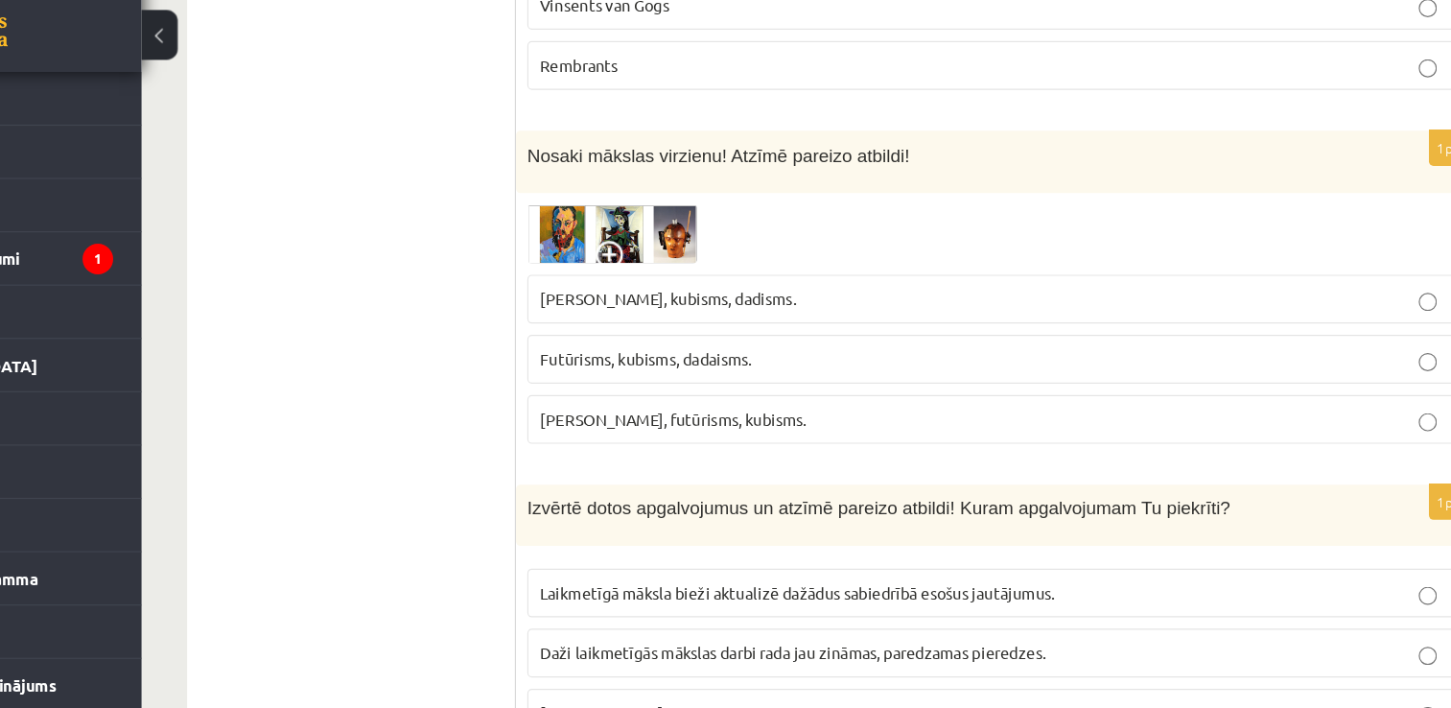
click at [779, 386] on p "Fovisms, futūrisms, kubisms." at bounding box center [1008, 396] width 768 height 20
click at [758, 635] on span "Abi apgalvojumi pareizi." at bounding box center [700, 643] width 152 height 17
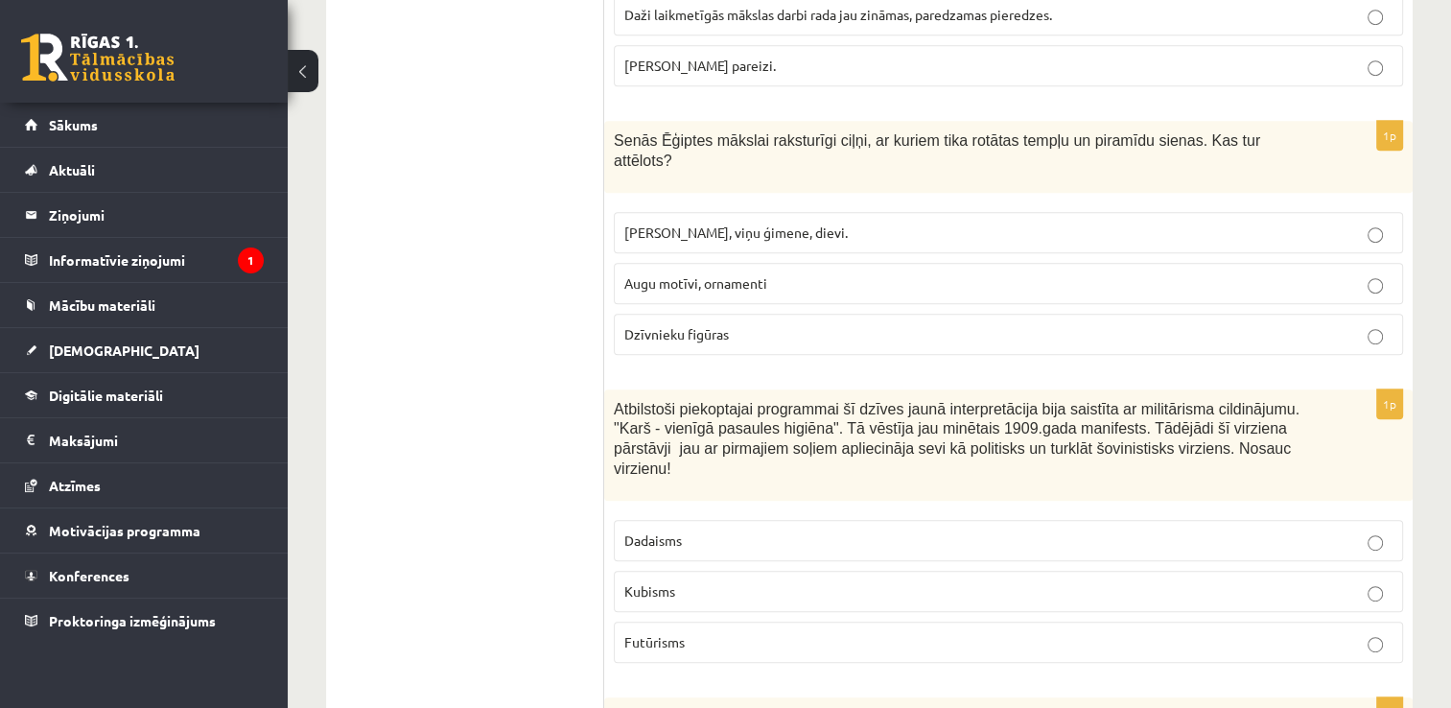
scroll to position [8180, 0]
click at [1136, 224] on p "Faraoni, viņu ģimene, dievi." at bounding box center [1008, 234] width 768 height 20
click at [810, 634] on p "Futūrisms" at bounding box center [1008, 644] width 768 height 20
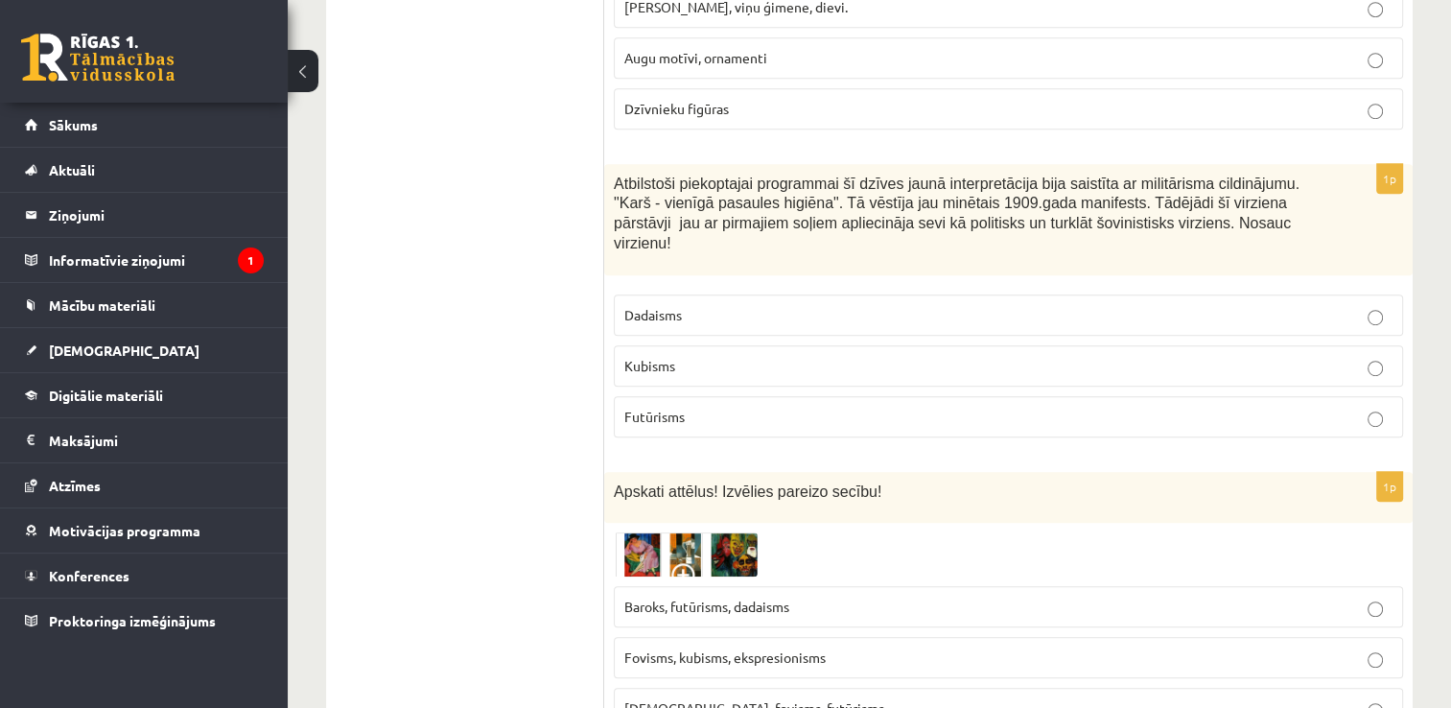
scroll to position [8672, 0]
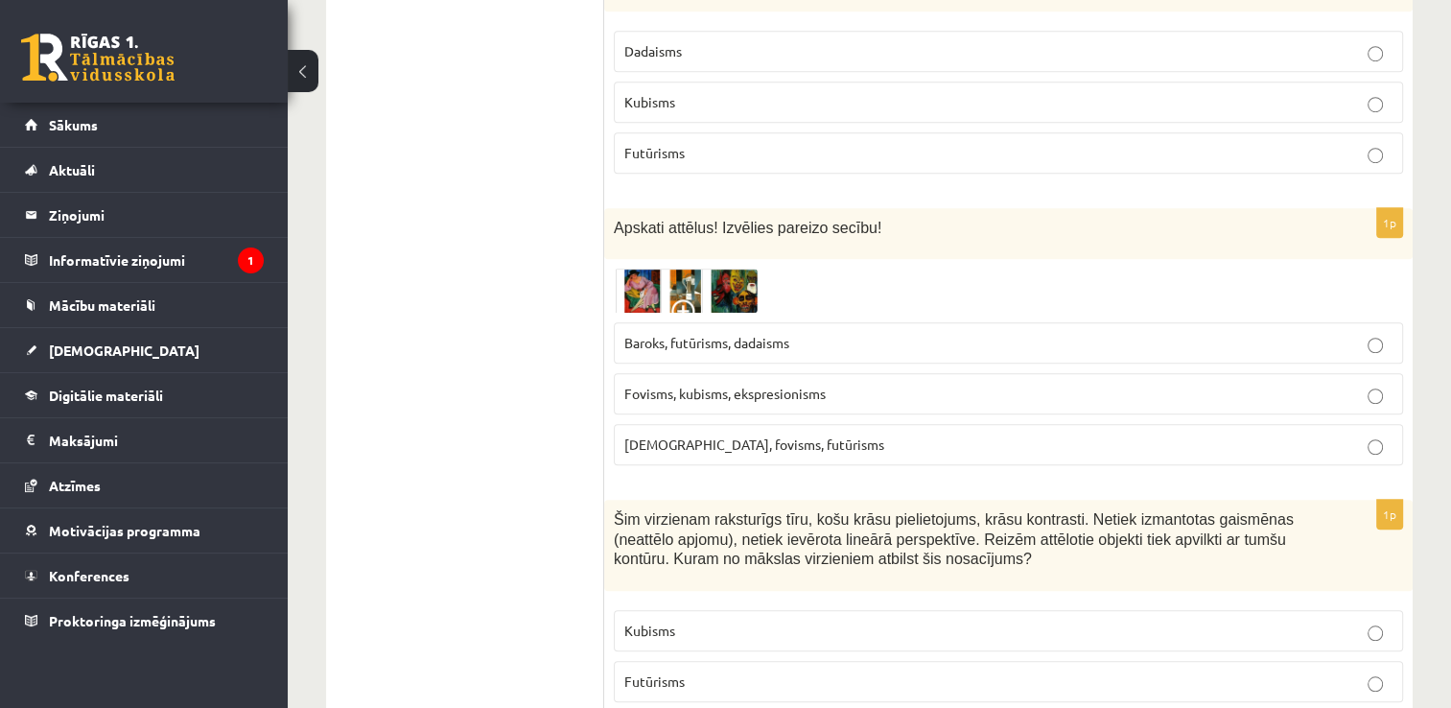
click at [962, 384] on p "Fovisms, kubisms, ekspresionisms" at bounding box center [1008, 394] width 768 height 20
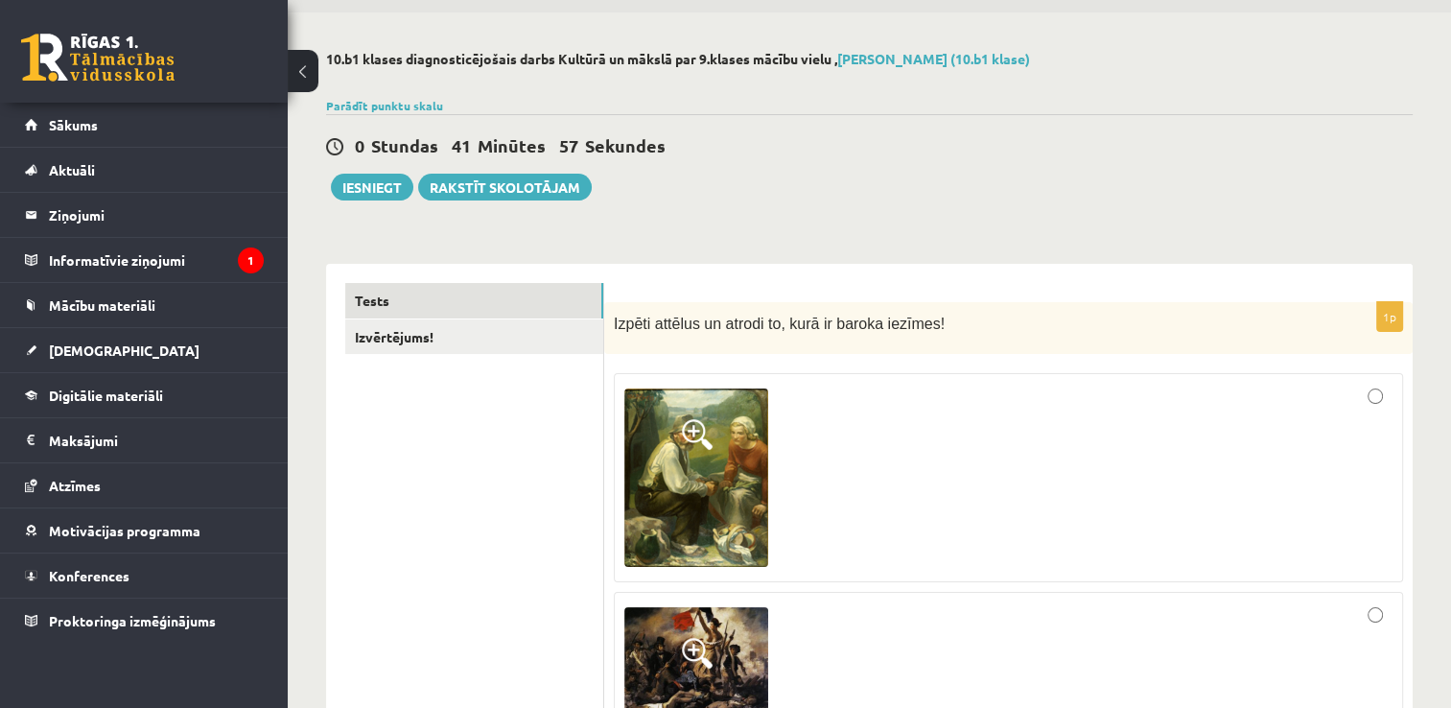
scroll to position [0, 0]
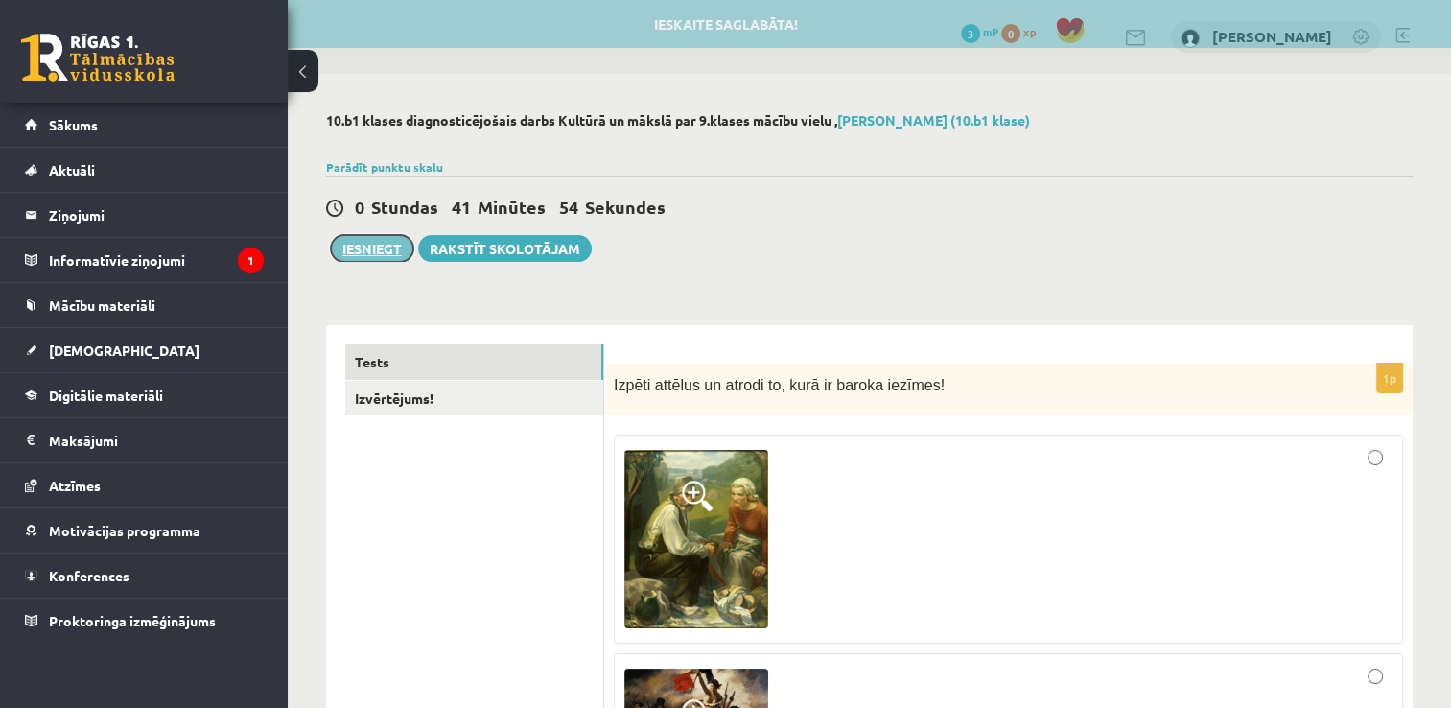
click at [350, 242] on button "Iesniegt" at bounding box center [372, 248] width 82 height 27
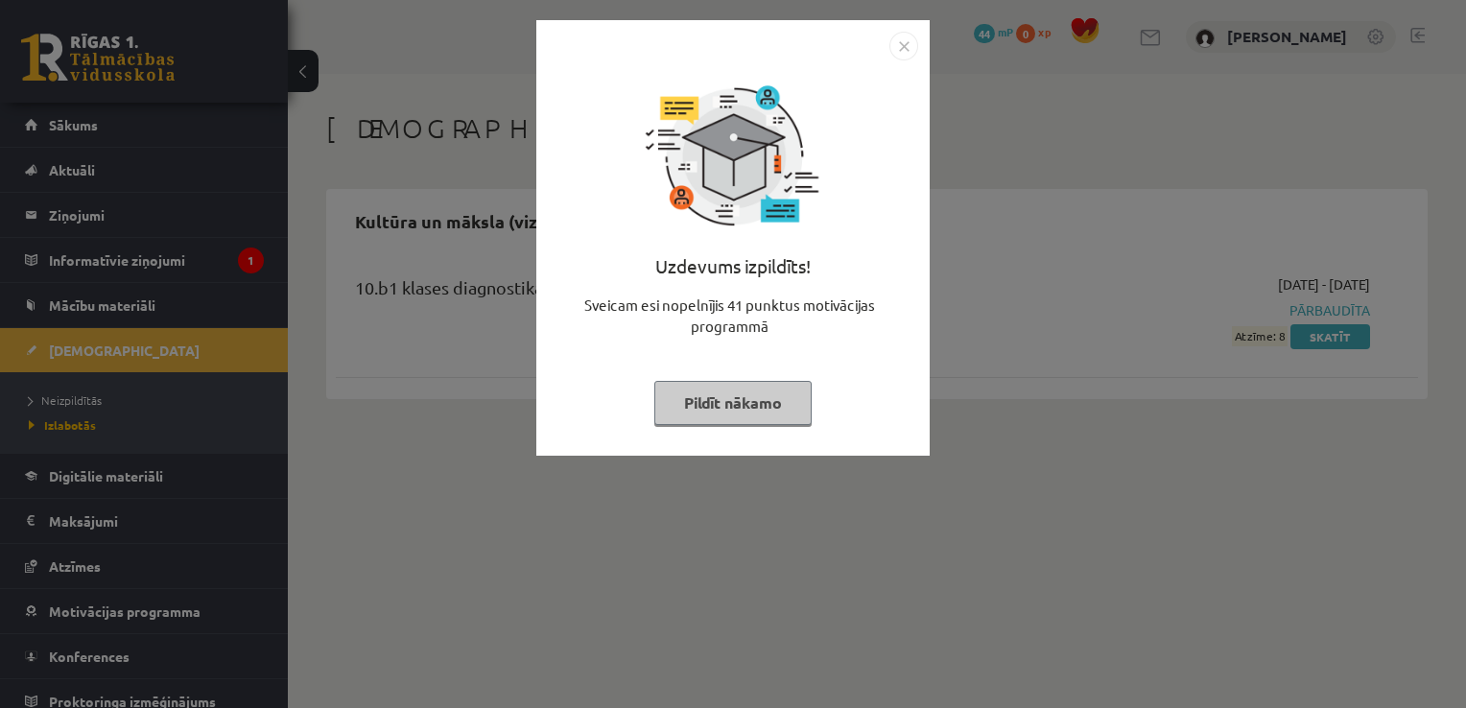
click at [902, 43] on img "Close" at bounding box center [903, 46] width 29 height 29
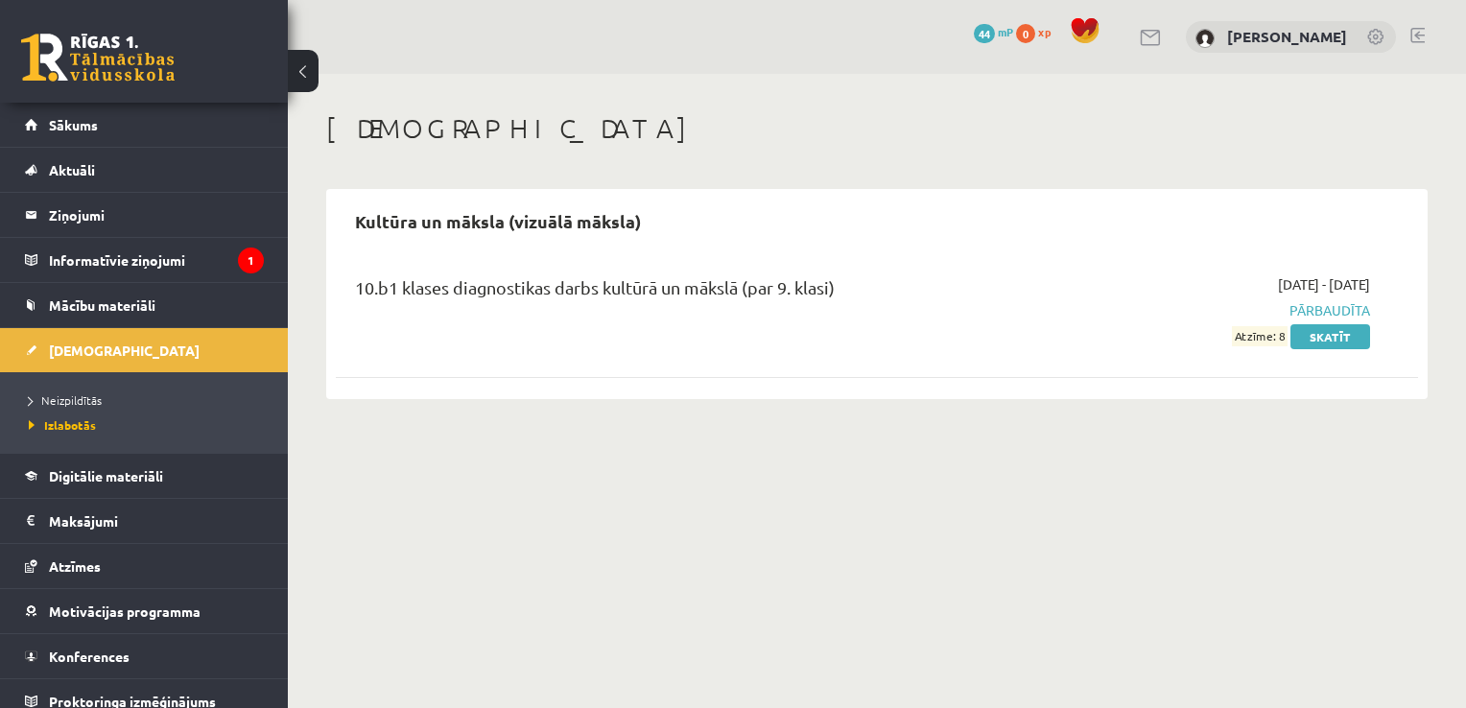
click at [1302, 310] on span "Pārbaudīta" at bounding box center [1209, 310] width 319 height 20
click at [1314, 340] on link "Skatīt" at bounding box center [1330, 336] width 80 height 25
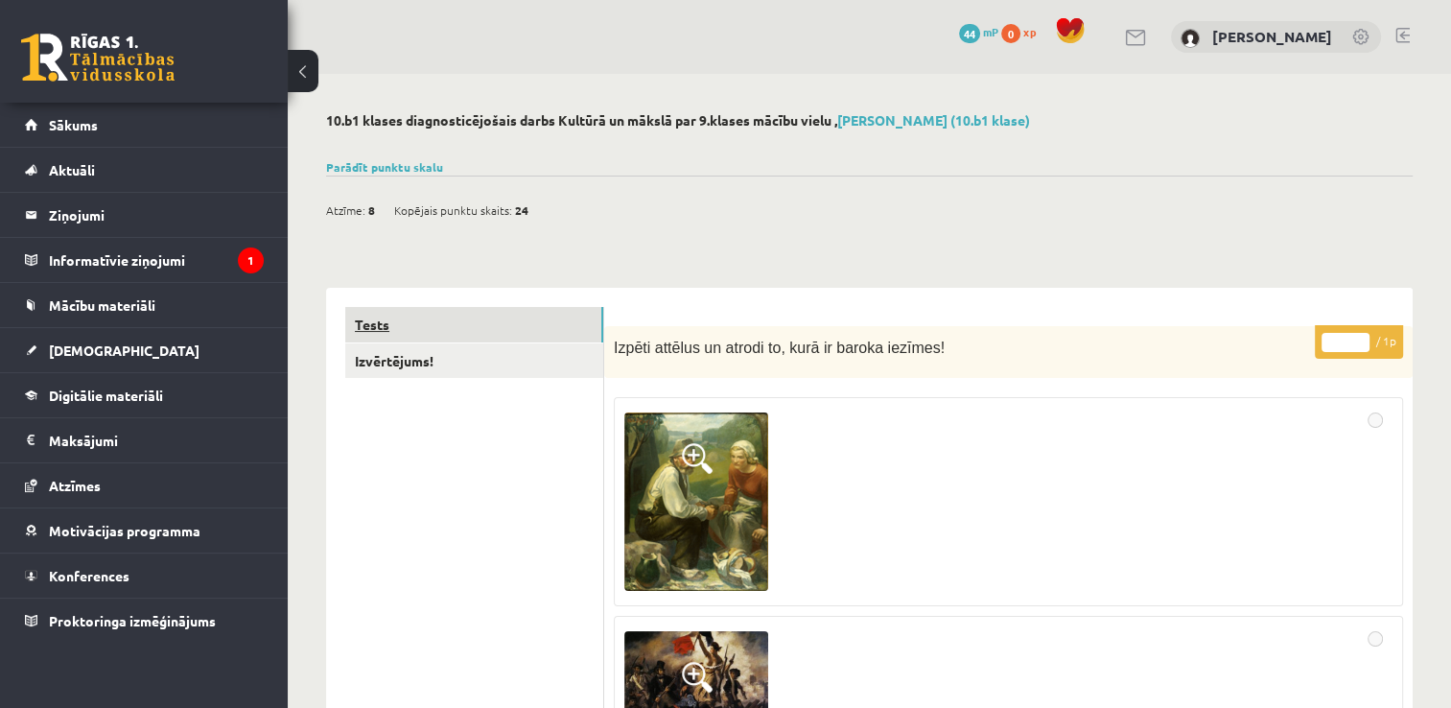
click at [381, 322] on link "Tests" at bounding box center [474, 324] width 258 height 35
click at [378, 359] on link "Izvērtējums!" at bounding box center [474, 360] width 258 height 35
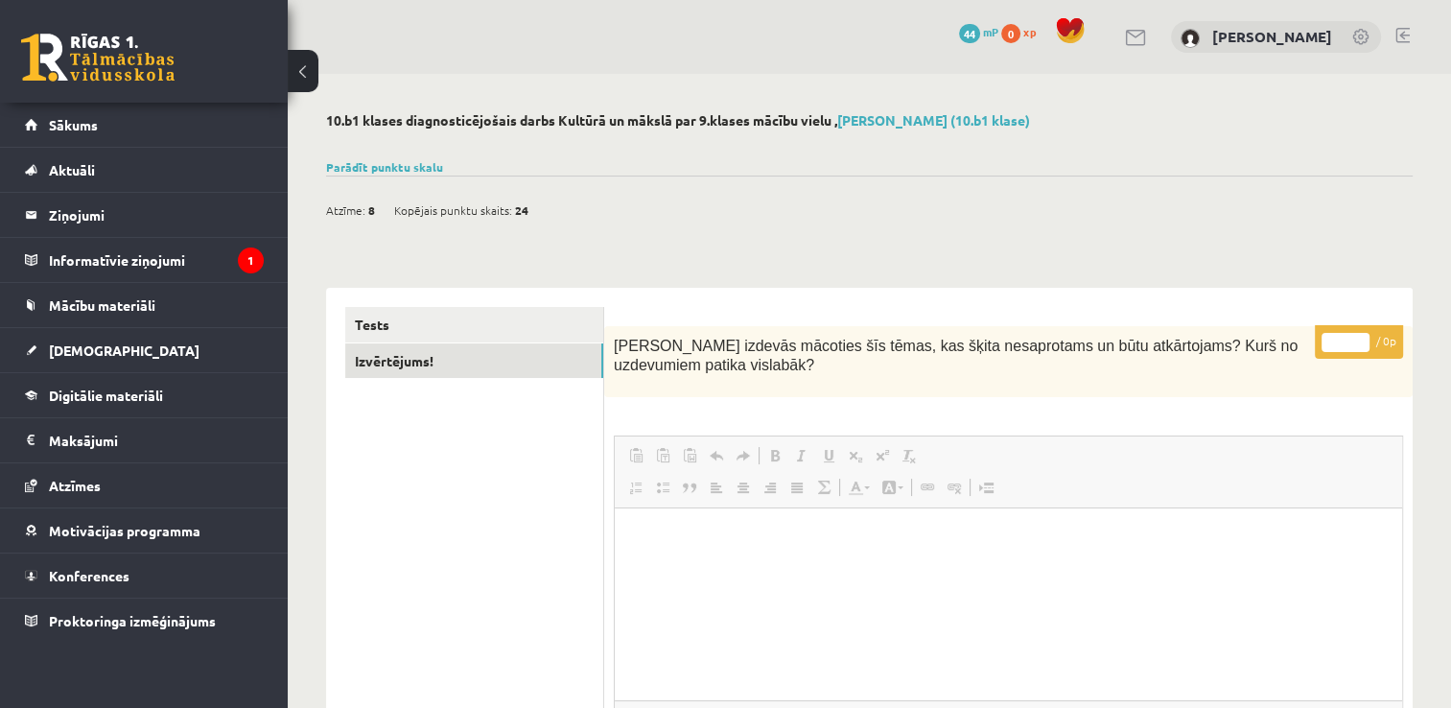
click at [294, 67] on button at bounding box center [303, 71] width 31 height 42
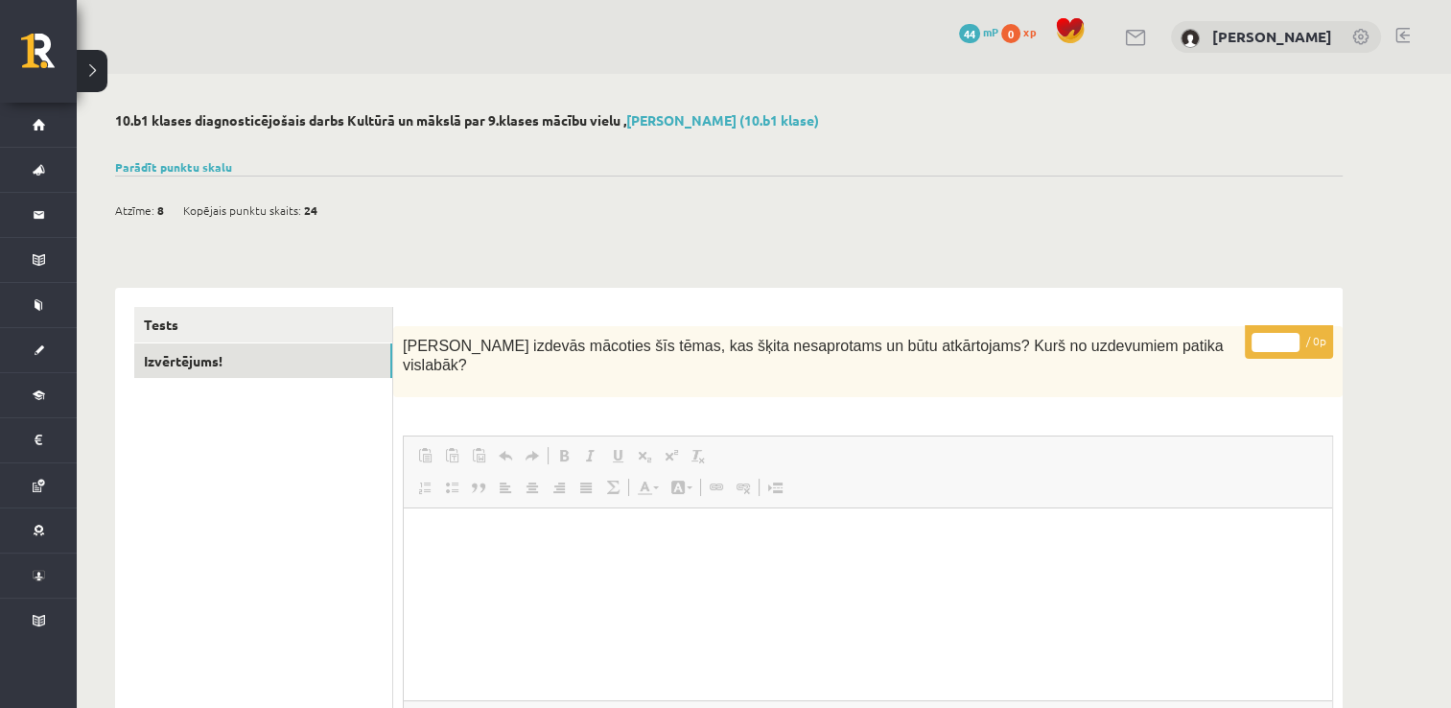
click at [96, 74] on button at bounding box center [92, 71] width 31 height 42
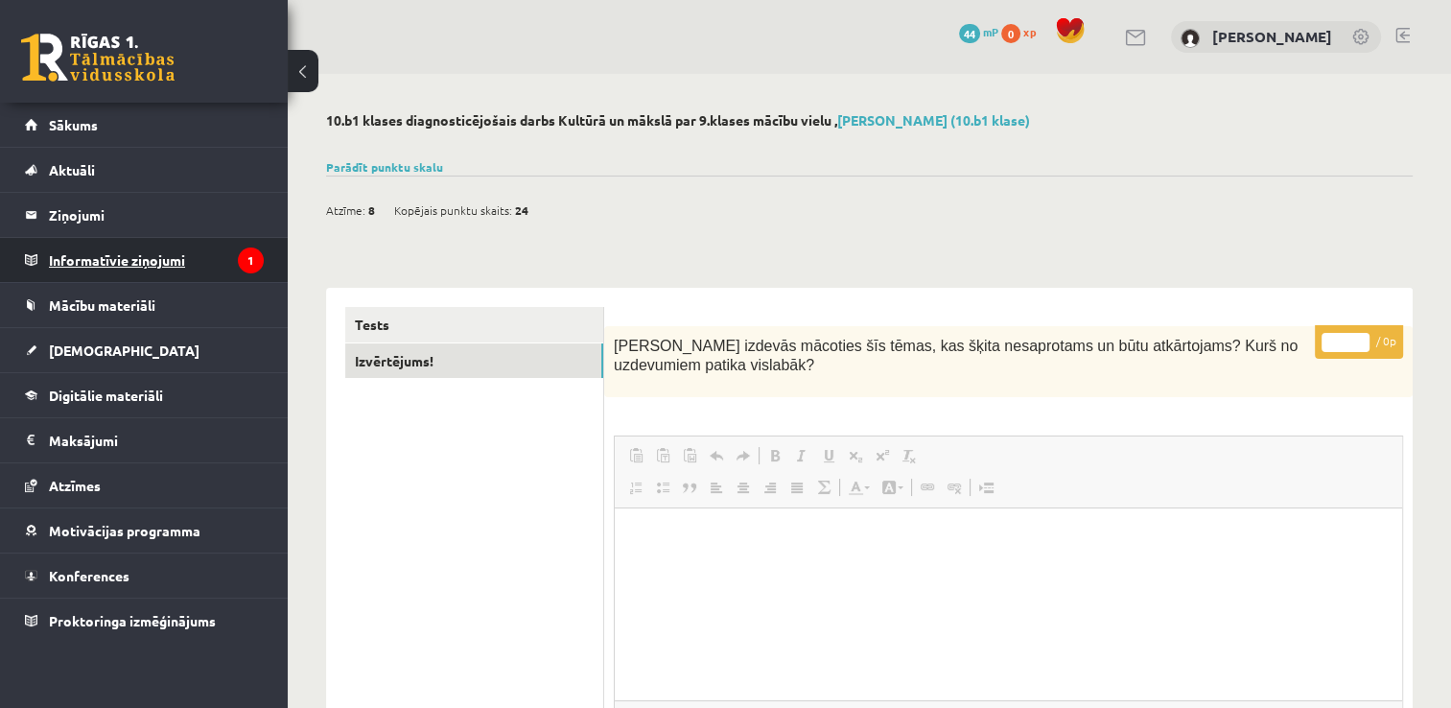
click at [105, 260] on legend "Informatīvie ziņojumi 1" at bounding box center [156, 260] width 215 height 44
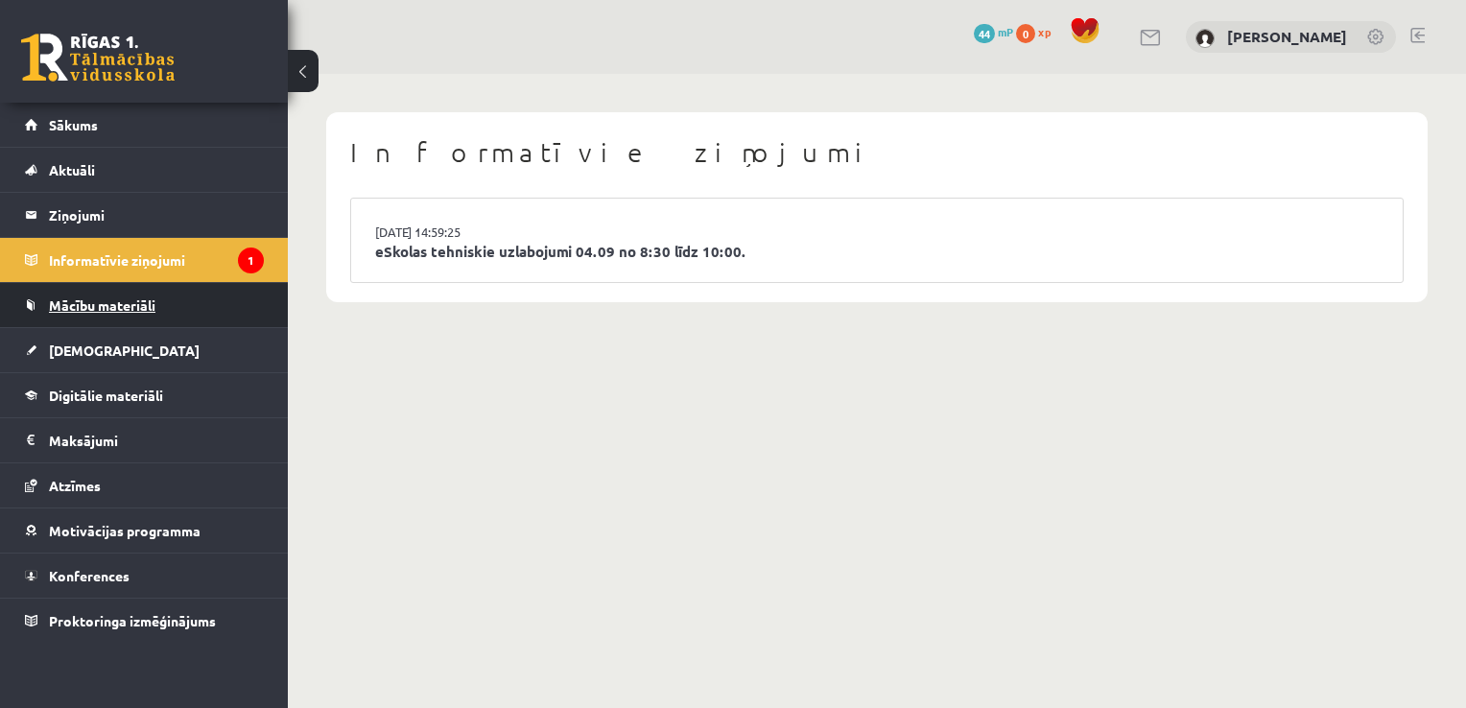
click at [105, 307] on span "Mācību materiāli" at bounding box center [102, 304] width 106 height 17
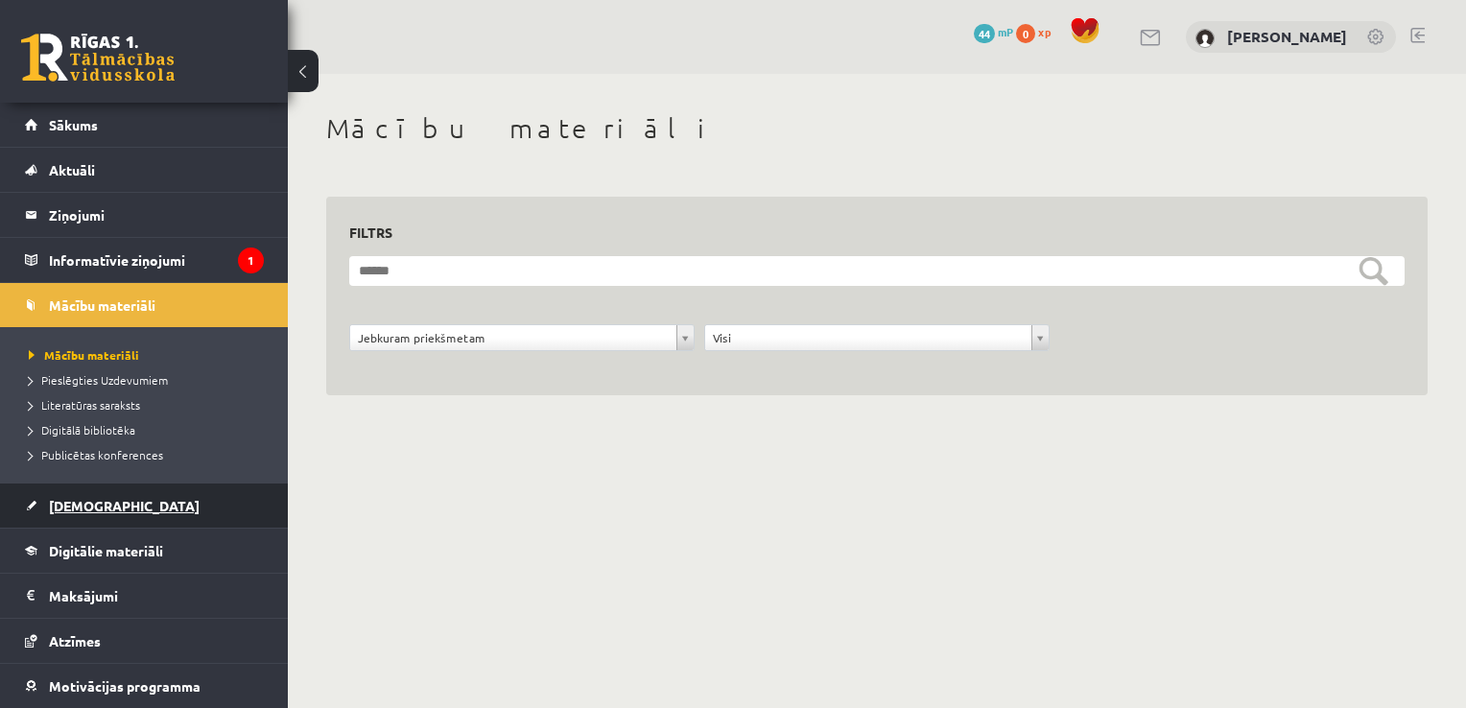
click at [106, 508] on span "[DEMOGRAPHIC_DATA]" at bounding box center [124, 505] width 151 height 17
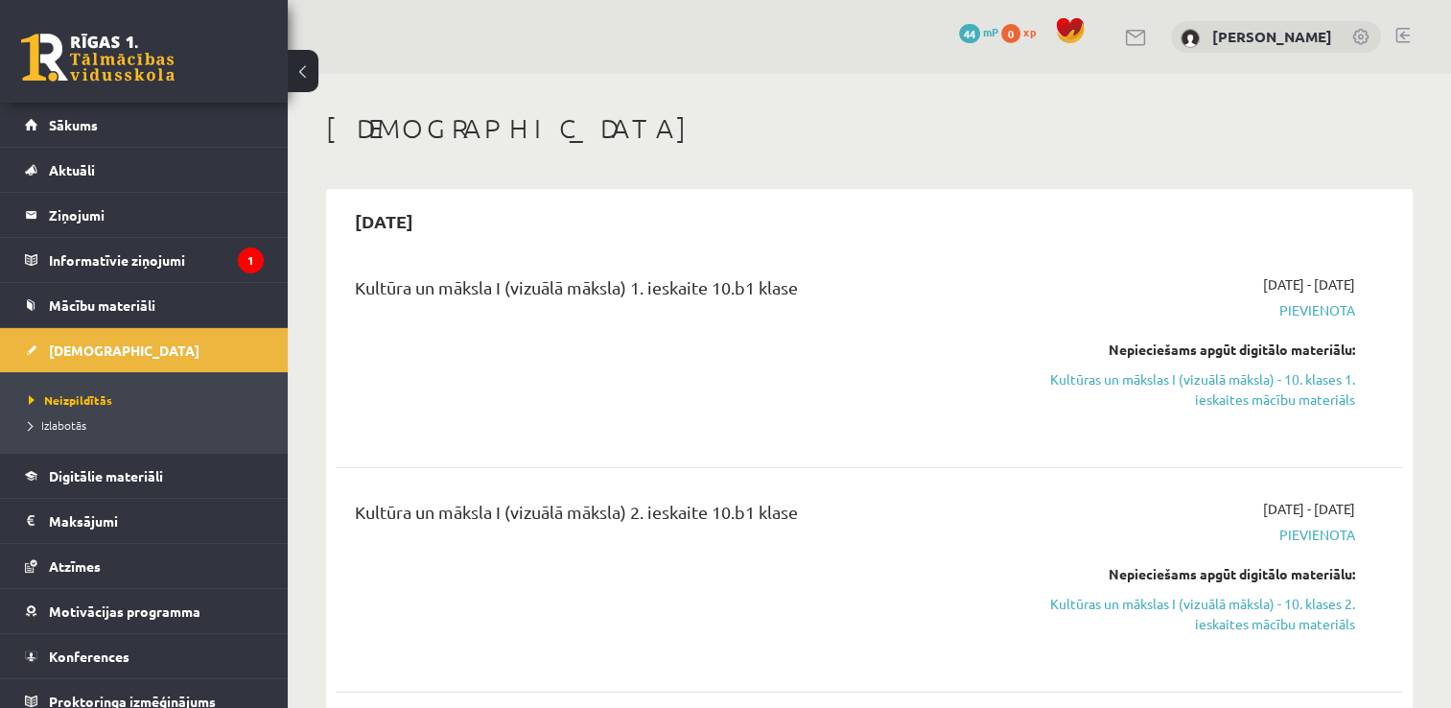
click at [1303, 317] on span "Pievienota" at bounding box center [1198, 310] width 315 height 20
click at [1235, 391] on link "Kultūras un mākslas I (vizuālā māksla) - 10. klases 1. ieskaites mācību materiā…" at bounding box center [1198, 389] width 315 height 40
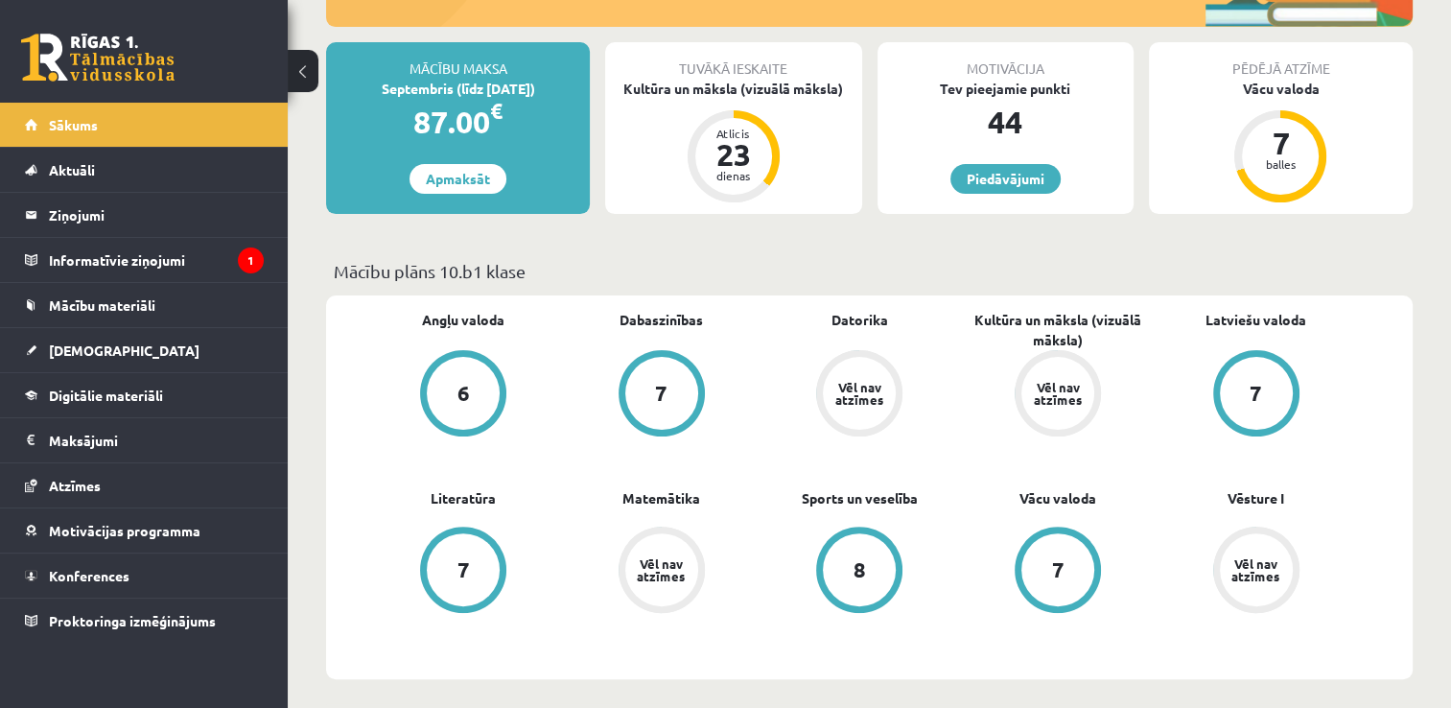
scroll to position [416, 0]
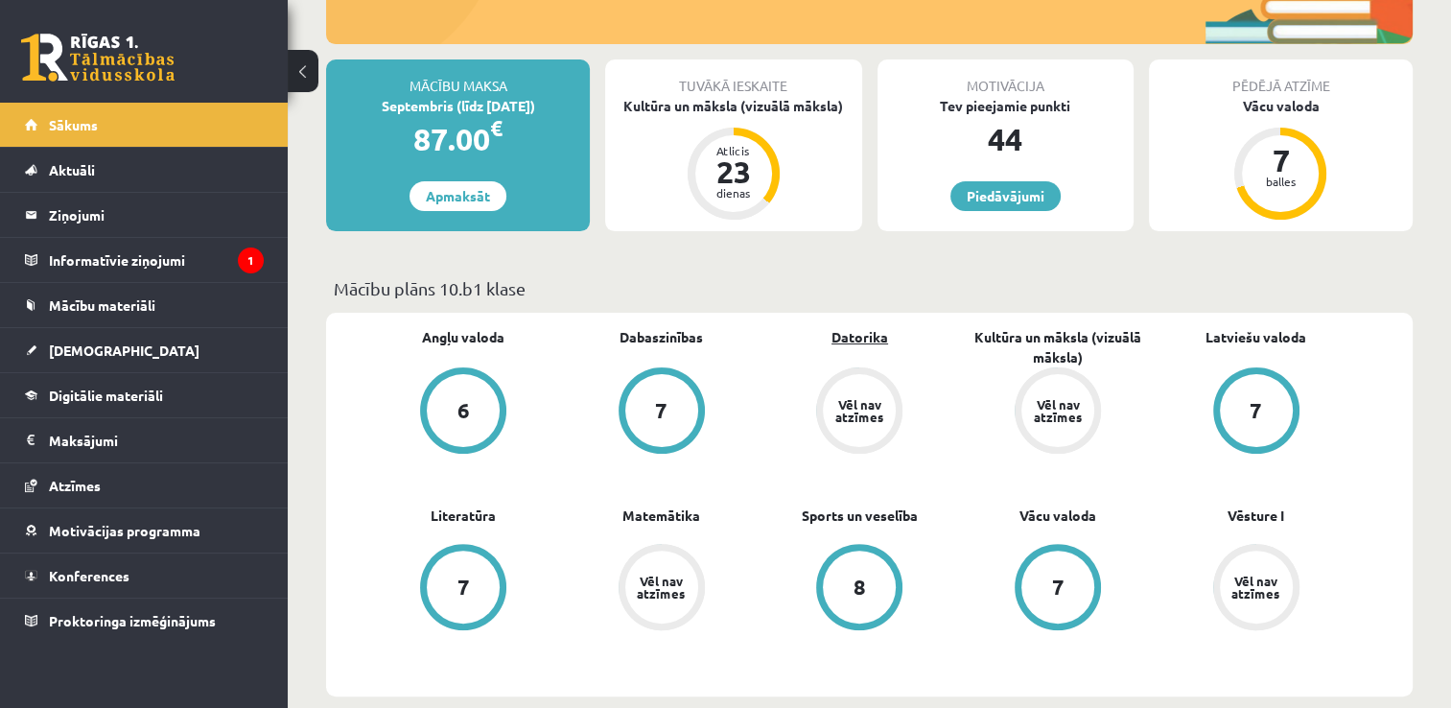
click at [844, 339] on link "Datorika" at bounding box center [860, 337] width 57 height 20
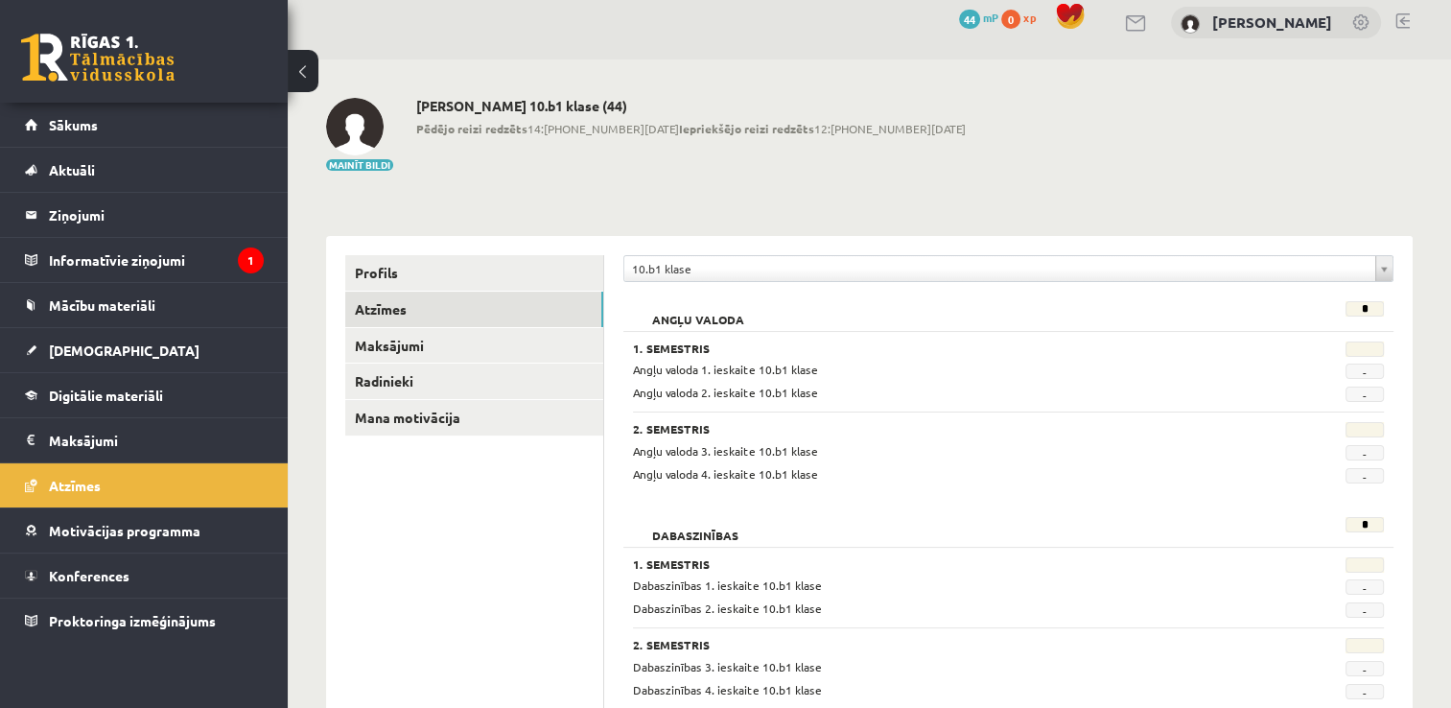
scroll to position [3, 0]
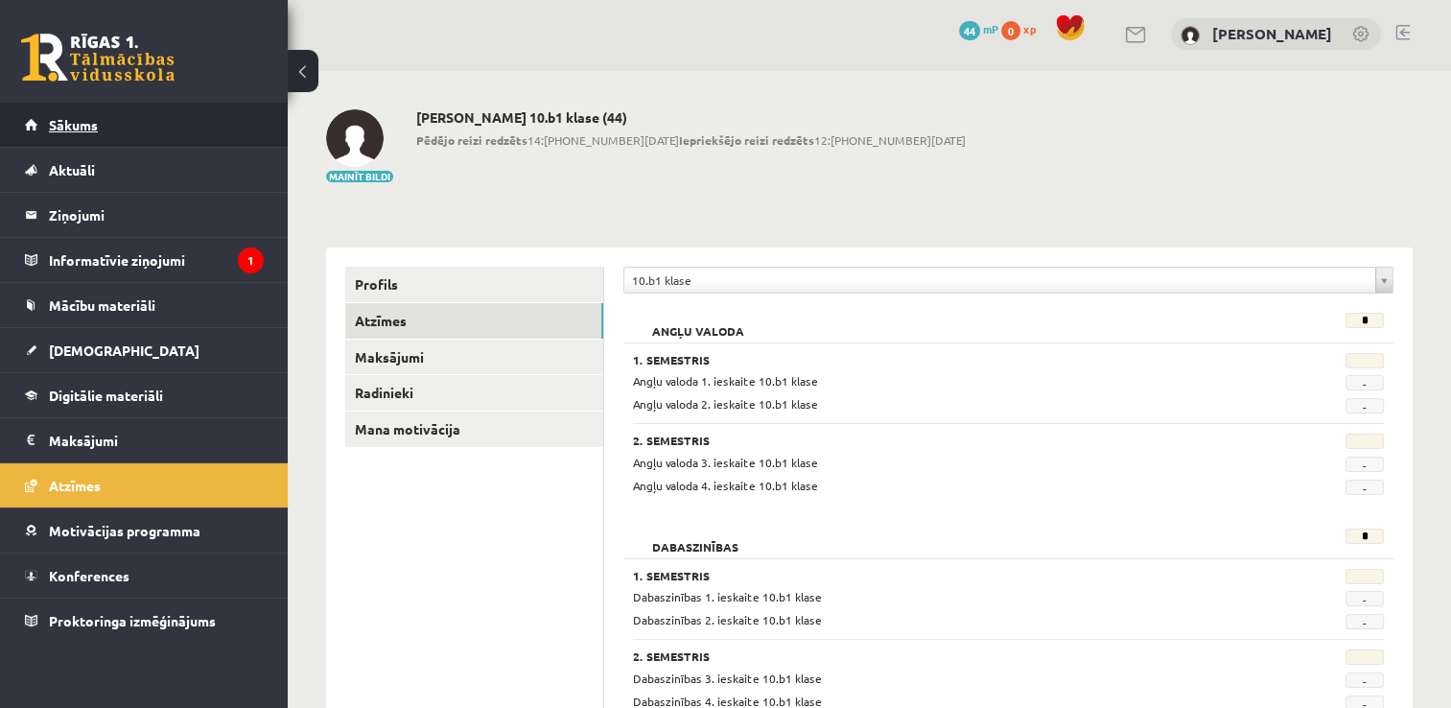
click at [125, 110] on link "Sākums" at bounding box center [144, 125] width 239 height 44
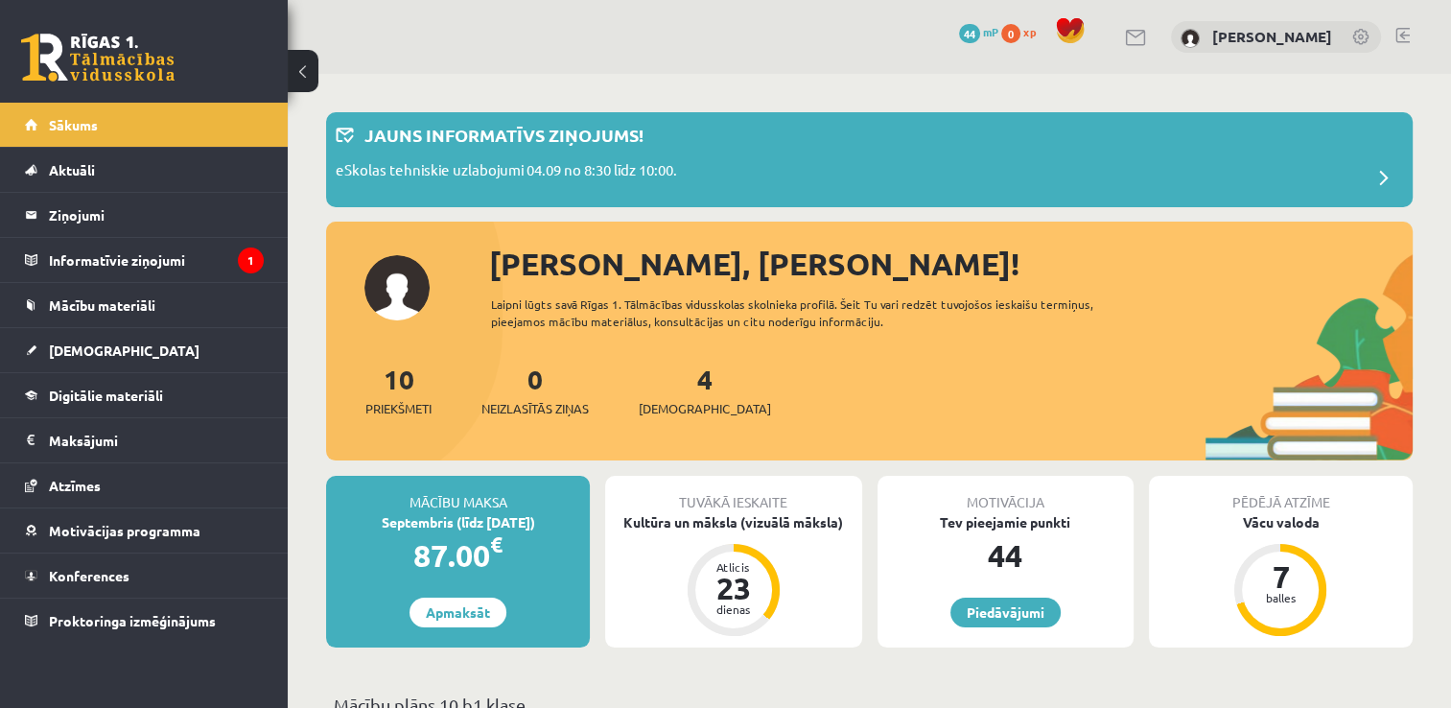
click at [73, 37] on link at bounding box center [97, 58] width 153 height 48
click at [671, 401] on span "[DEMOGRAPHIC_DATA]" at bounding box center [705, 408] width 132 height 19
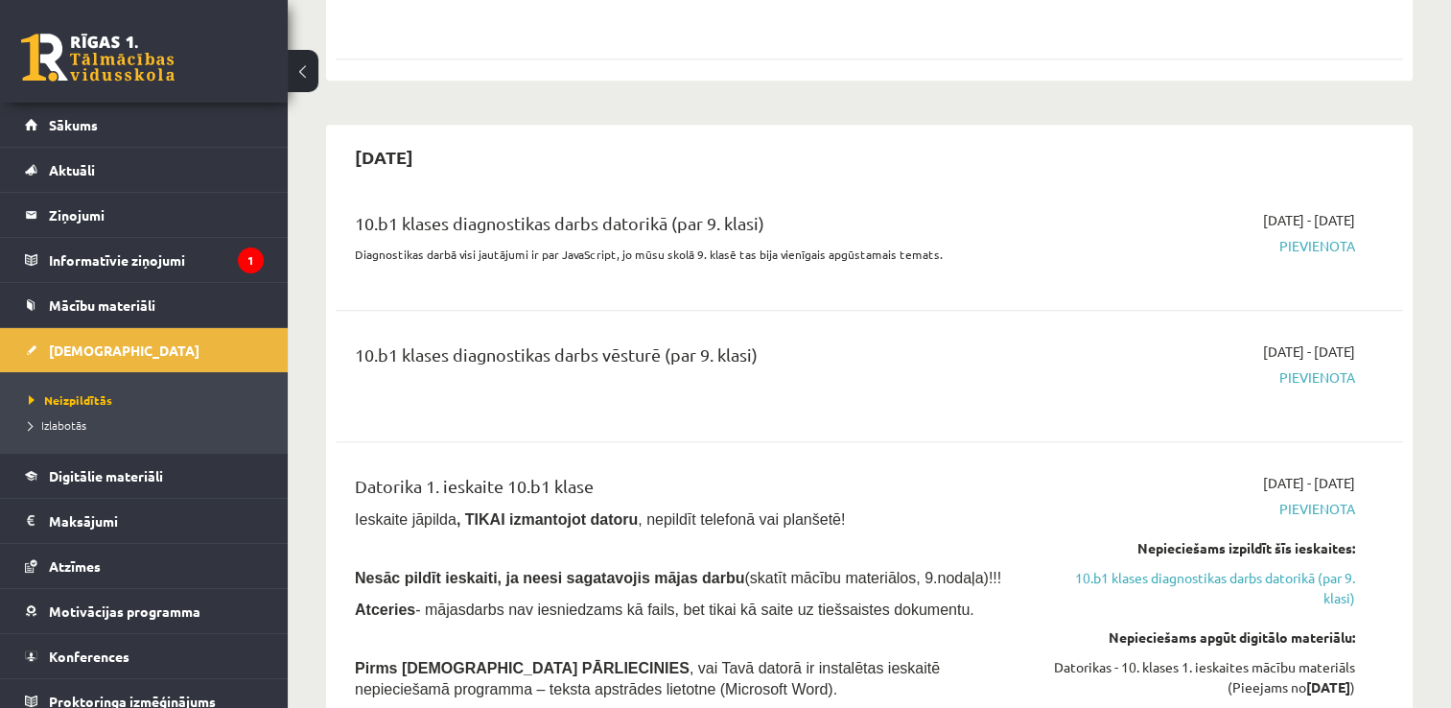
scroll to position [1084, 0]
click at [1303, 248] on span "Pievienota" at bounding box center [1198, 244] width 315 height 20
click at [710, 218] on div "10.b1 klases diagnostikas darbs datorikā (par 9. klasi)" at bounding box center [683, 225] width 657 height 35
click at [664, 363] on div "10.b1 klases diagnostikas darbs vēsturē (par 9. klasi)" at bounding box center [683, 357] width 657 height 35
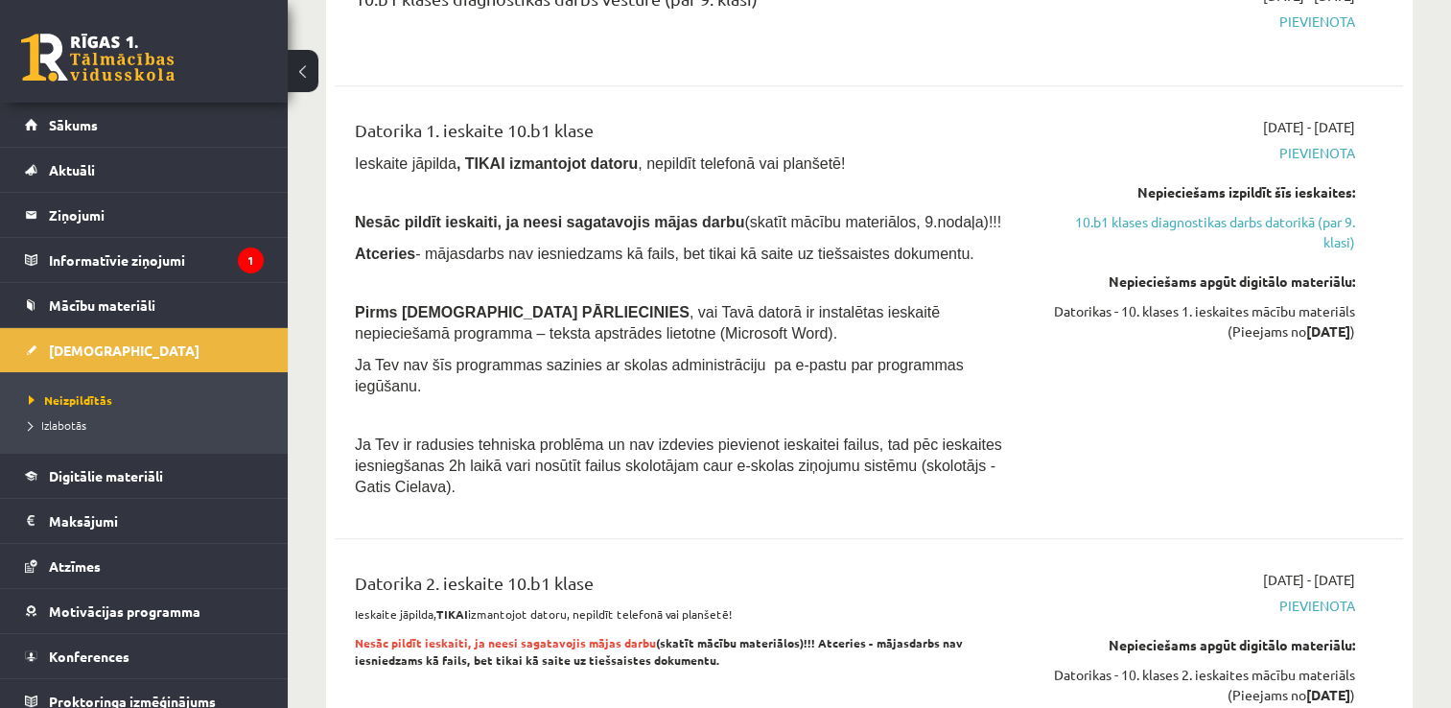
scroll to position [1722, 0]
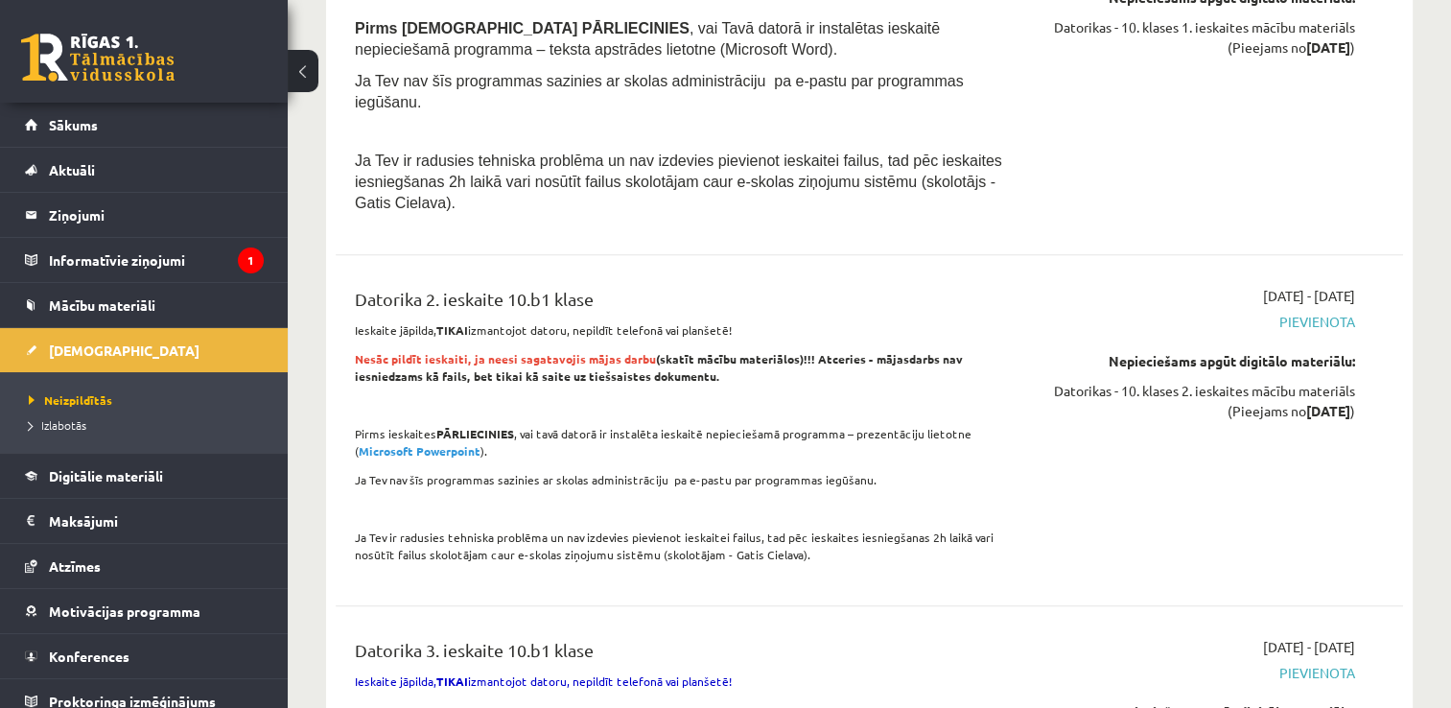
click at [1301, 312] on span "Pievienota" at bounding box center [1198, 322] width 315 height 20
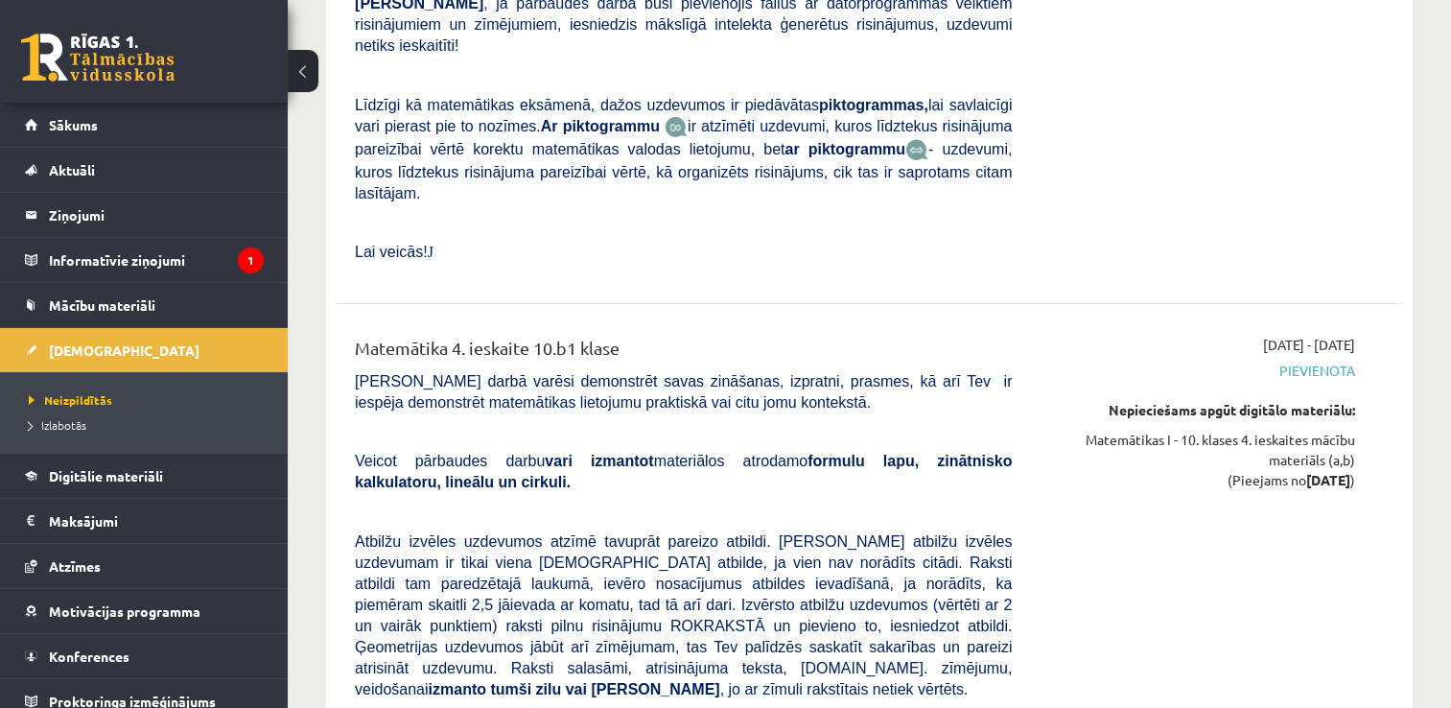
scroll to position [6185, 0]
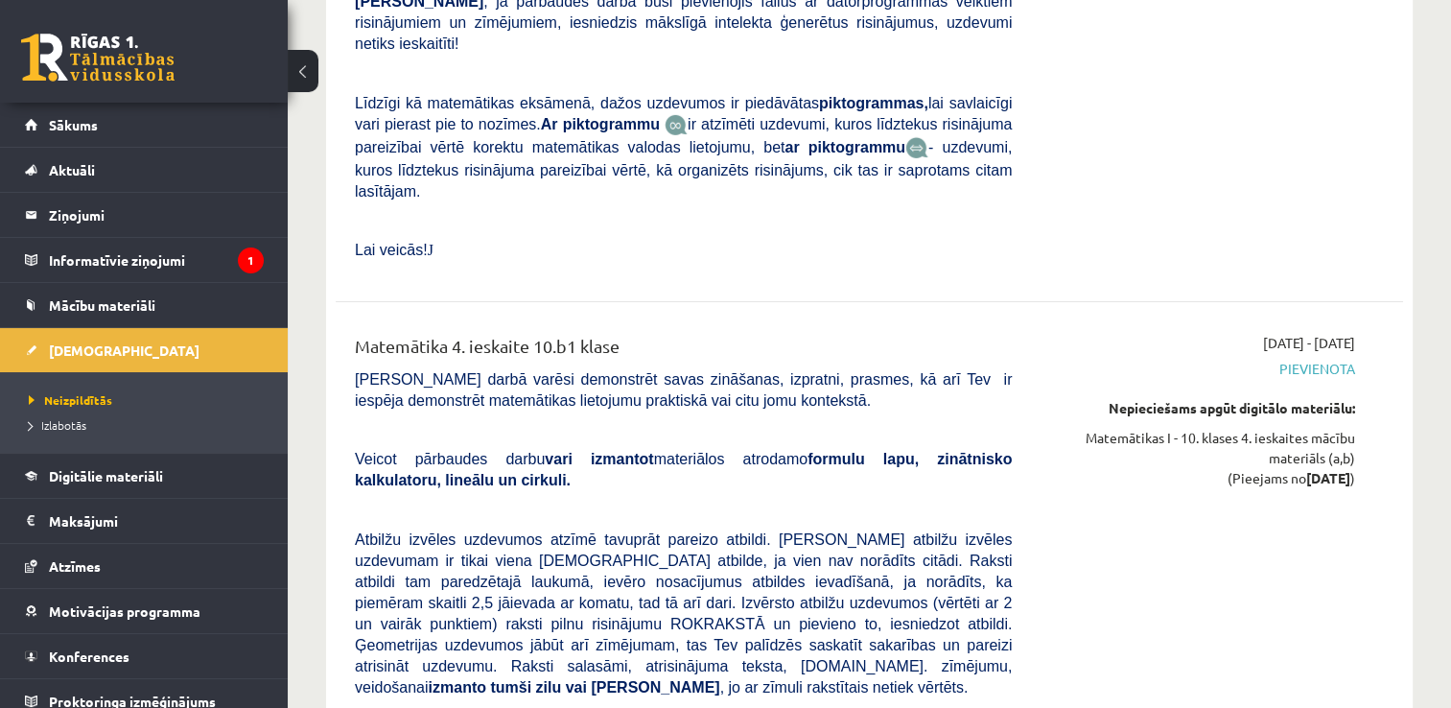
click at [1310, 333] on span "[DATE] - [DATE]" at bounding box center [1309, 343] width 92 height 20
click at [162, 304] on link "Mācību materiāli" at bounding box center [144, 305] width 239 height 44
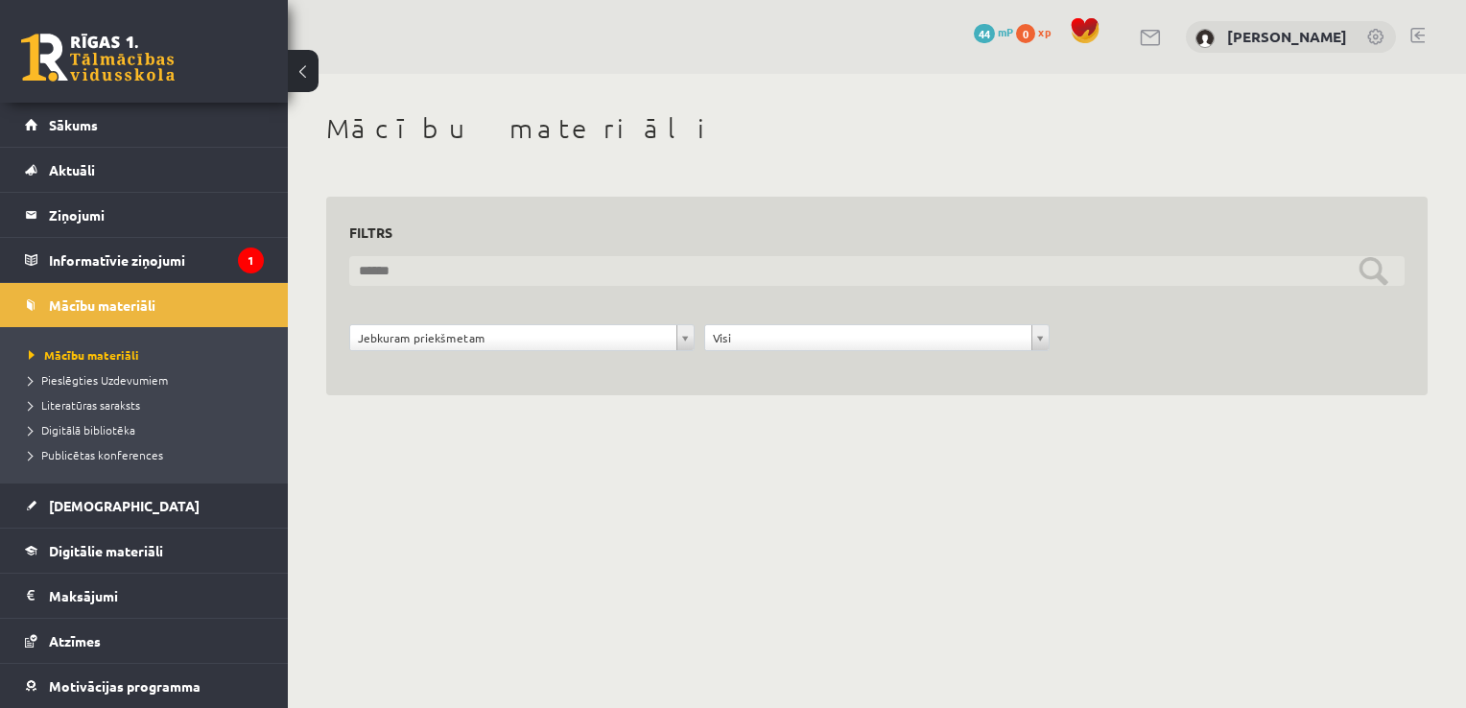
click at [428, 270] on input "text" at bounding box center [876, 271] width 1055 height 30
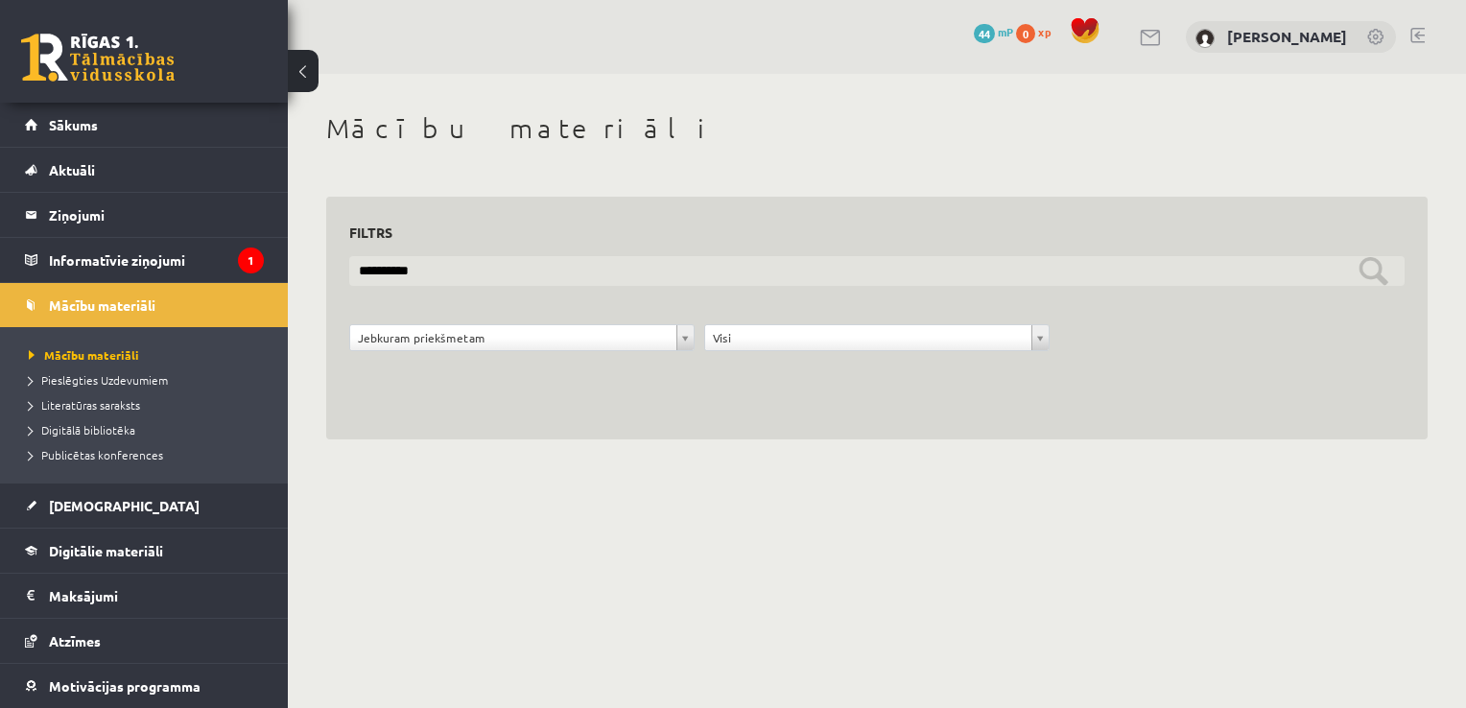
type input "**********"
click at [1377, 265] on input "**********" at bounding box center [876, 271] width 1055 height 30
click at [1365, 277] on input "**********" at bounding box center [876, 271] width 1055 height 30
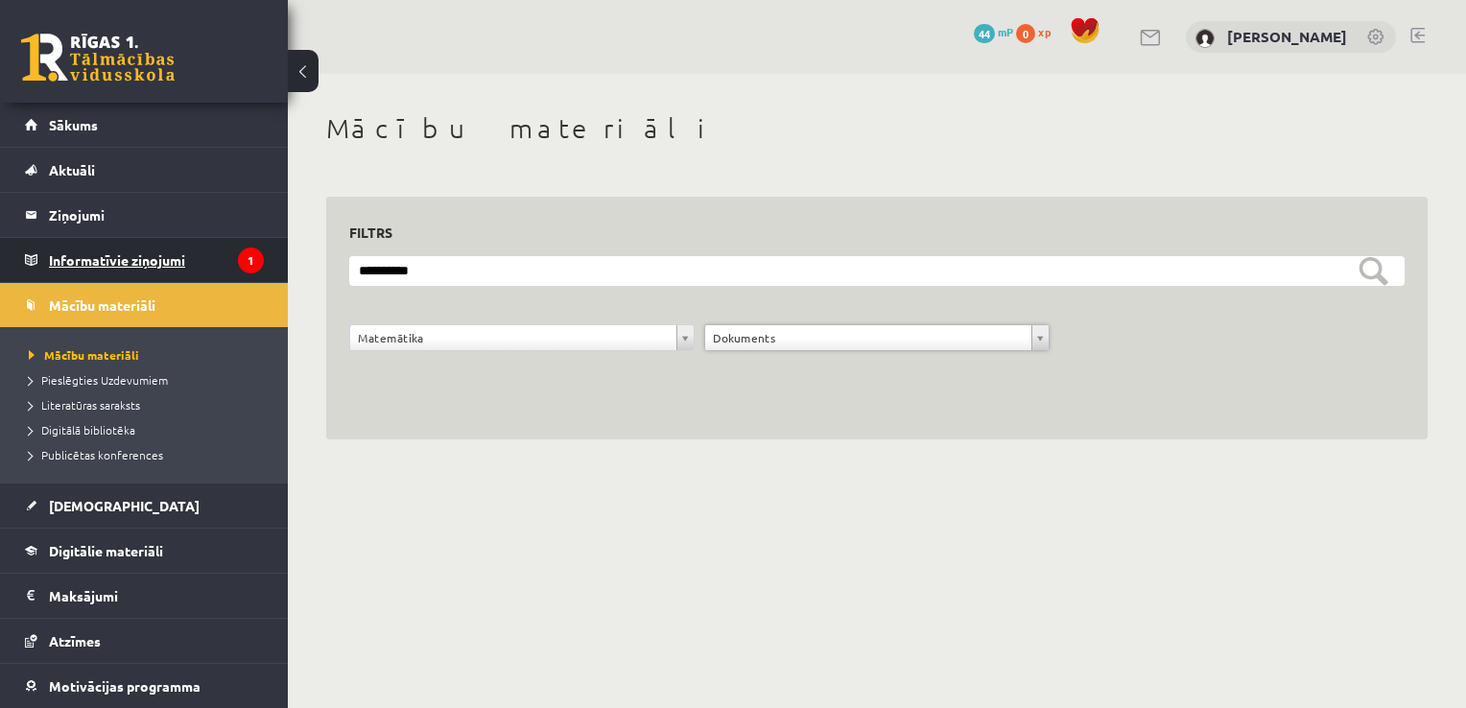
click at [153, 264] on legend "Informatīvie ziņojumi 1" at bounding box center [156, 260] width 215 height 44
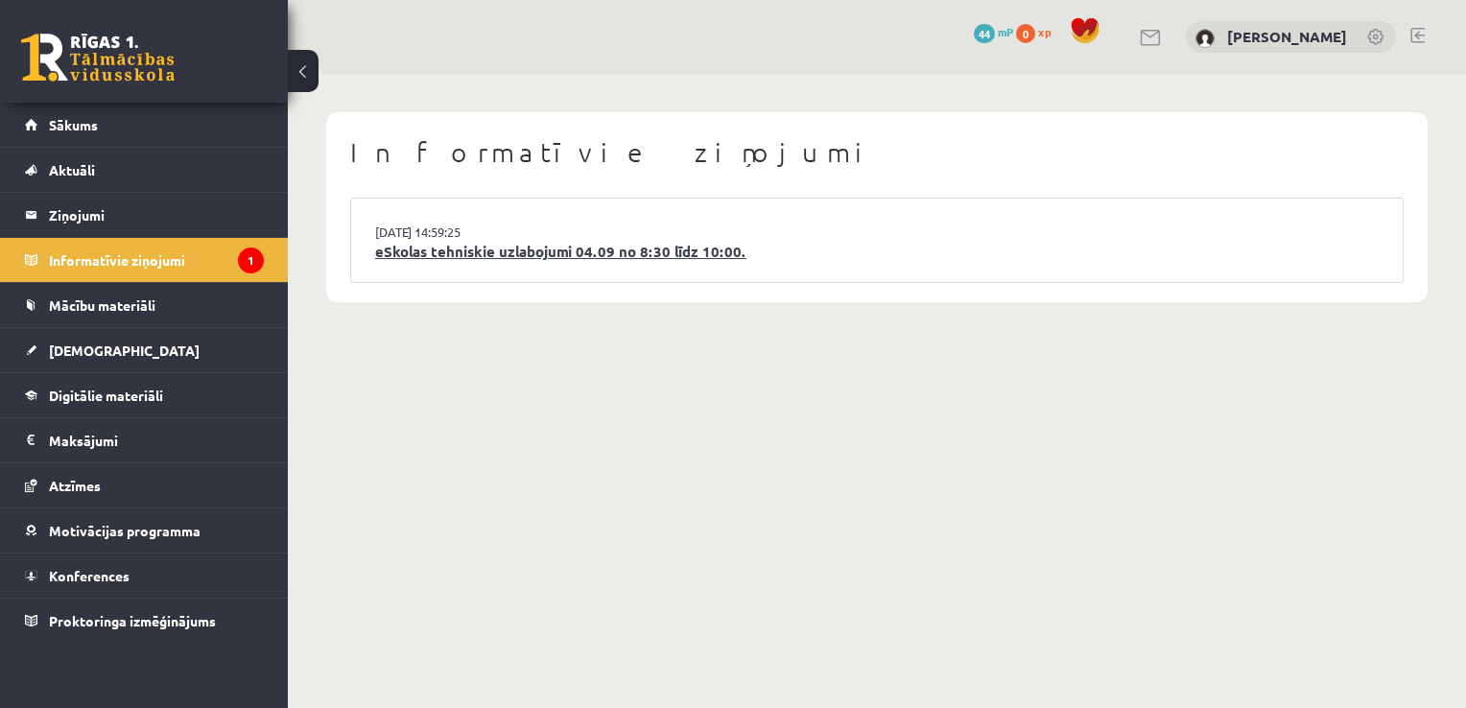
click at [545, 257] on link "eSkolas tehniskie uzlabojumi 04.09 no 8:30 līdz 10:00." at bounding box center [876, 252] width 1003 height 22
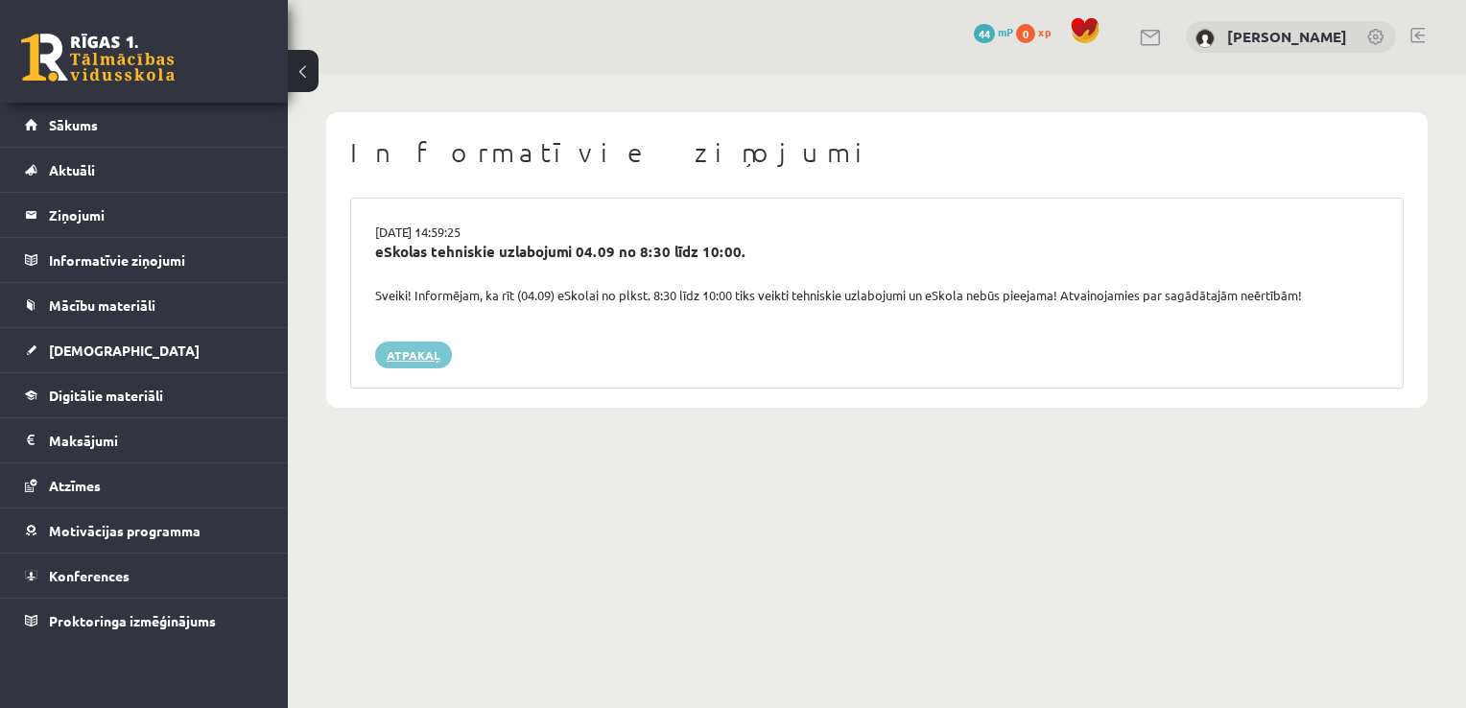
click at [441, 343] on link "Atpakaļ" at bounding box center [413, 354] width 77 height 27
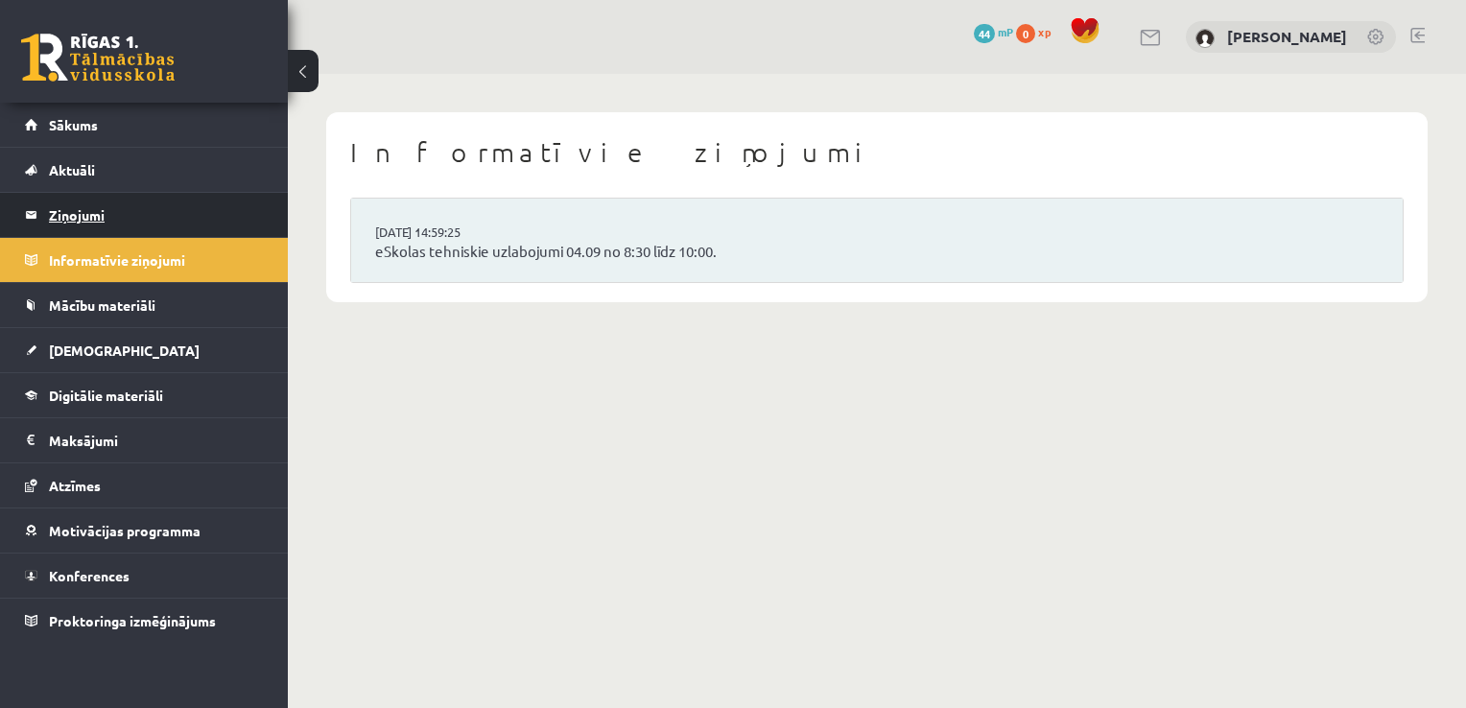
click at [181, 203] on legend "Ziņojumi 0" at bounding box center [156, 215] width 215 height 44
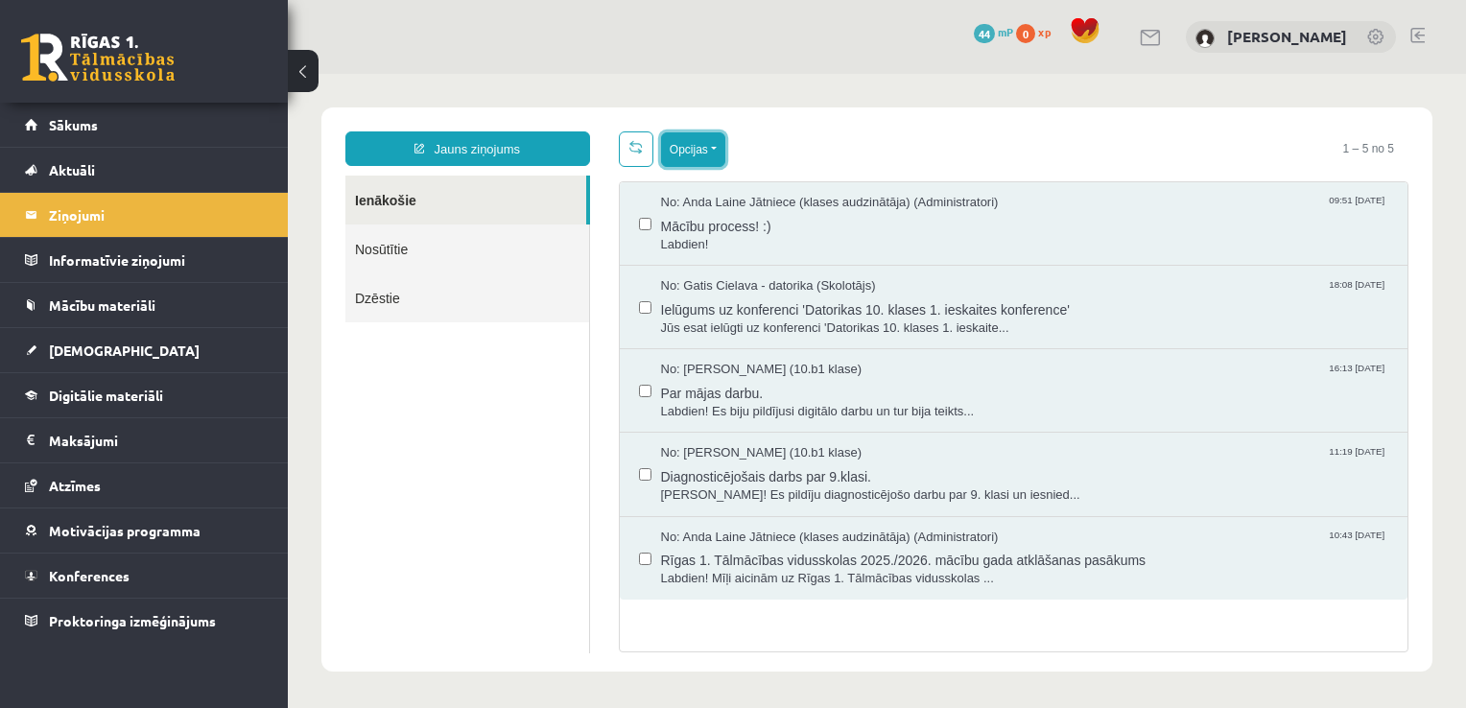
click at [716, 147] on button "Opcijas" at bounding box center [693, 149] width 64 height 35
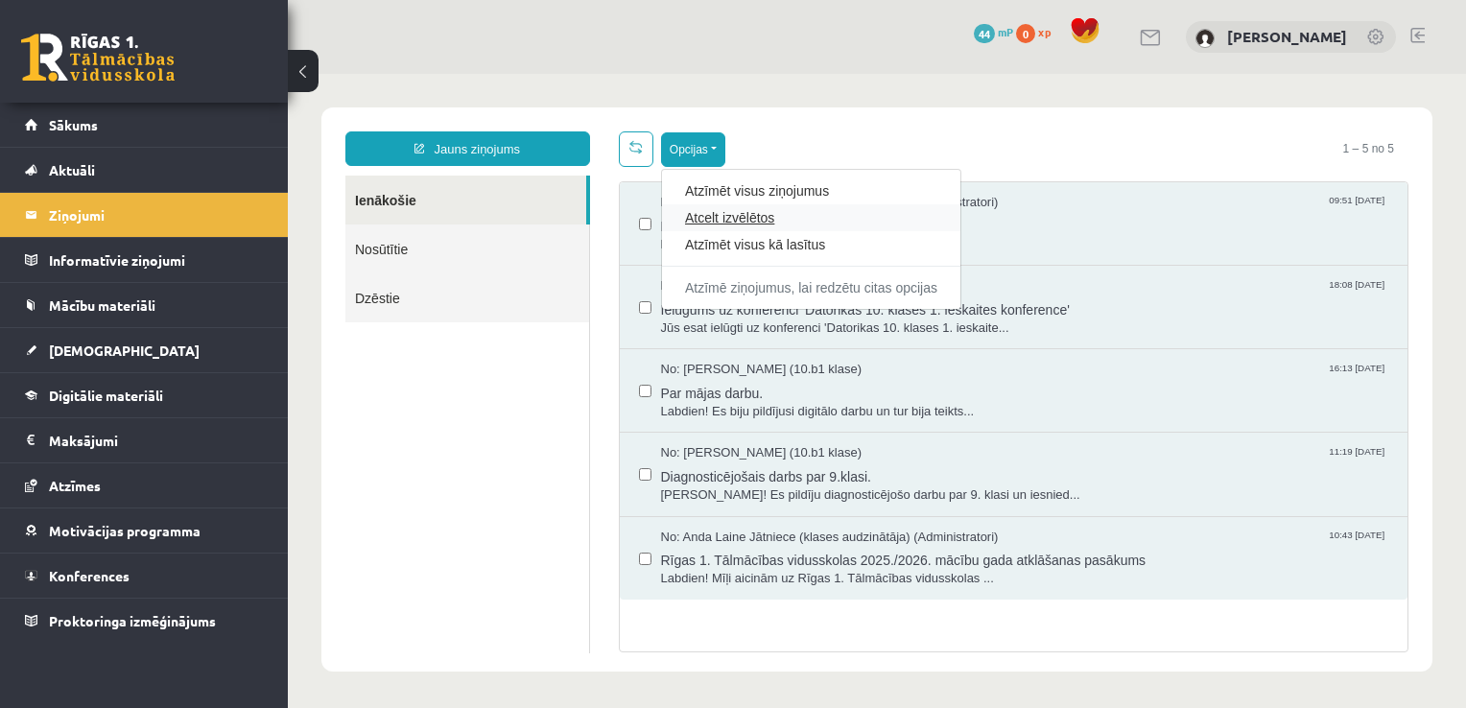
click at [730, 221] on link "Atcelt izvēlētos" at bounding box center [811, 217] width 252 height 19
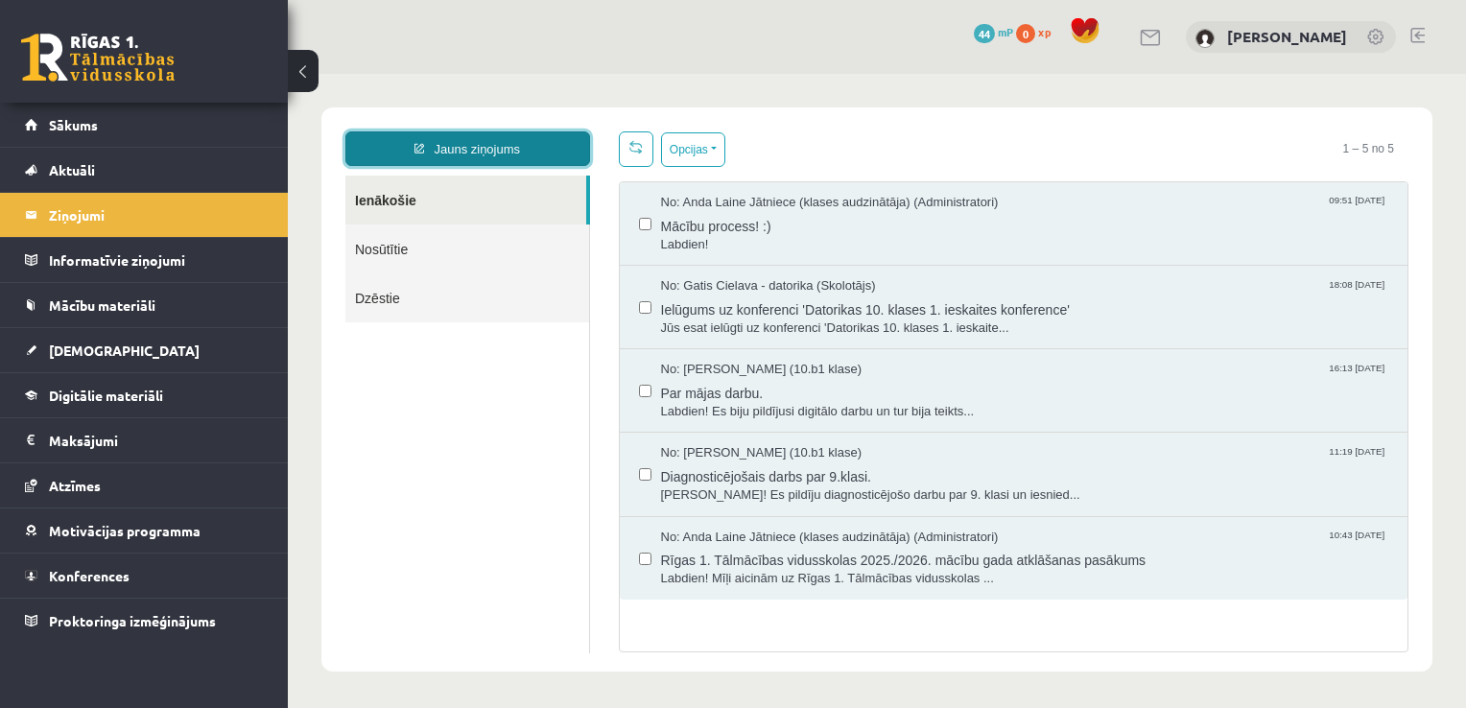
click at [478, 141] on link "Jauns ziņojums" at bounding box center [467, 148] width 245 height 35
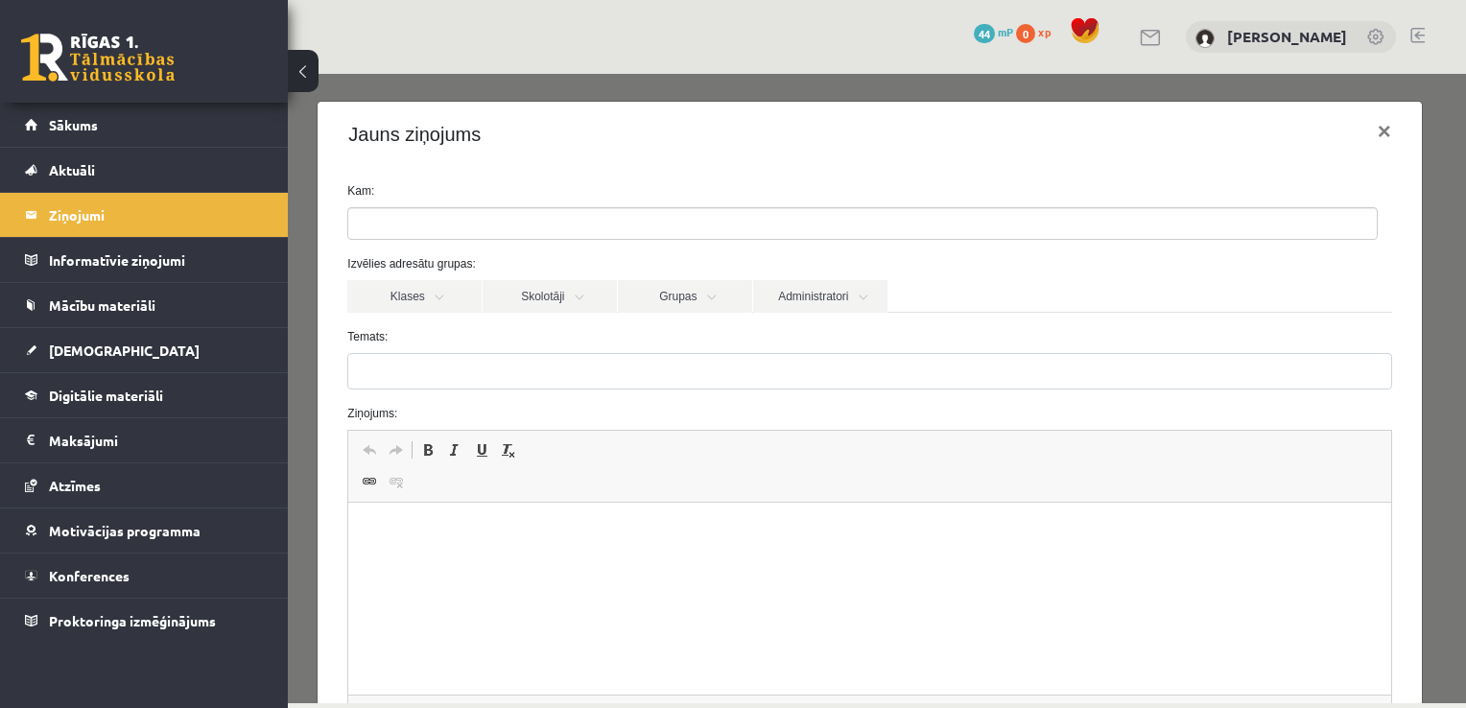
click at [877, 222] on ul at bounding box center [862, 223] width 1028 height 31
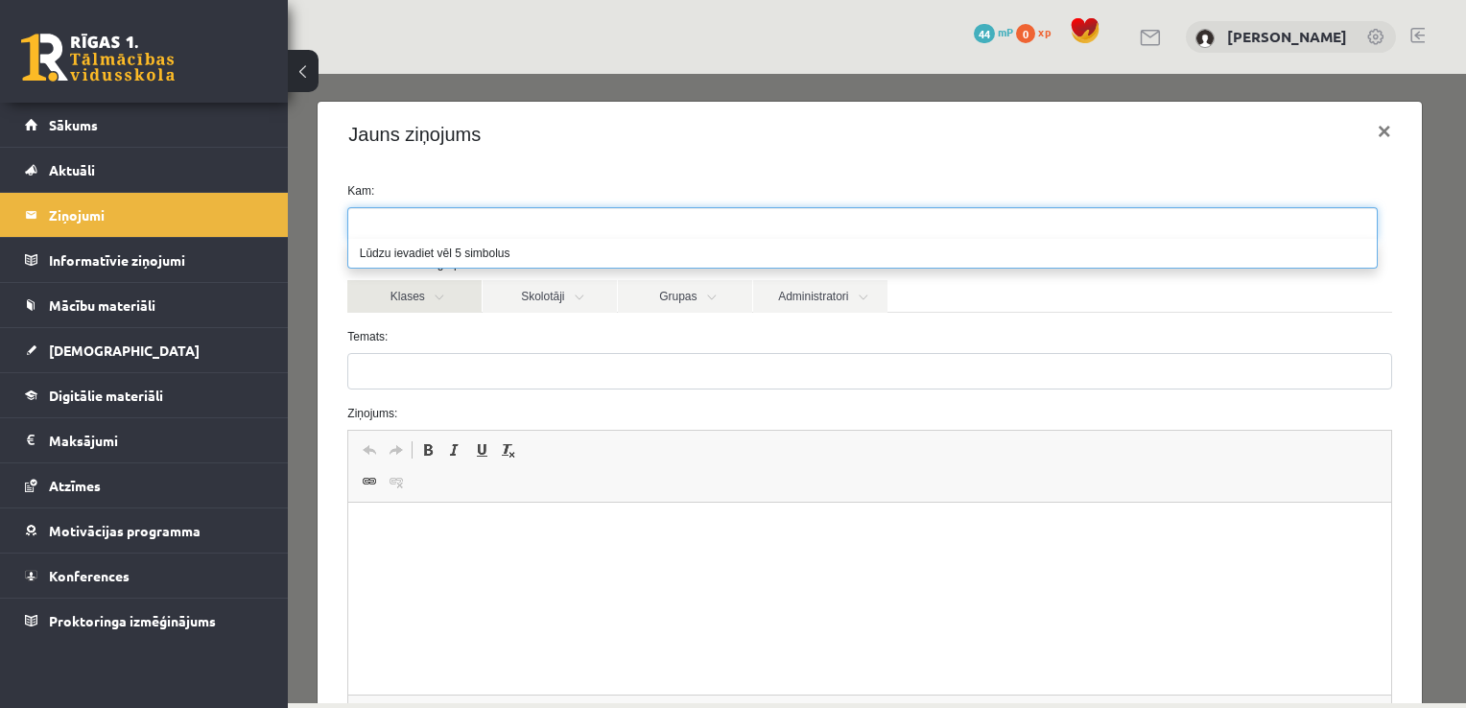
click at [423, 299] on link "Klases" at bounding box center [414, 296] width 134 height 33
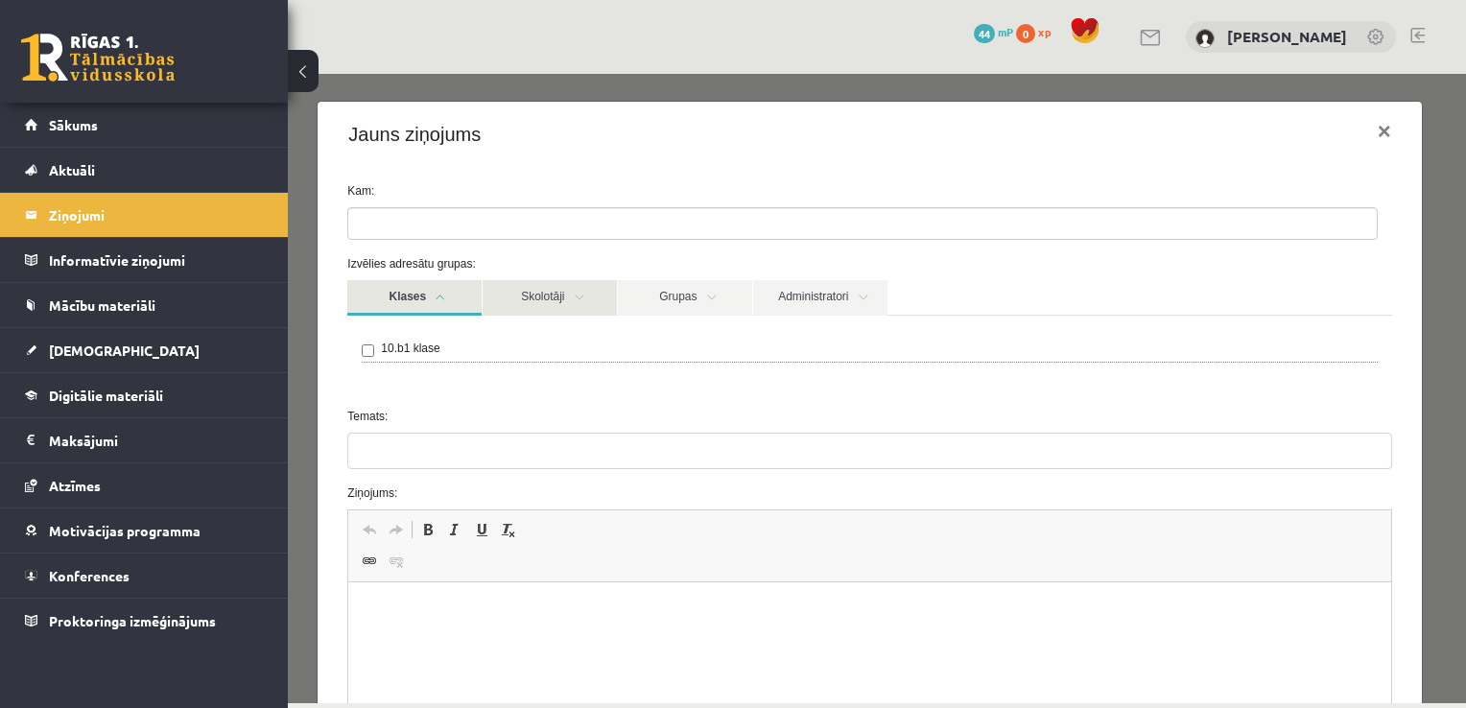
click at [505, 309] on link "Skolotāji" at bounding box center [549, 297] width 134 height 35
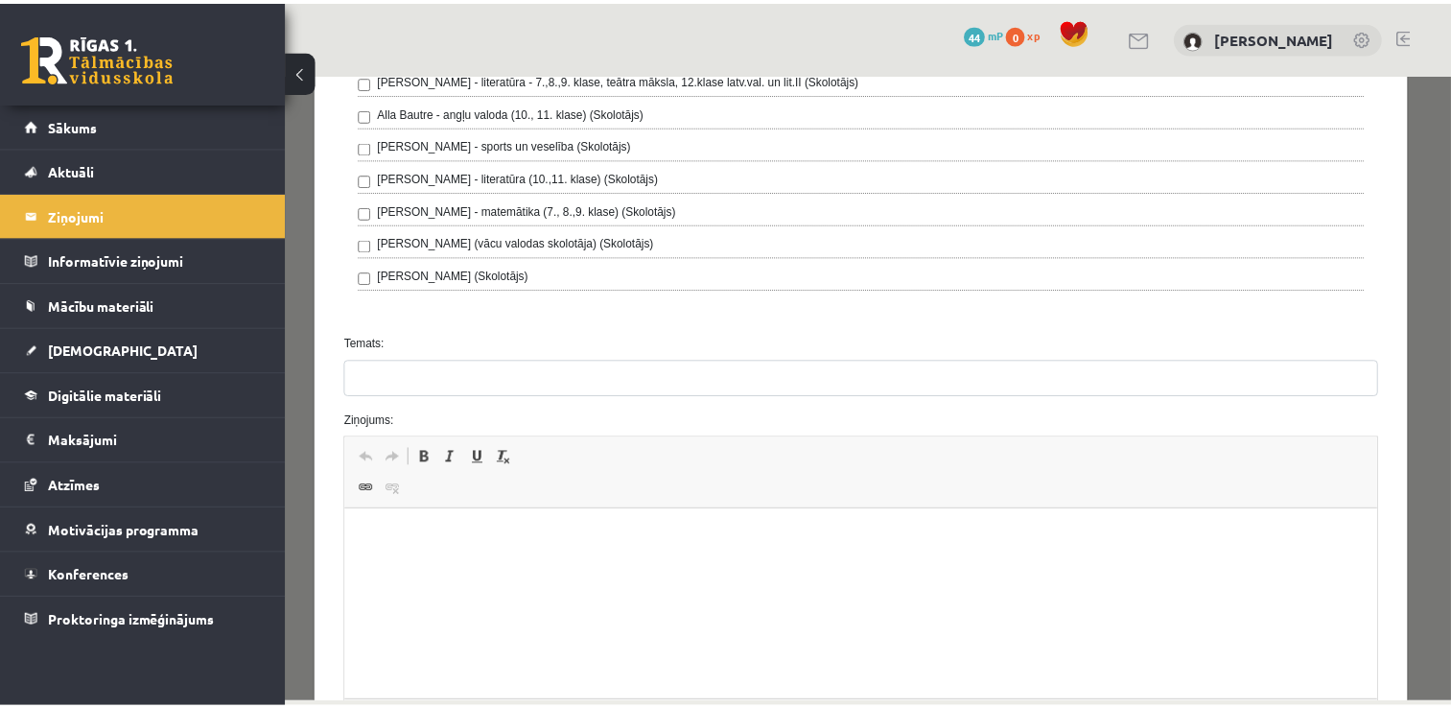
scroll to position [464, 0]
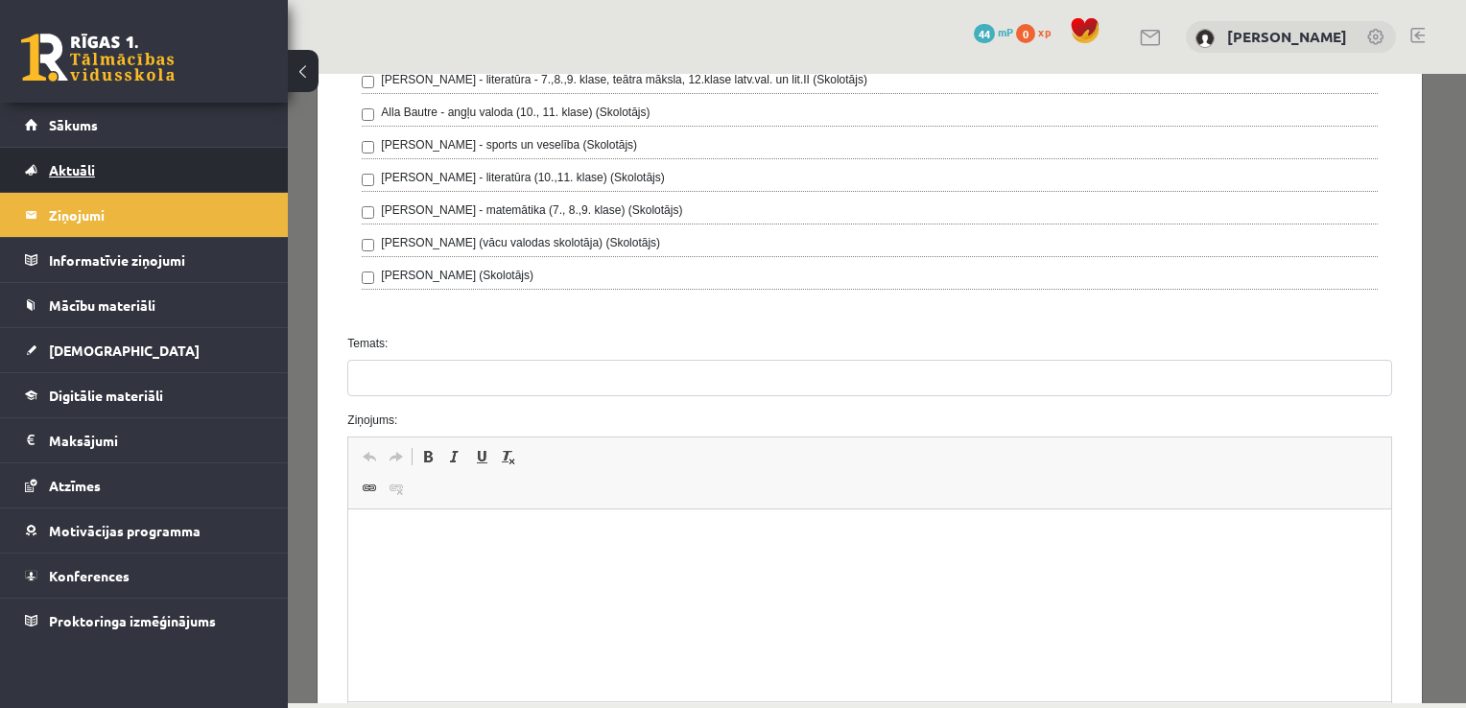
click at [238, 163] on link "Aktuāli" at bounding box center [144, 170] width 239 height 44
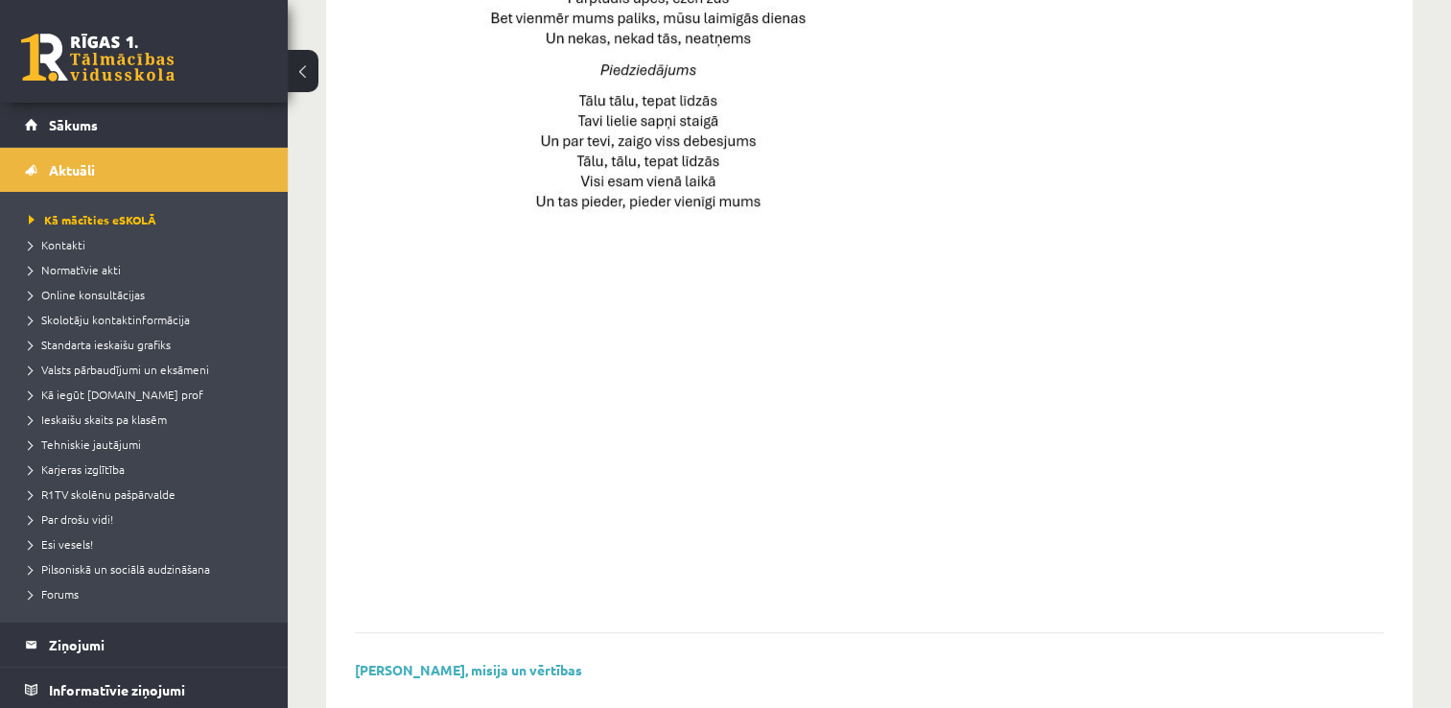
scroll to position [1381, 0]
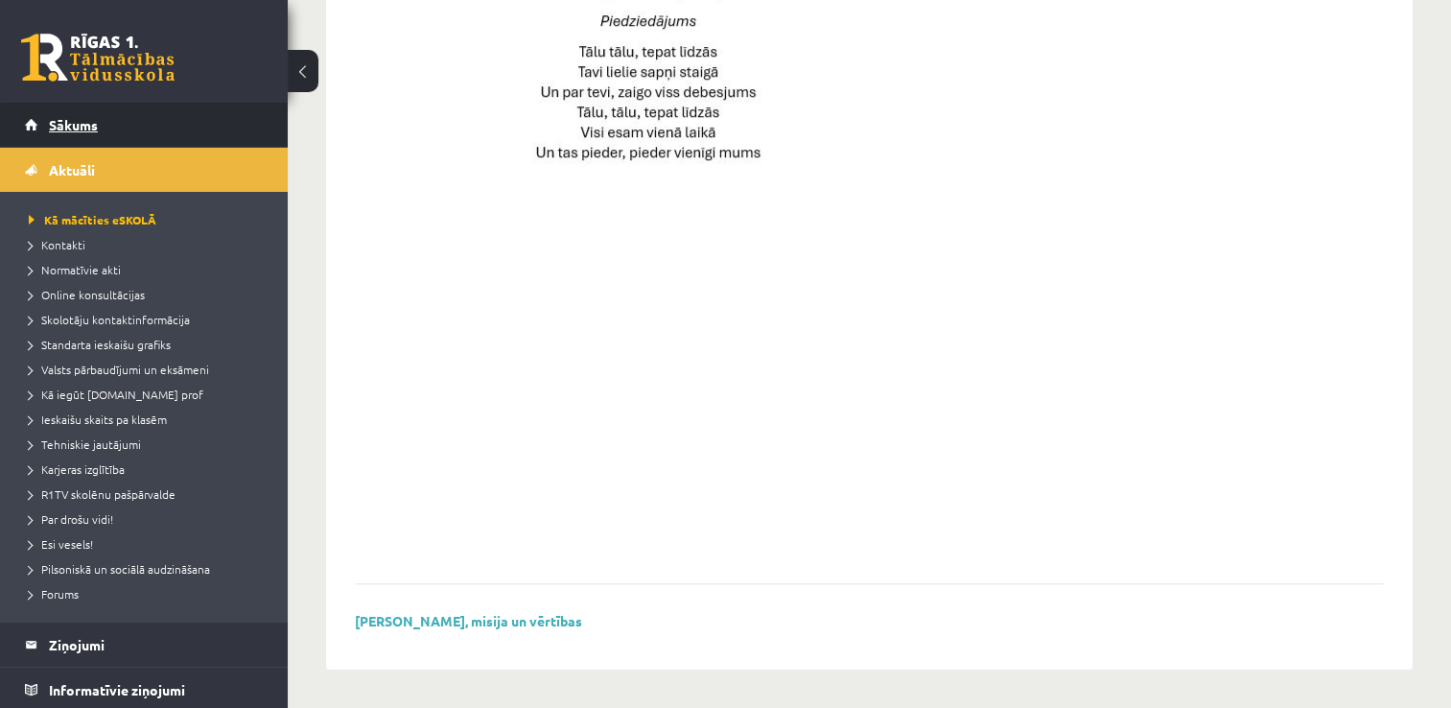
click at [208, 106] on link "Sākums" at bounding box center [144, 125] width 239 height 44
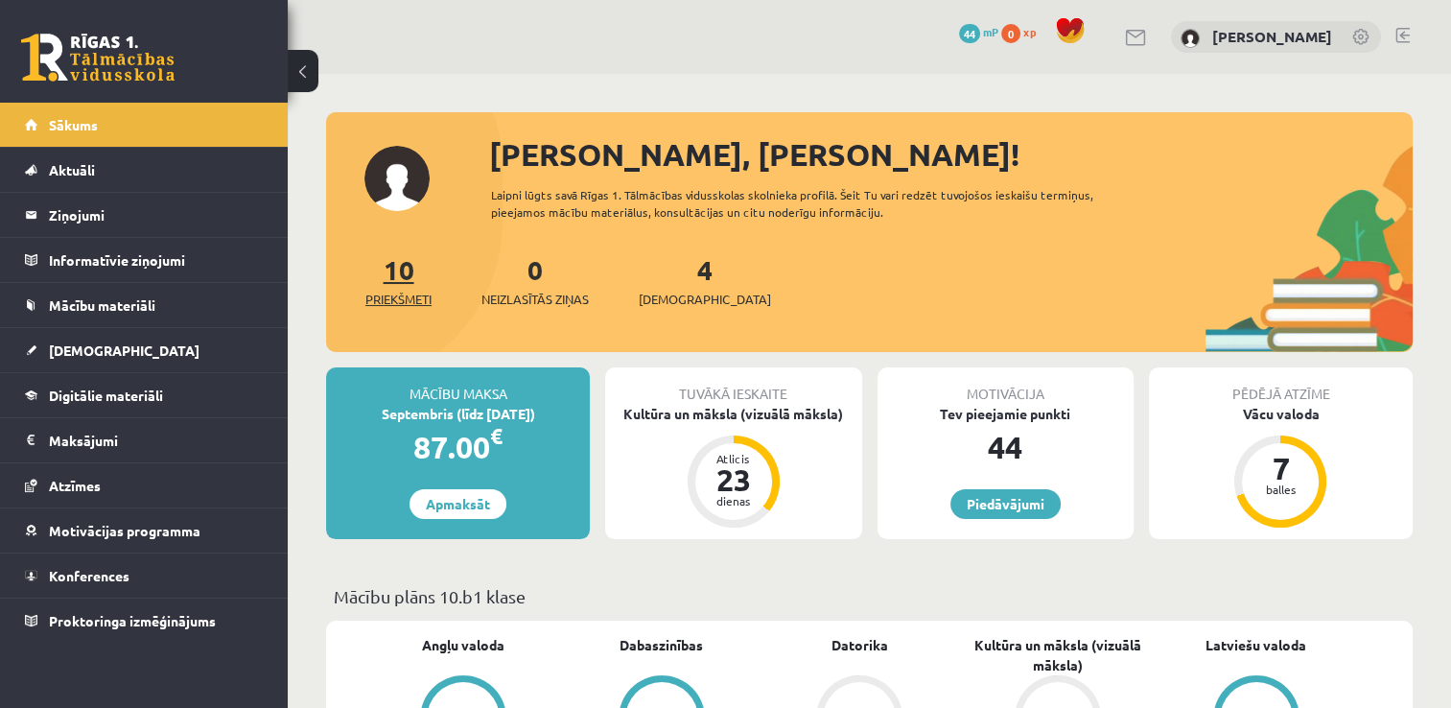
click at [372, 293] on span "Priekšmeti" at bounding box center [398, 299] width 66 height 19
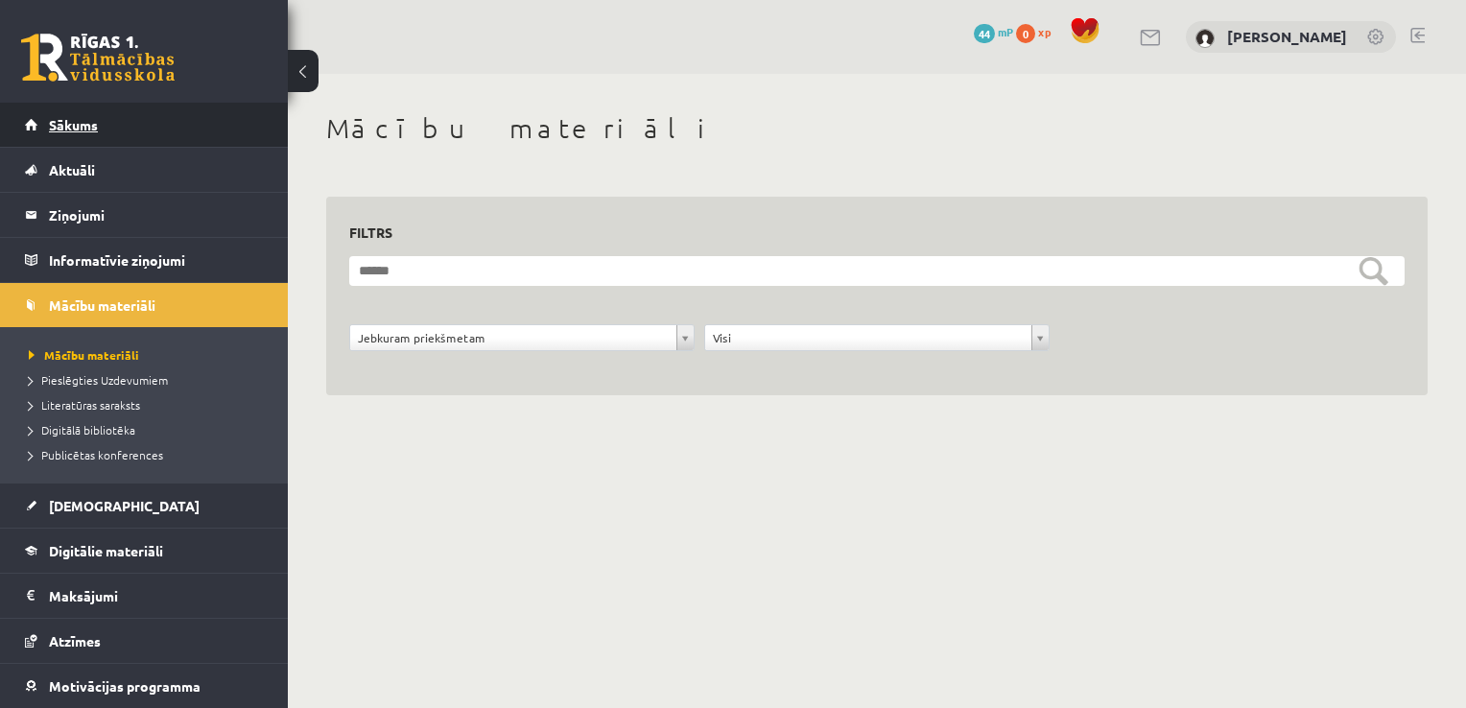
click at [138, 126] on link "Sākums" at bounding box center [144, 125] width 239 height 44
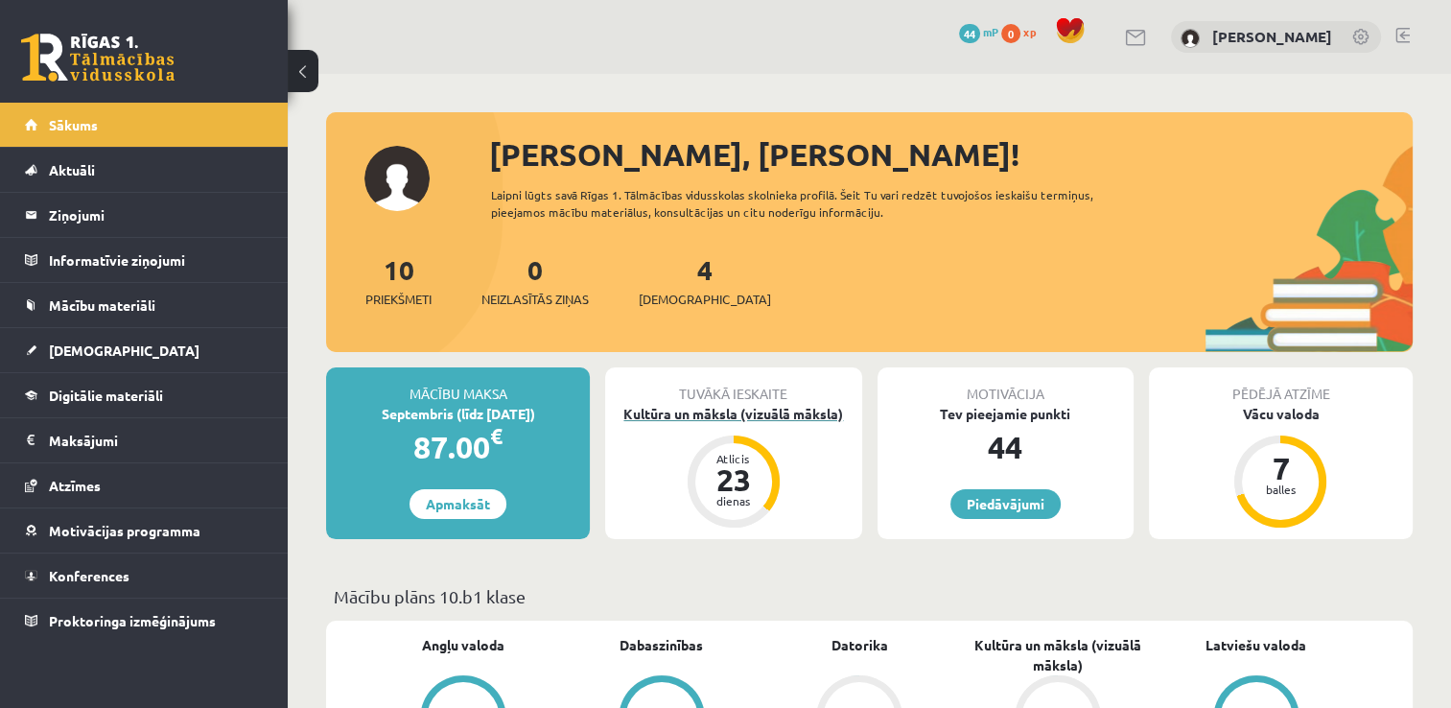
click at [722, 477] on div "23" at bounding box center [734, 479] width 58 height 31
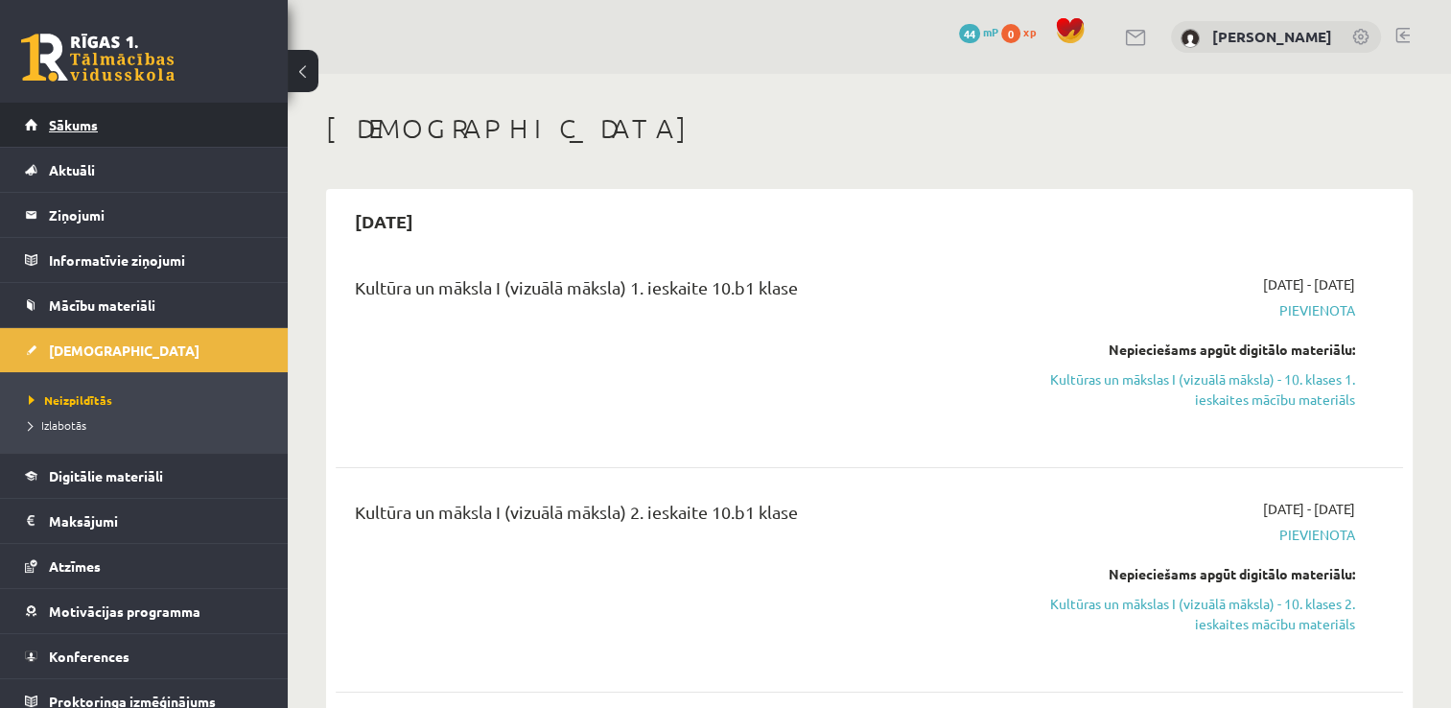
click at [226, 104] on link "Sākums" at bounding box center [144, 125] width 239 height 44
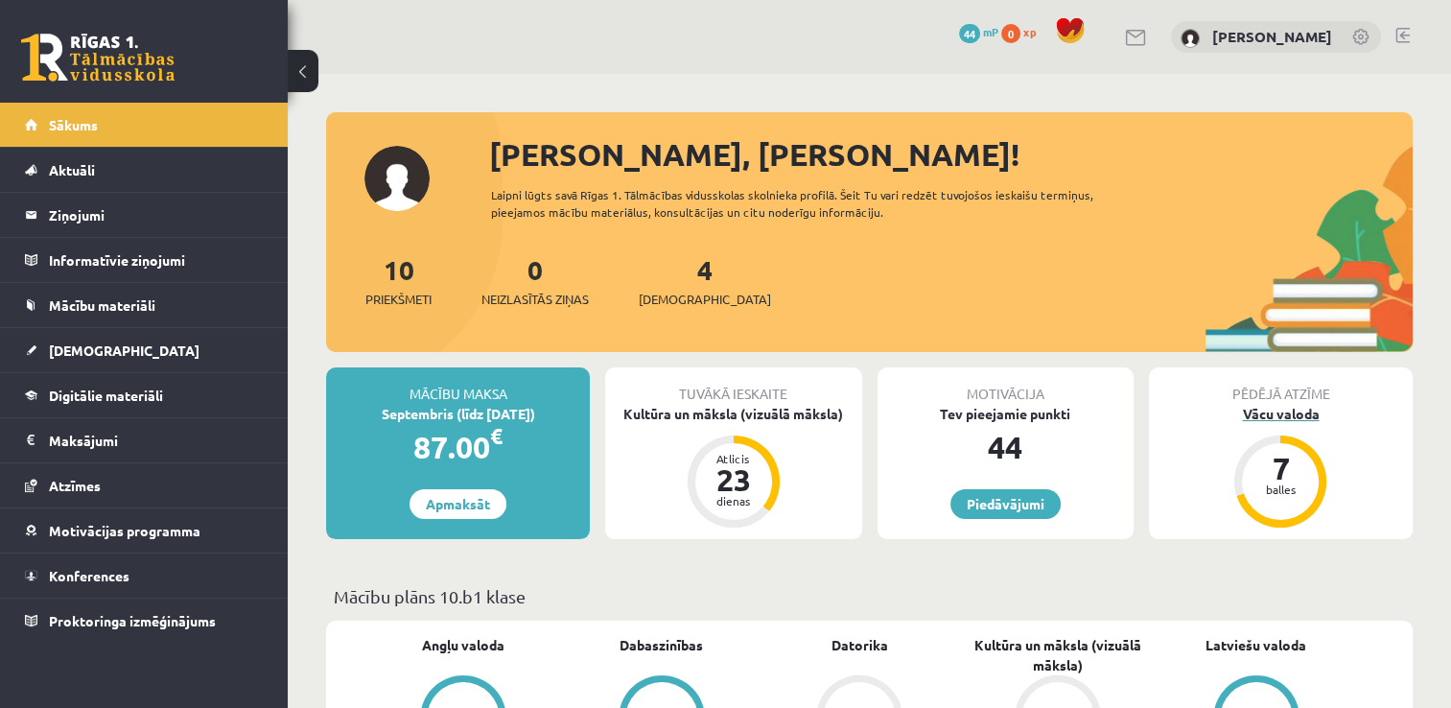
click at [1256, 454] on div "7" at bounding box center [1281, 468] width 58 height 31
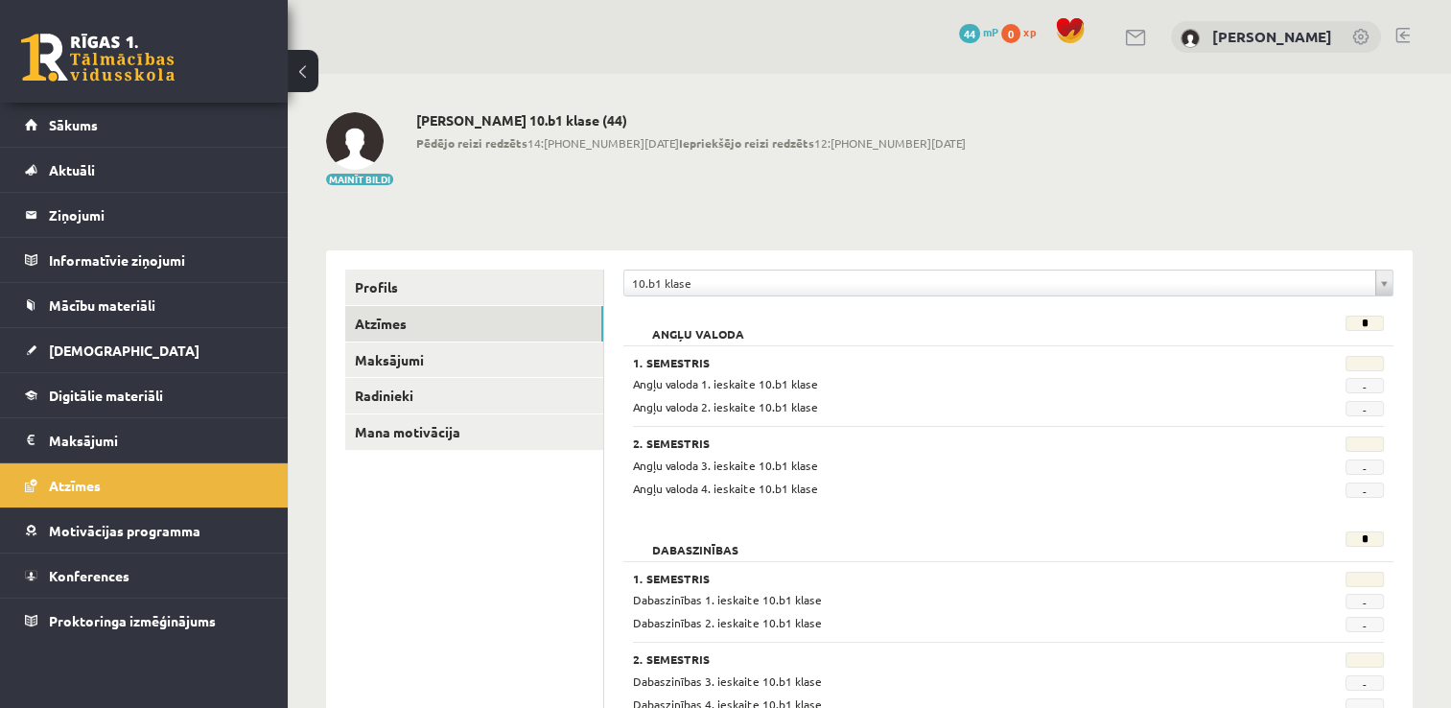
click at [699, 376] on span "Angļu valoda 1. ieskaite 10.b1 klase" at bounding box center [725, 383] width 185 height 15
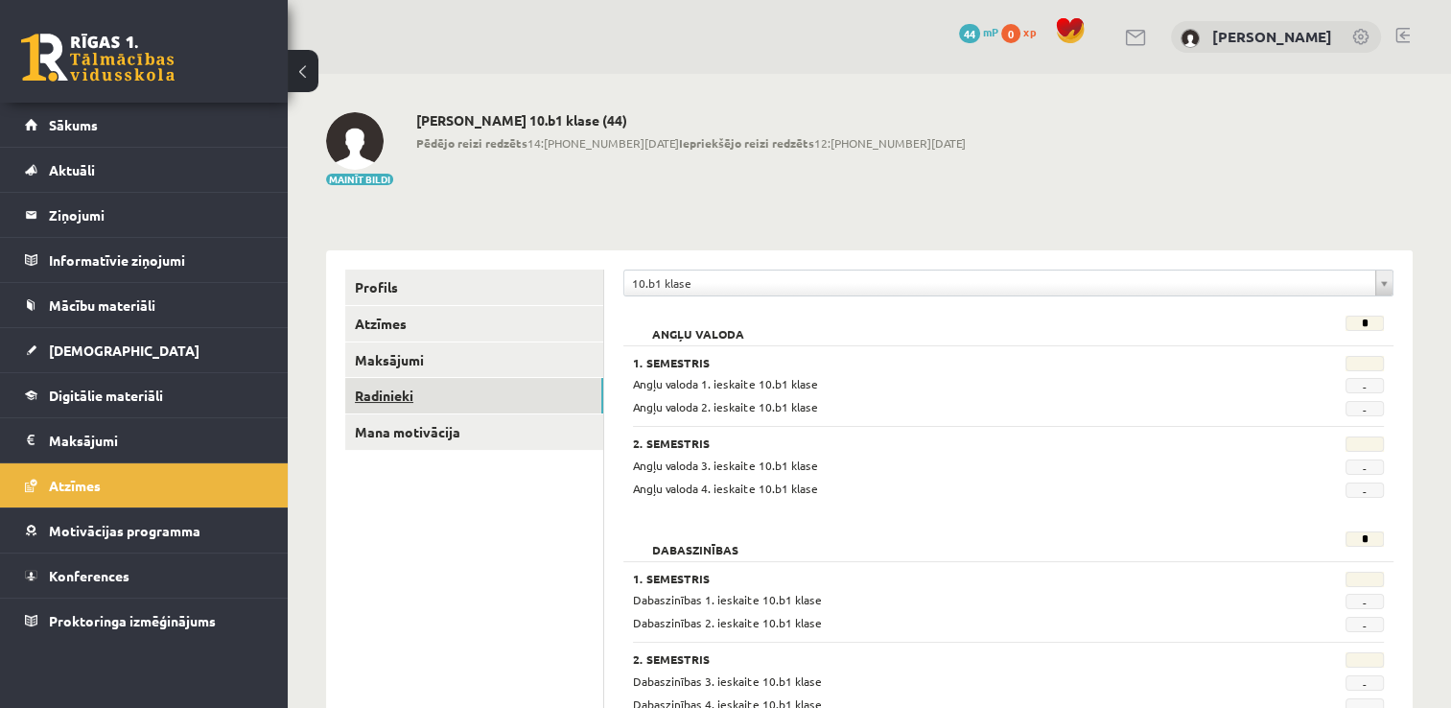
click at [438, 391] on link "Radinieki" at bounding box center [474, 395] width 258 height 35
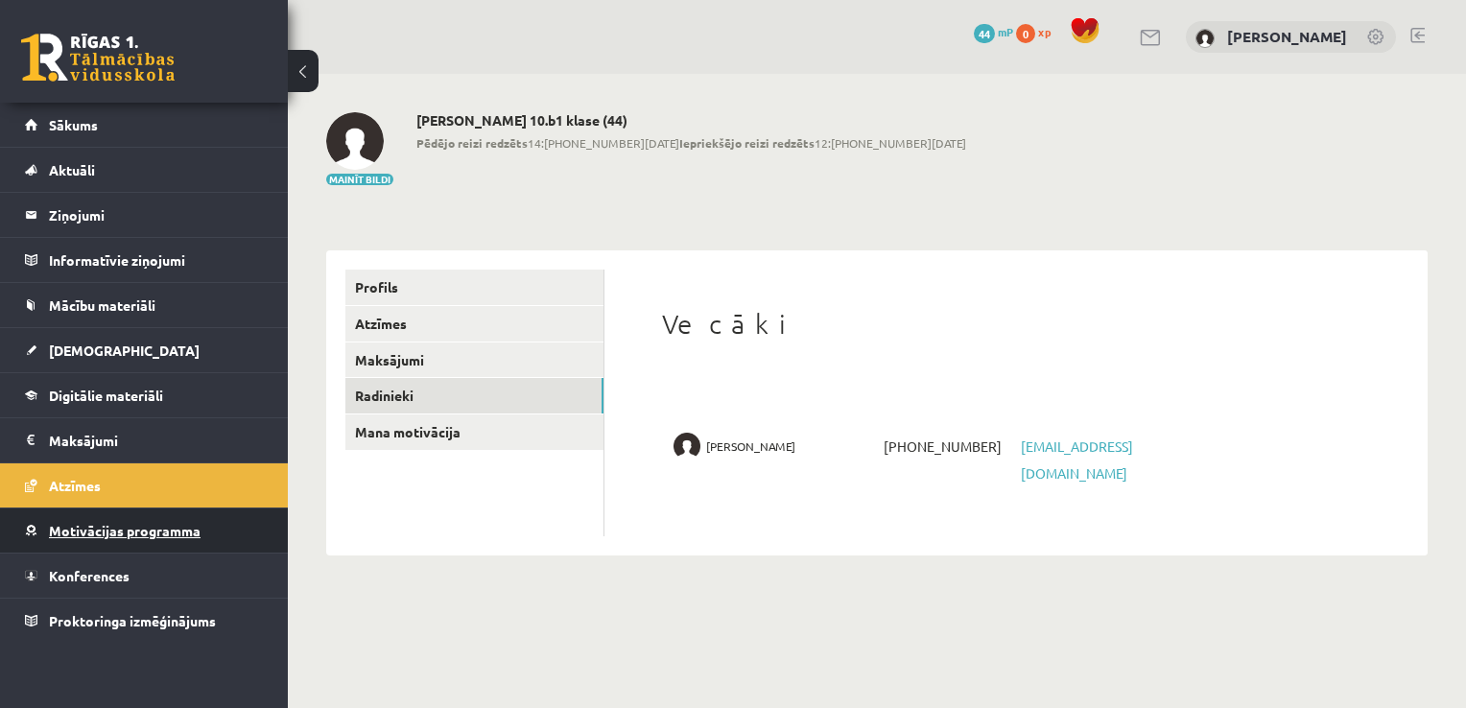
click at [146, 519] on link "Motivācijas programma" at bounding box center [144, 530] width 239 height 44
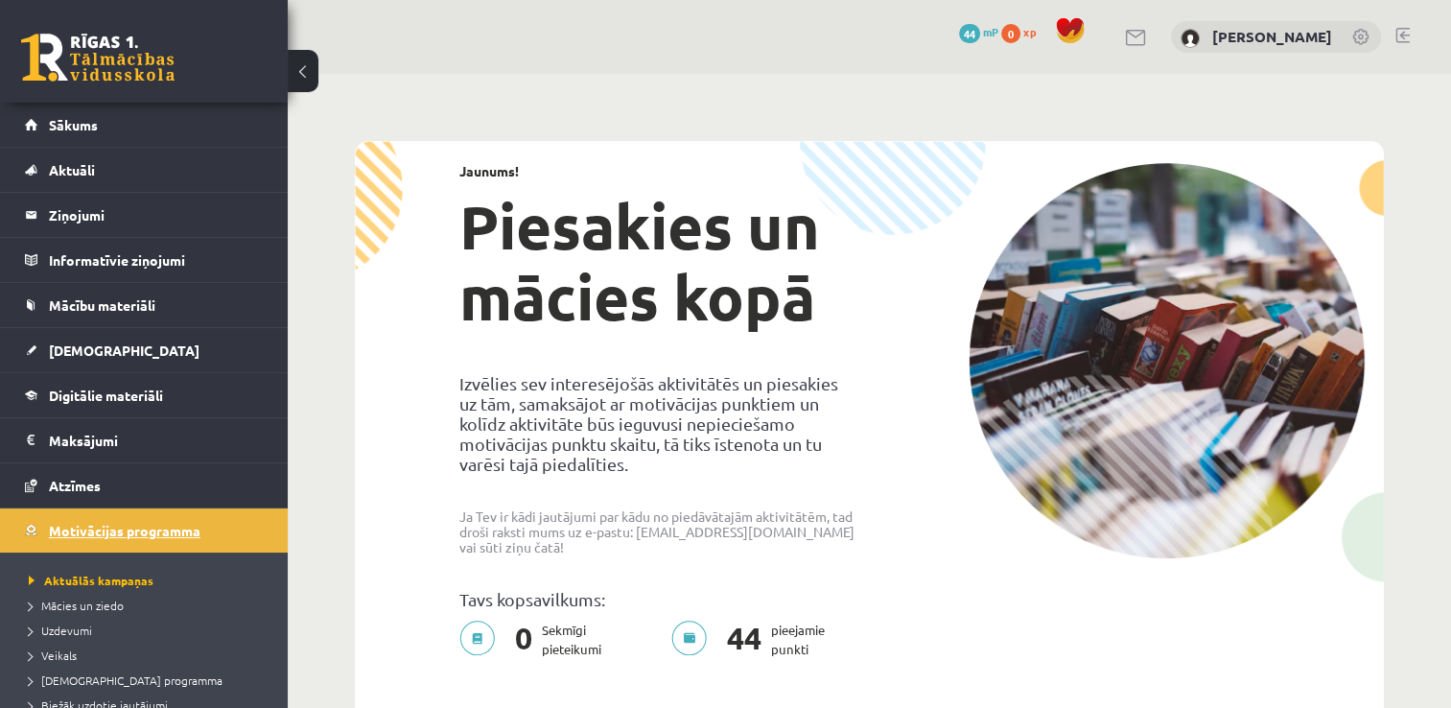
scroll to position [137, 0]
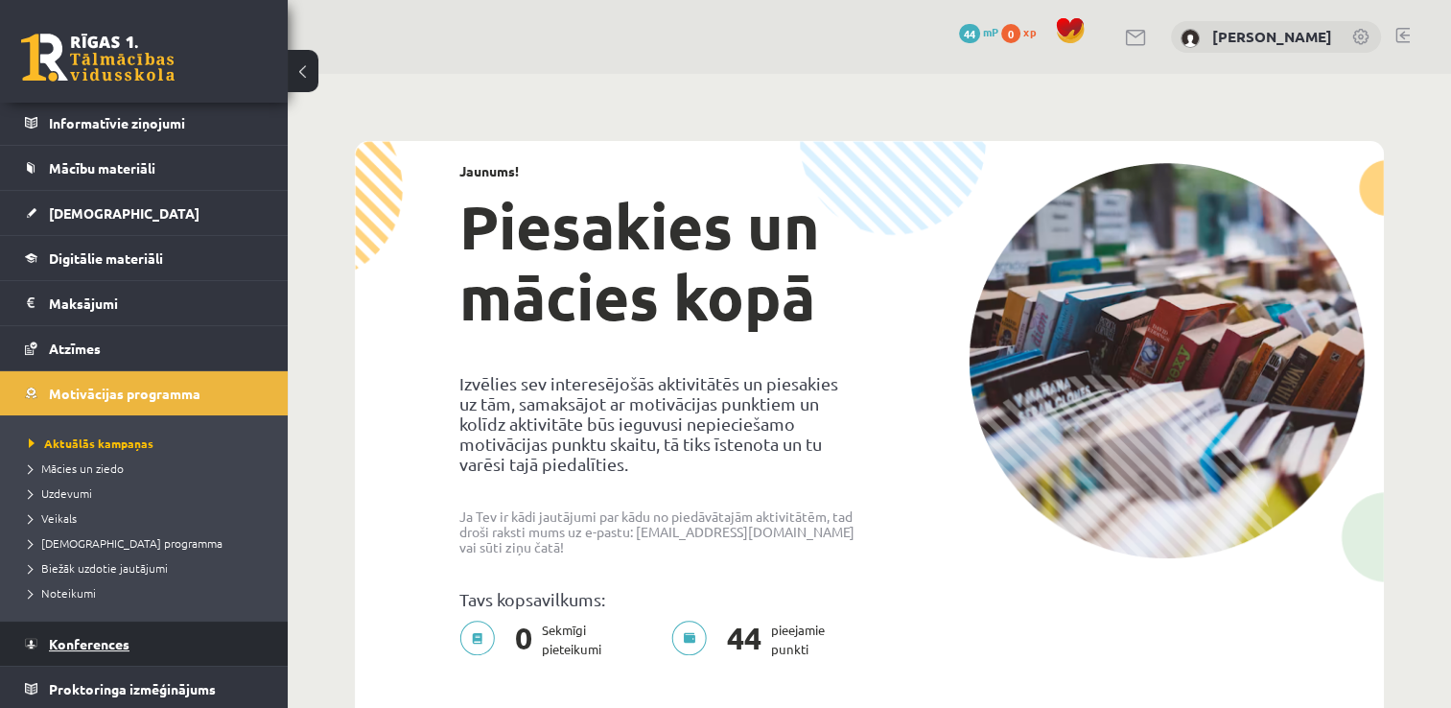
click at [124, 643] on span "Konferences" at bounding box center [89, 643] width 81 height 17
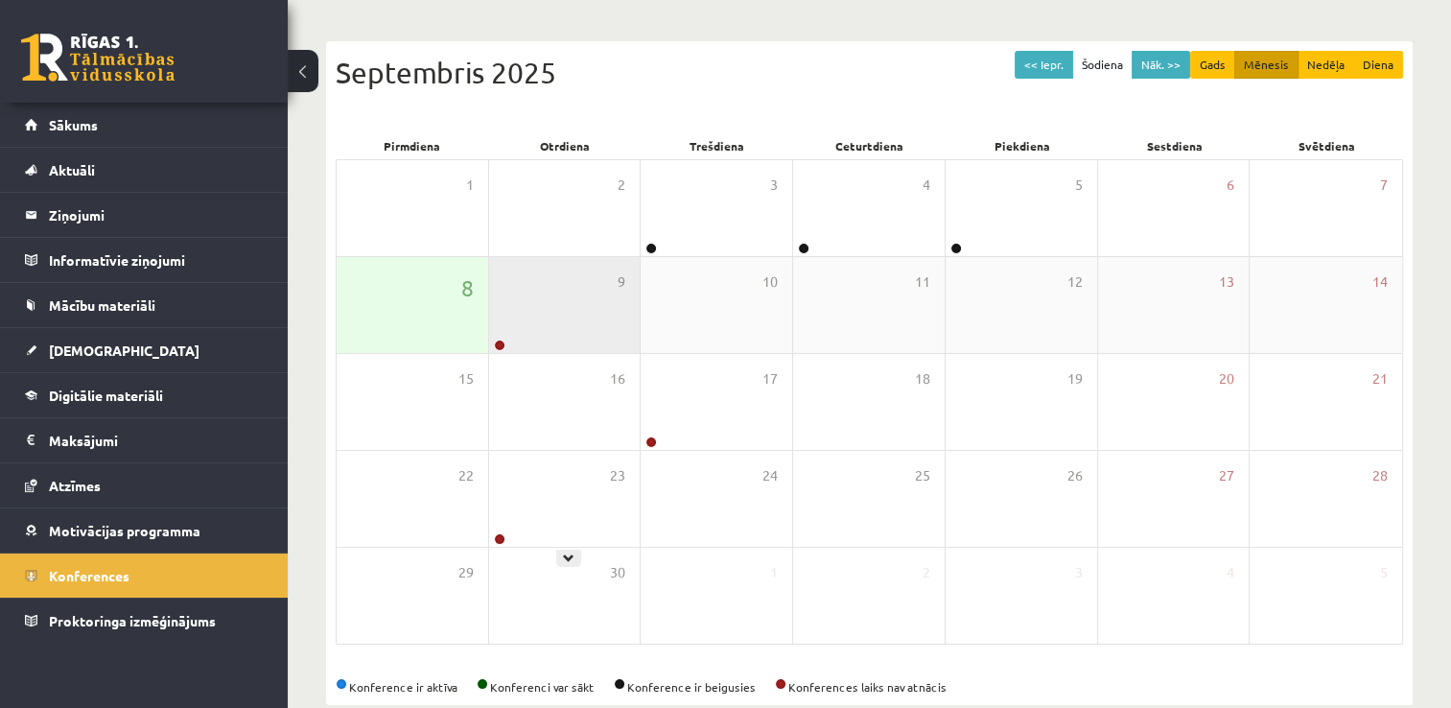
scroll to position [207, 0]
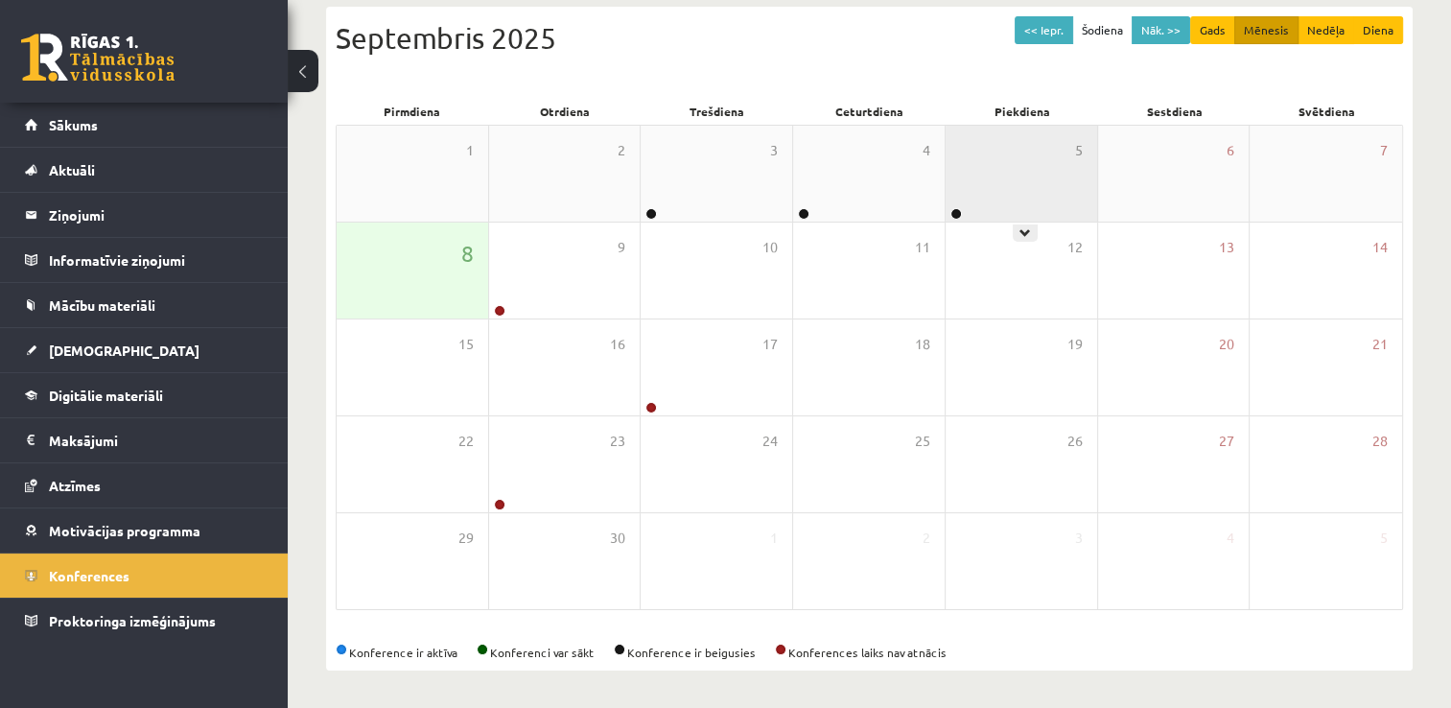
click at [998, 163] on div "5" at bounding box center [1022, 174] width 152 height 96
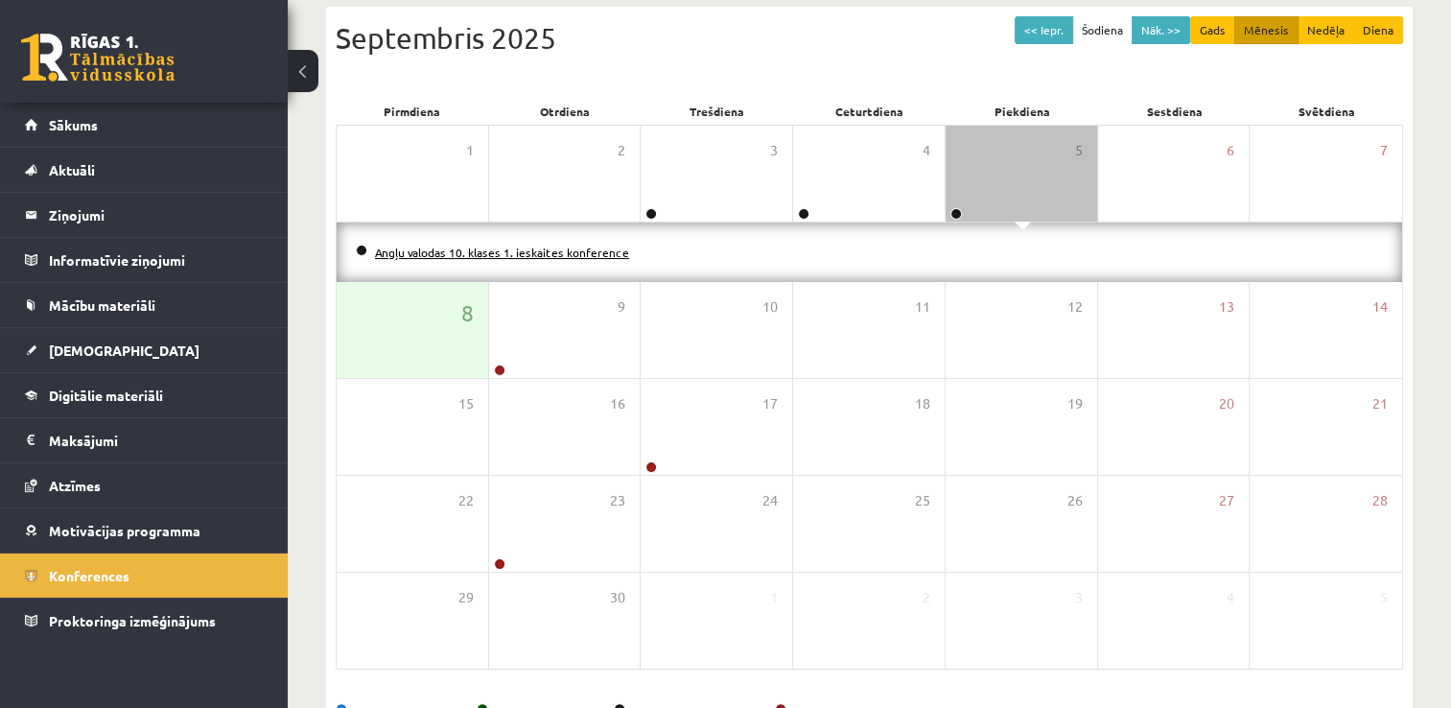
click at [458, 246] on link "Angļu valodas 10. klases 1. ieskaites konference" at bounding box center [502, 252] width 254 height 15
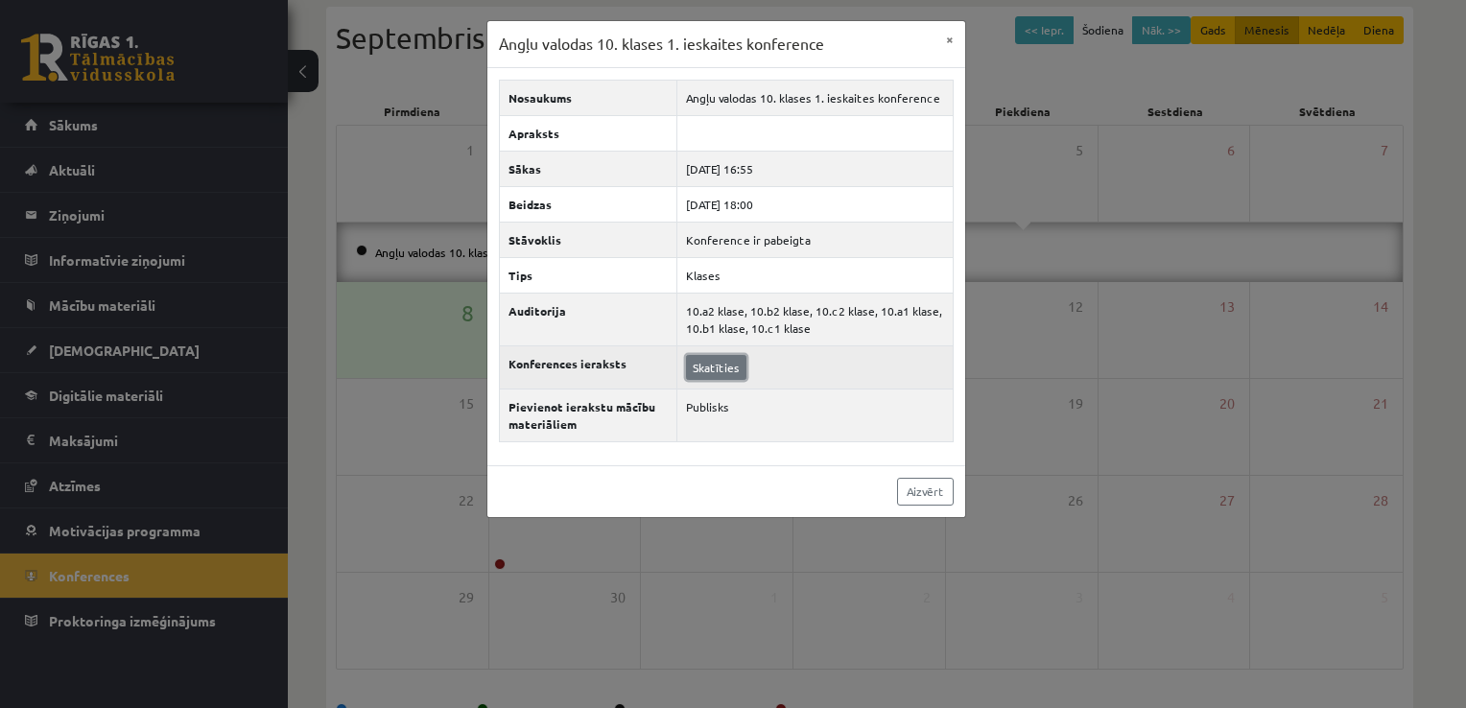
click at [701, 367] on link "Skatīties" at bounding box center [716, 367] width 60 height 25
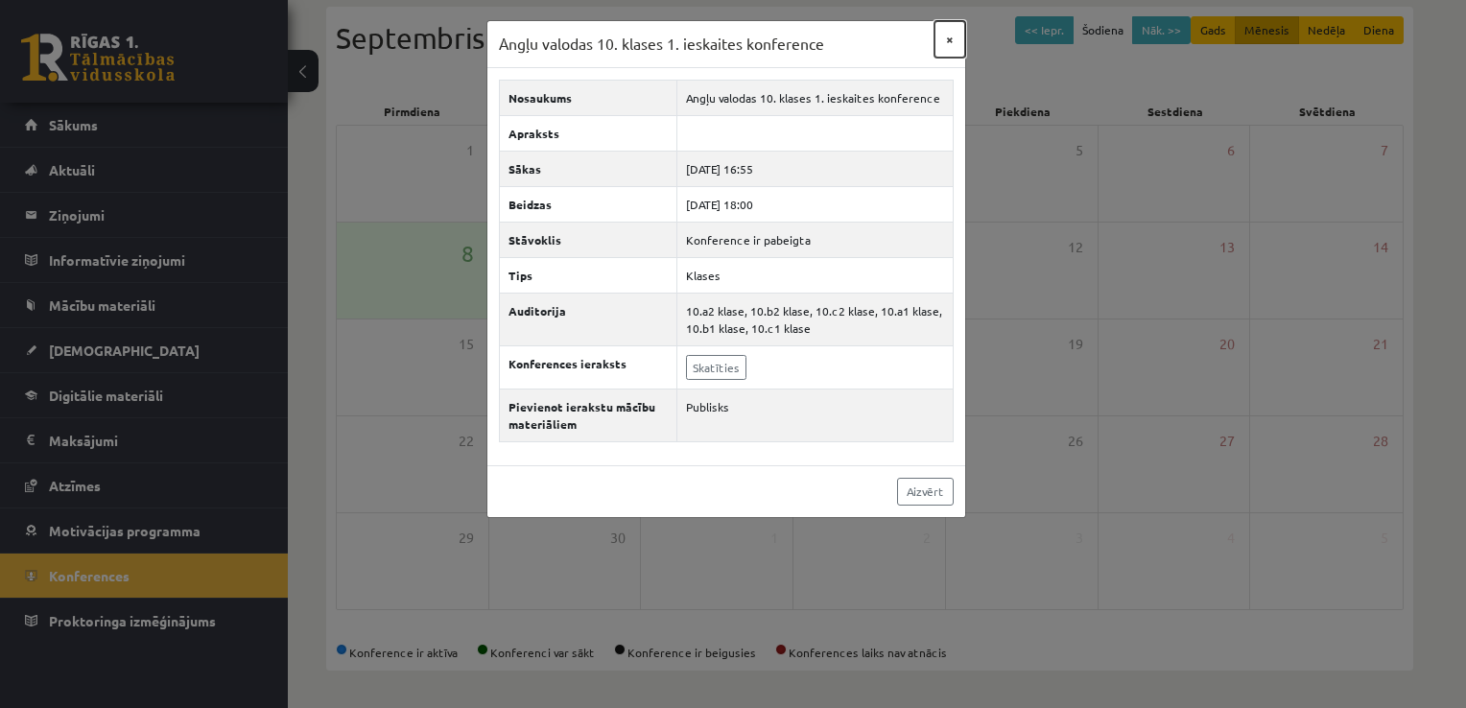
click at [958, 44] on button "×" at bounding box center [949, 39] width 31 height 36
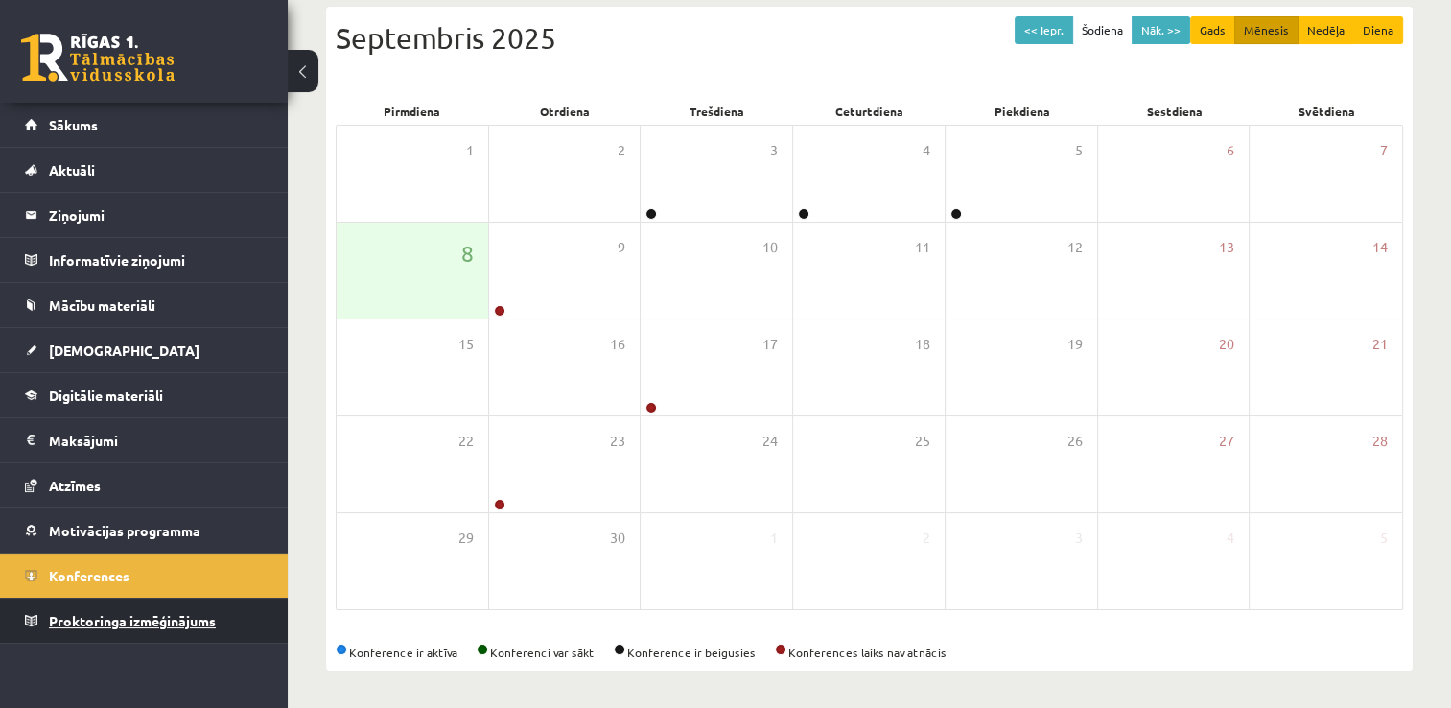
click at [261, 613] on link "Proktoringa izmēģinājums" at bounding box center [144, 621] width 239 height 44
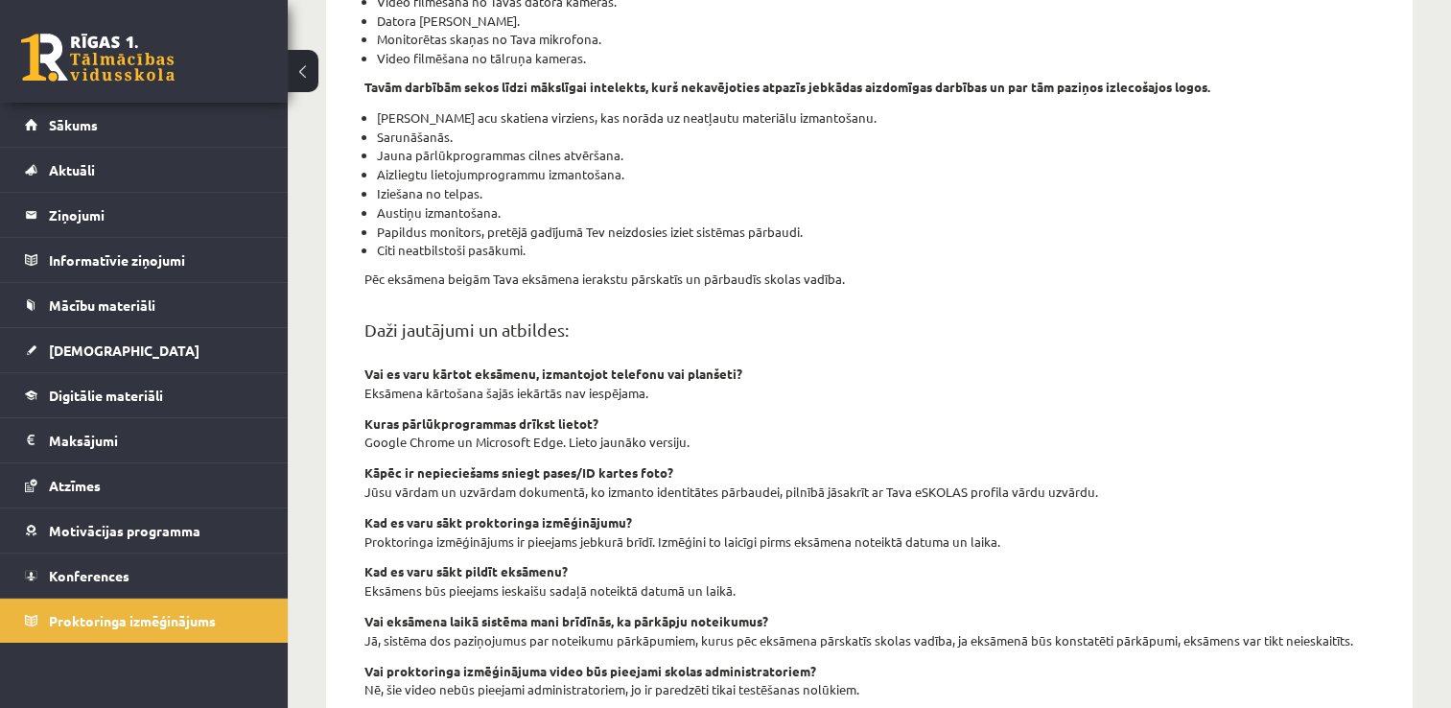
scroll to position [654, 0]
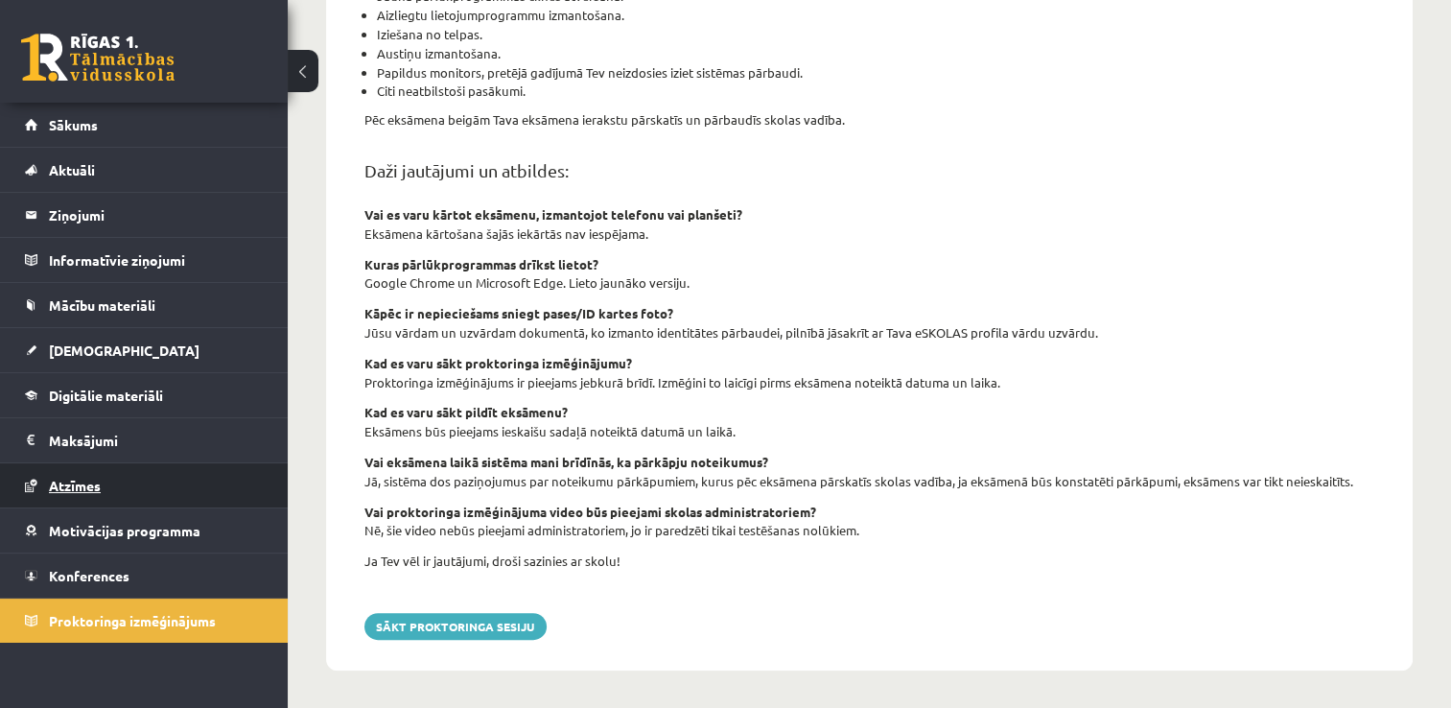
click at [104, 493] on link "Atzīmes" at bounding box center [144, 485] width 239 height 44
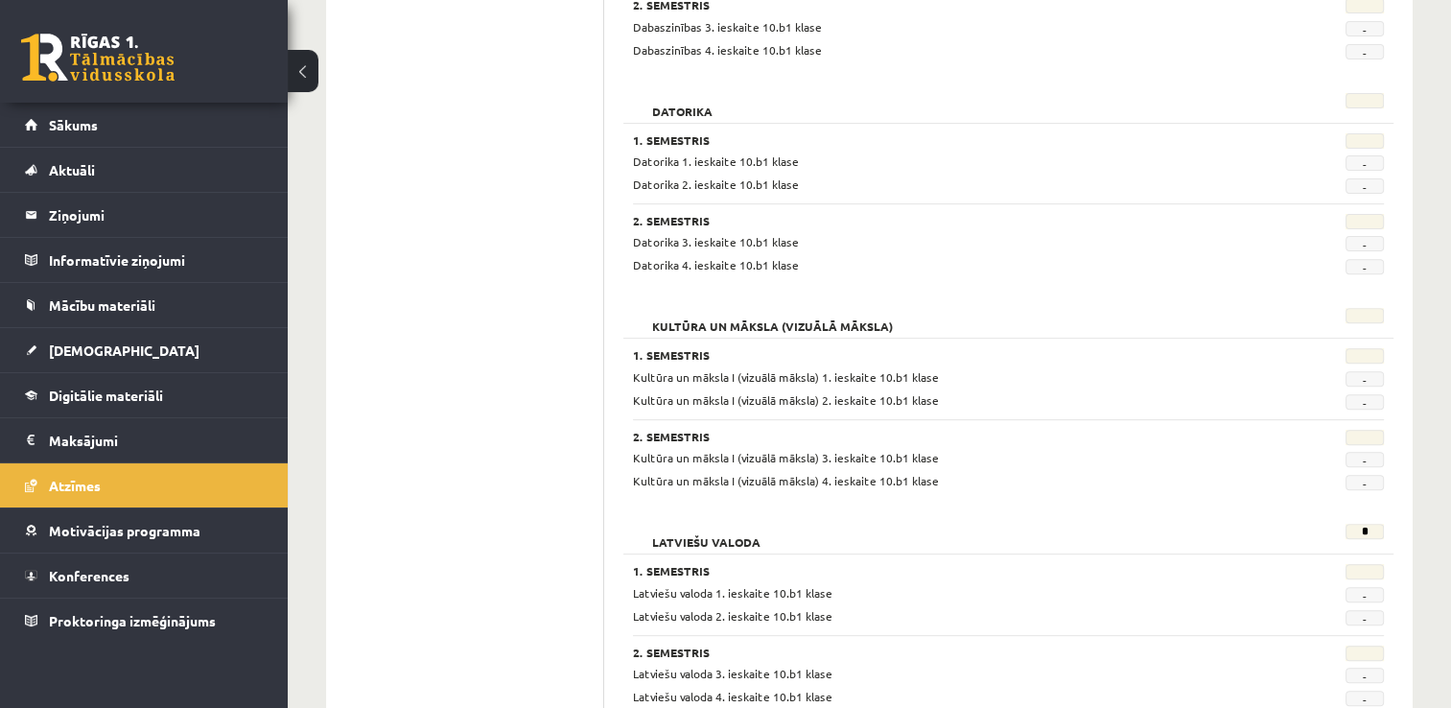
click at [700, 386] on div "Kultūra un māksla I (vizuālā māksla) 1. ieskaite 10.b1 klase - Kultūra un māksl…" at bounding box center [1008, 388] width 751 height 41
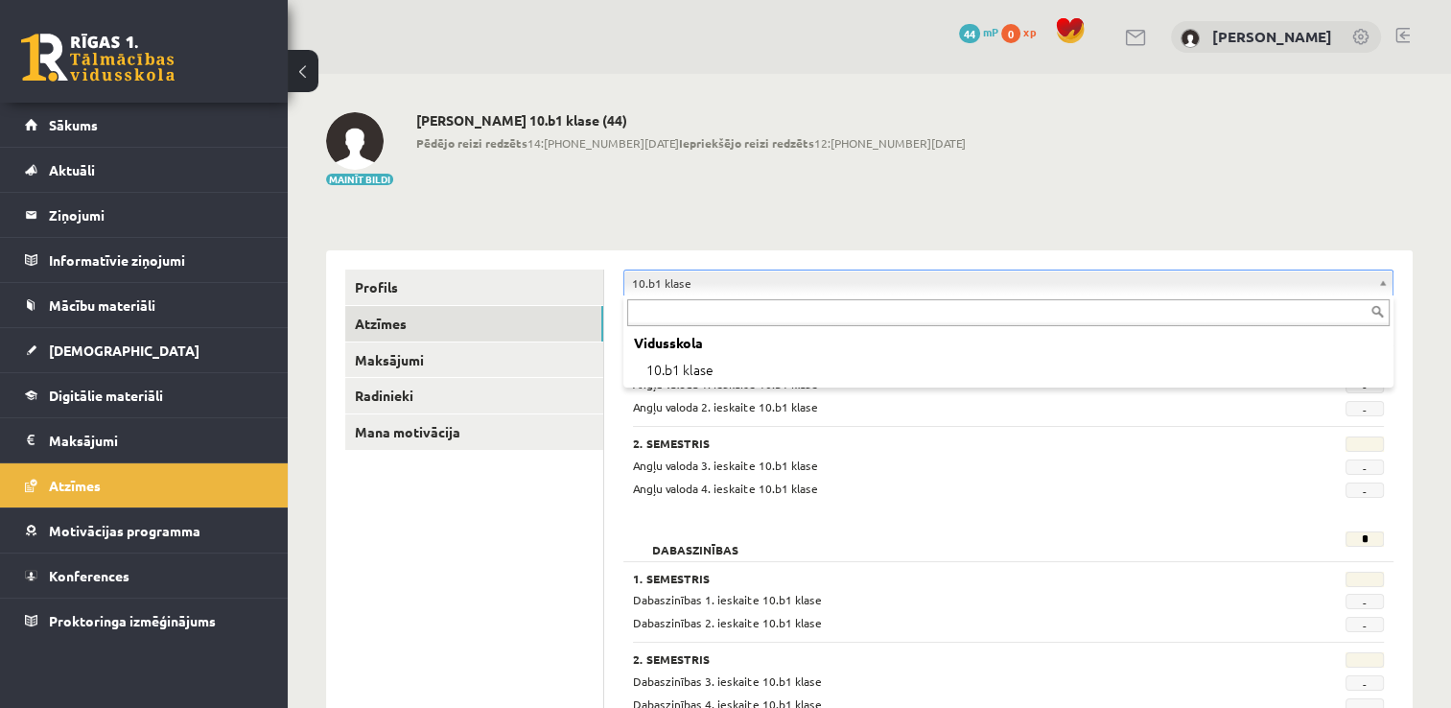
click at [1049, 334] on div "Vidusskola" at bounding box center [1008, 343] width 763 height 27
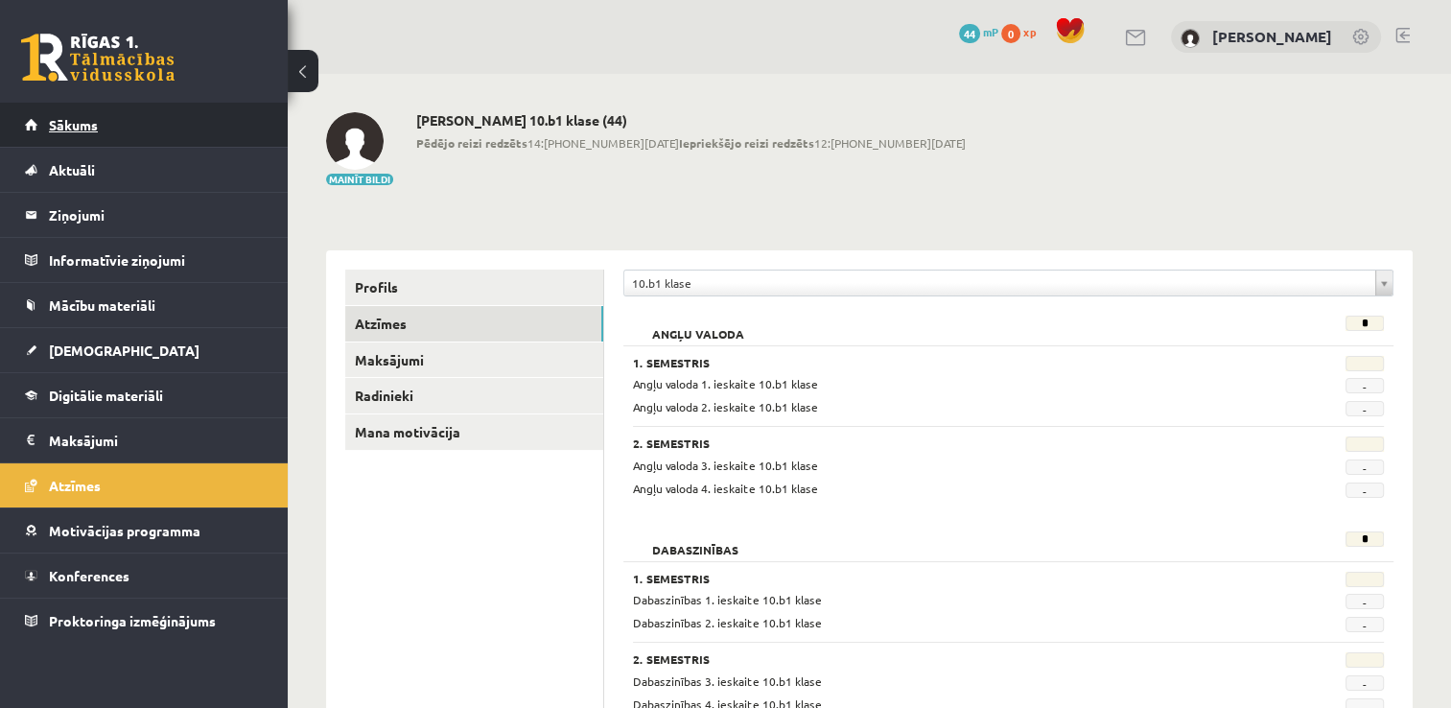
click at [69, 136] on link "Sākums" at bounding box center [144, 125] width 239 height 44
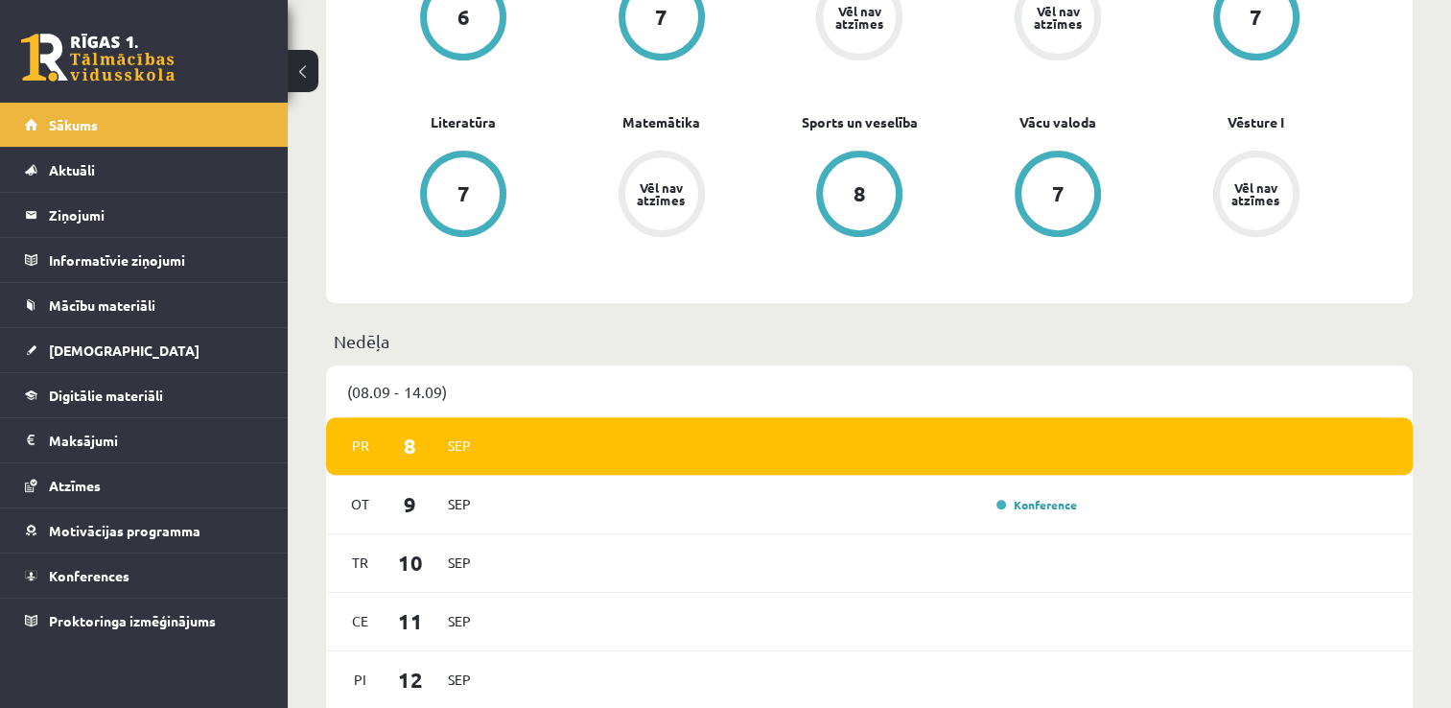
scroll to position [859, 0]
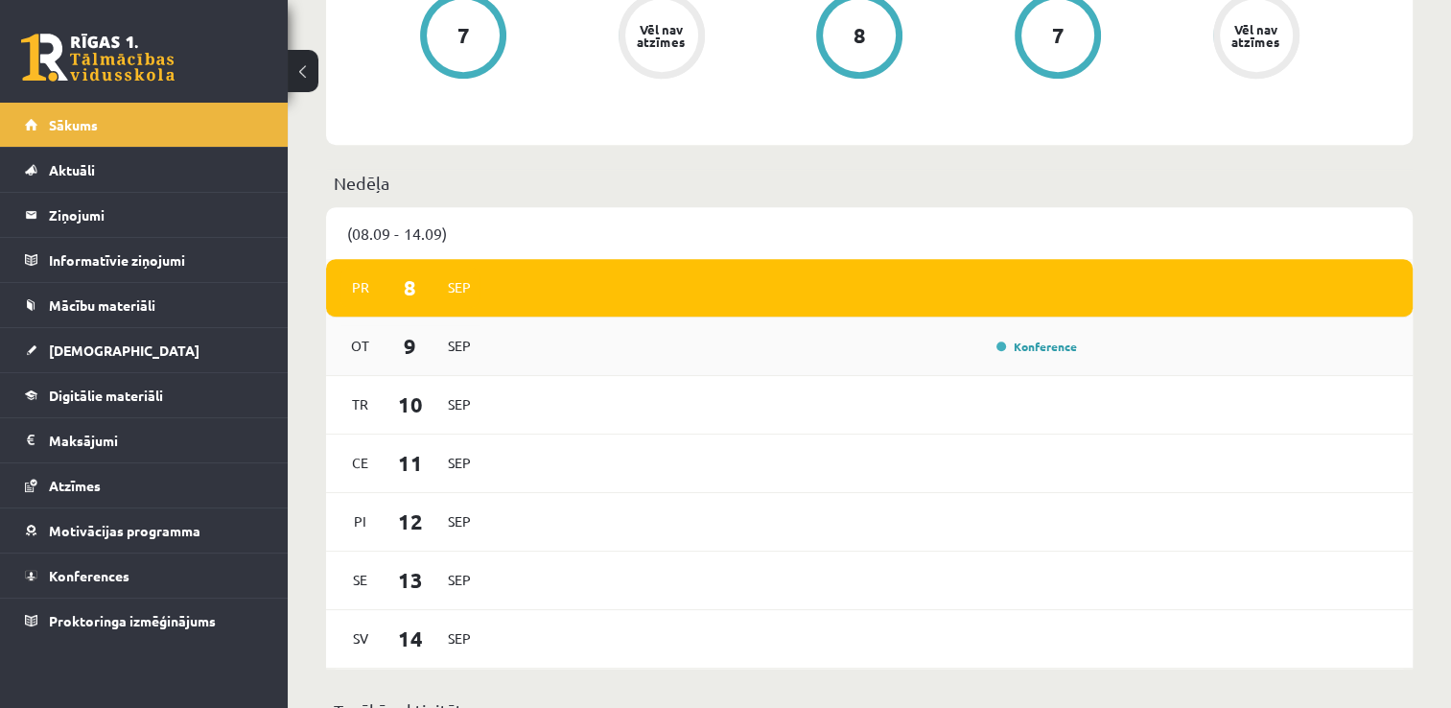
click at [449, 351] on span "Sep" at bounding box center [459, 346] width 40 height 30
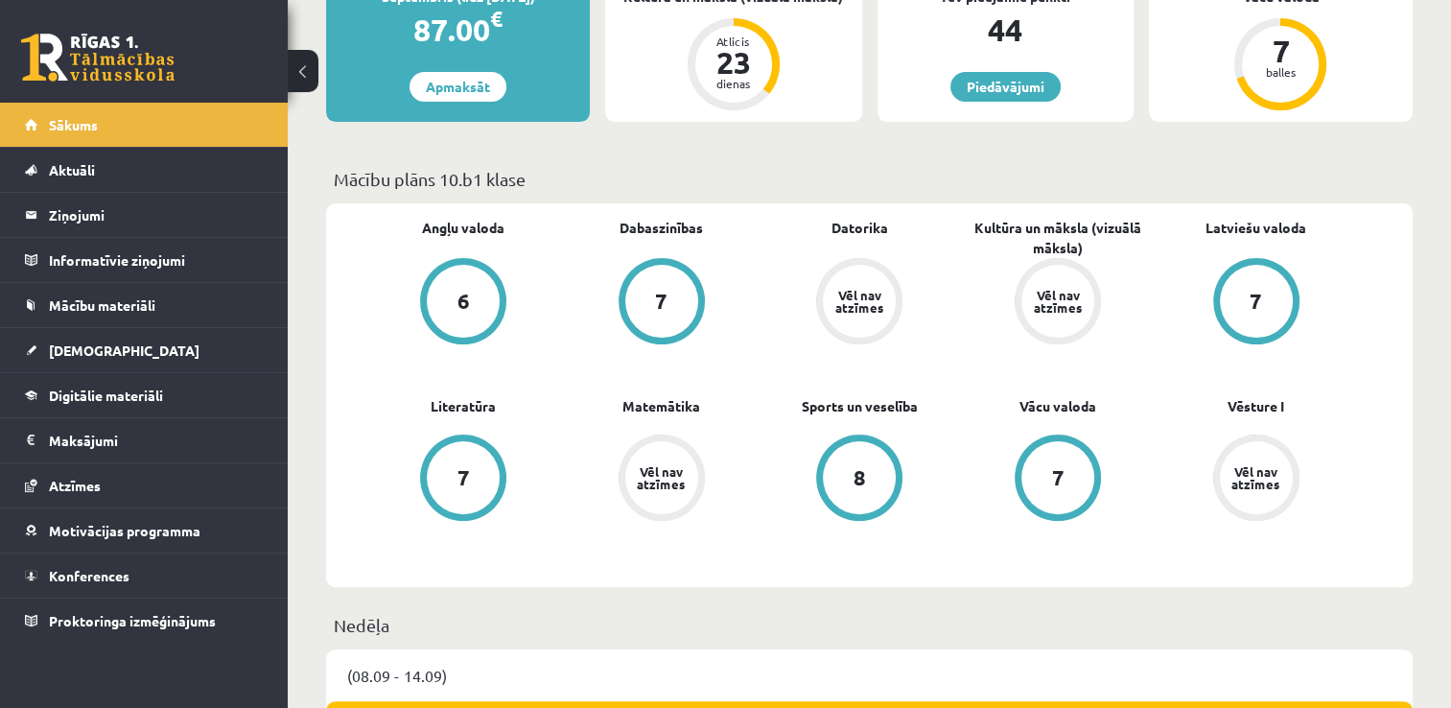
scroll to position [416, 0]
